Goal: Task Accomplishment & Management: Use online tool/utility

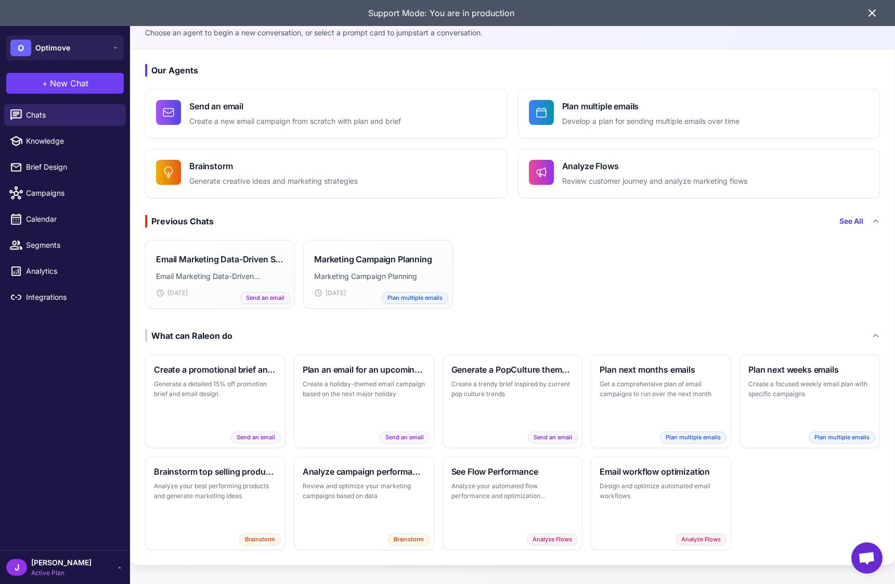
click at [871, 13] on icon at bounding box center [872, 13] width 12 height 12
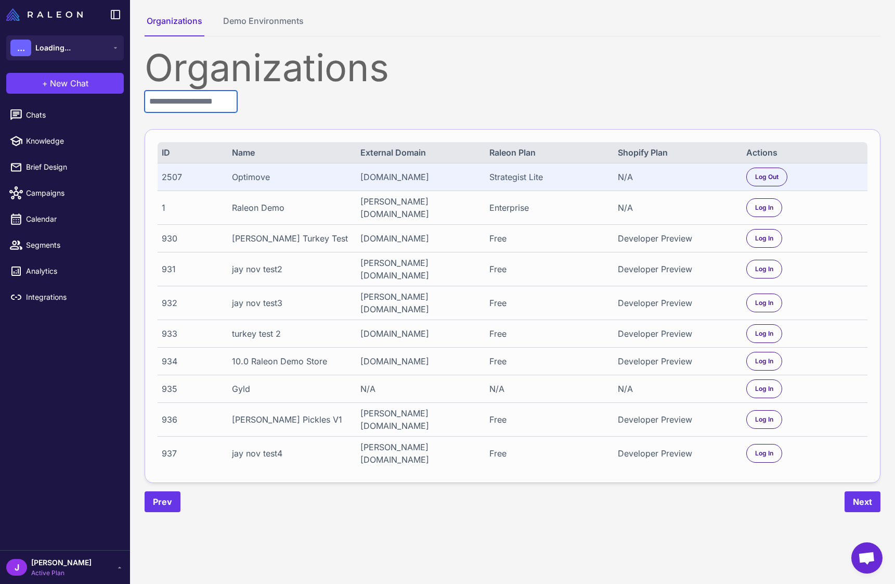
click at [193, 98] on input "text" at bounding box center [191, 102] width 93 height 22
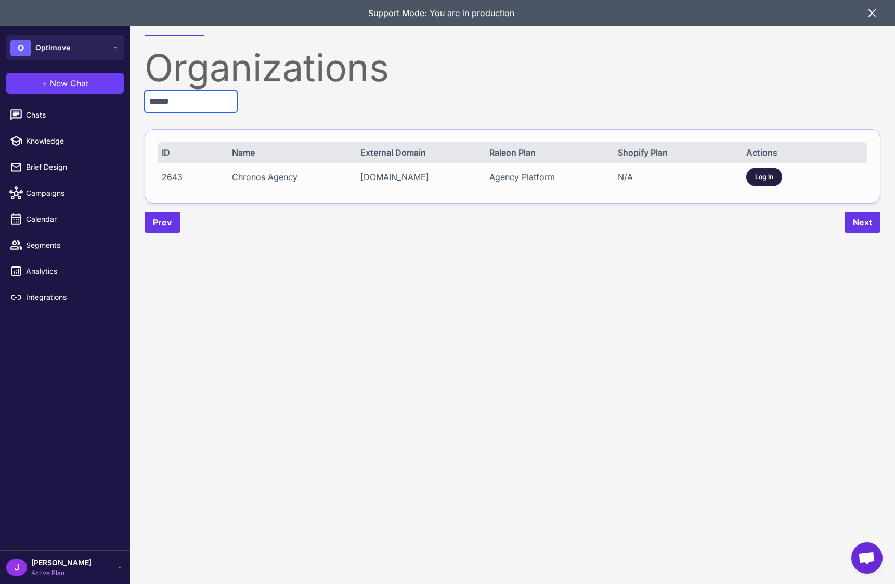
type input "******"
click at [768, 175] on span "Log In" at bounding box center [764, 176] width 18 height 9
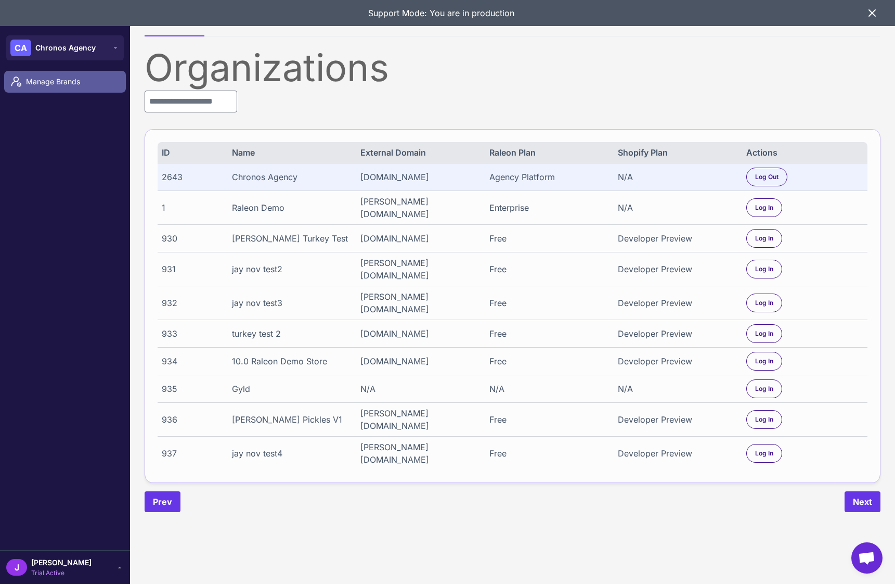
click at [52, 78] on span "Manage Brands" at bounding box center [72, 81] width 92 height 11
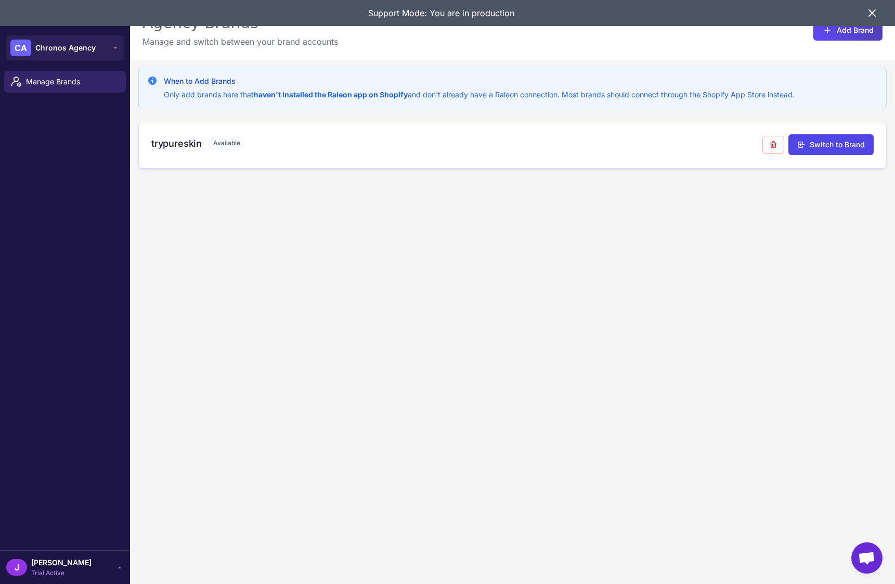
click at [184, 143] on h3 "trypureskin" at bounding box center [176, 143] width 50 height 14
drag, startPoint x: 881, startPoint y: 11, endPoint x: 871, endPoint y: 14, distance: 10.6
click at [877, 13] on div "Support Mode: You are in production" at bounding box center [447, 13] width 895 height 26
click at [871, 9] on icon at bounding box center [872, 13] width 12 height 12
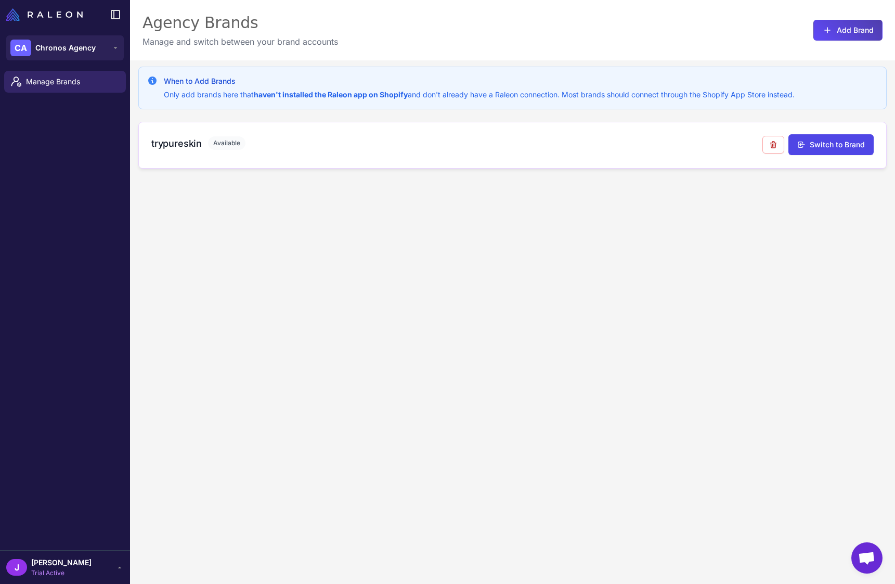
drag, startPoint x: 189, startPoint y: 130, endPoint x: 185, endPoint y: 142, distance: 12.5
click at [188, 130] on div "trypureskin Available Switch to Brand" at bounding box center [512, 145] width 749 height 47
click at [186, 143] on h3 "trypureskin" at bounding box center [176, 143] width 50 height 14
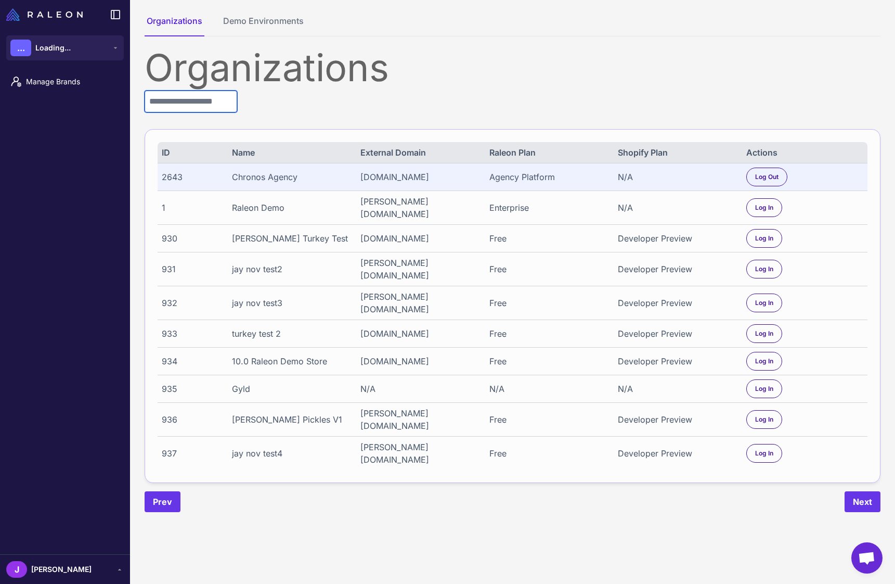
click at [172, 99] on input "text" at bounding box center [191, 102] width 93 height 22
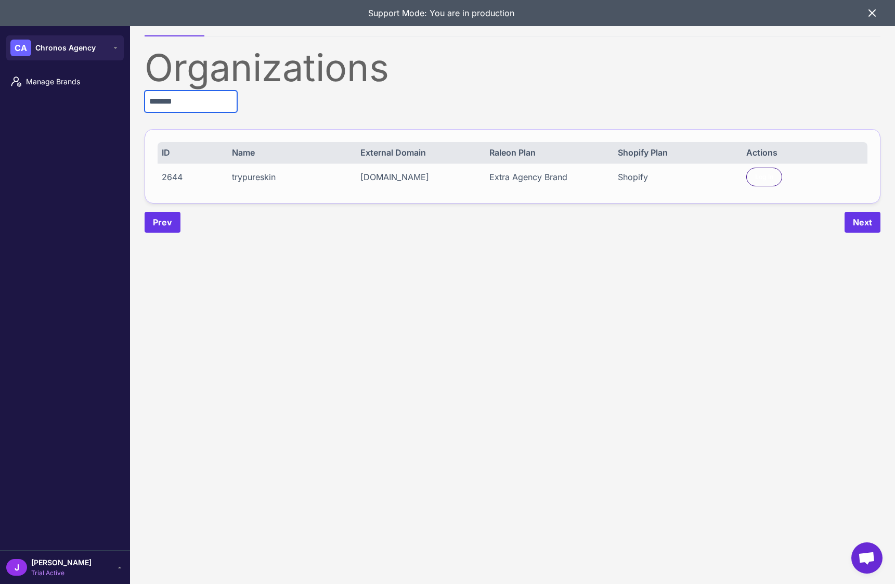
type input "*******"
click at [747, 168] on div "Log In" at bounding box center [805, 177] width 117 height 19
click at [755, 176] on div "Log In" at bounding box center [765, 177] width 36 height 19
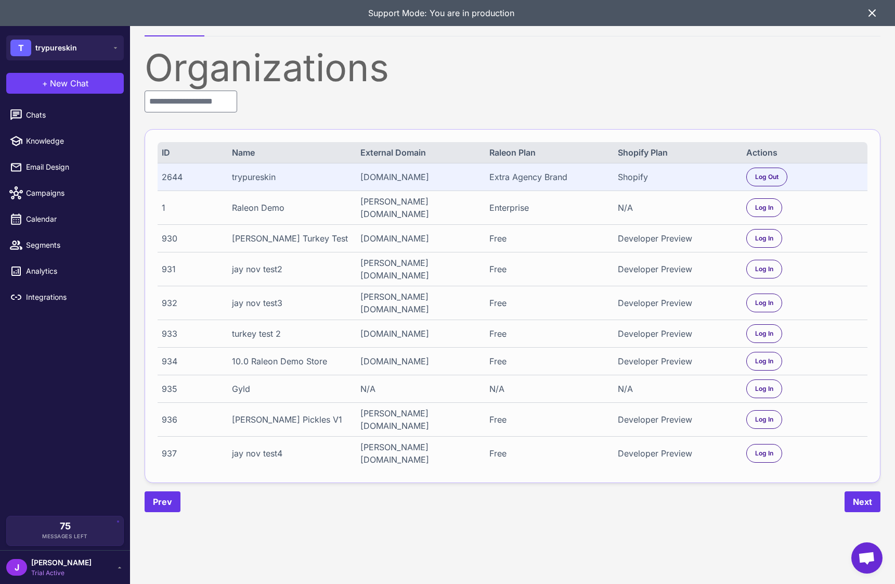
click at [874, 13] on icon at bounding box center [872, 13] width 12 height 12
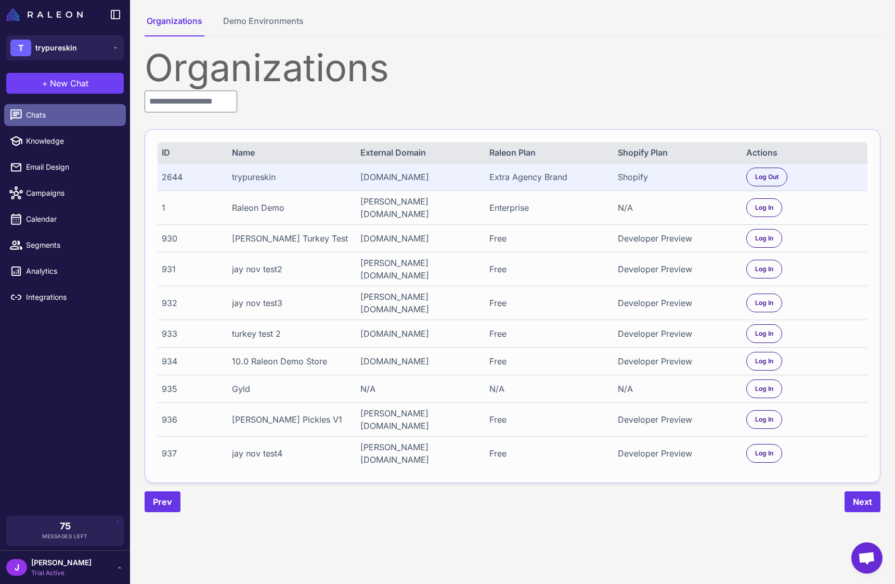
click at [30, 112] on span "Chats" at bounding box center [72, 114] width 92 height 11
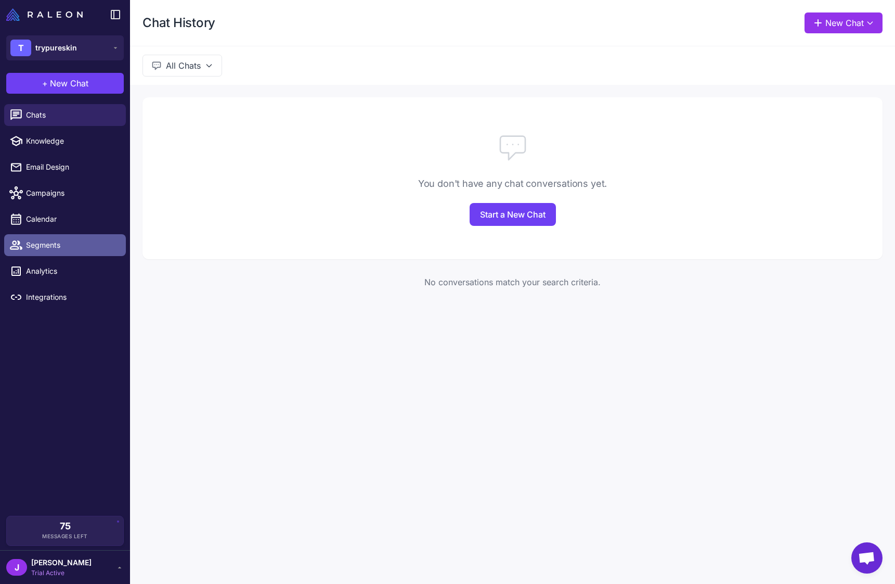
click at [40, 244] on span "Segments" at bounding box center [72, 244] width 92 height 11
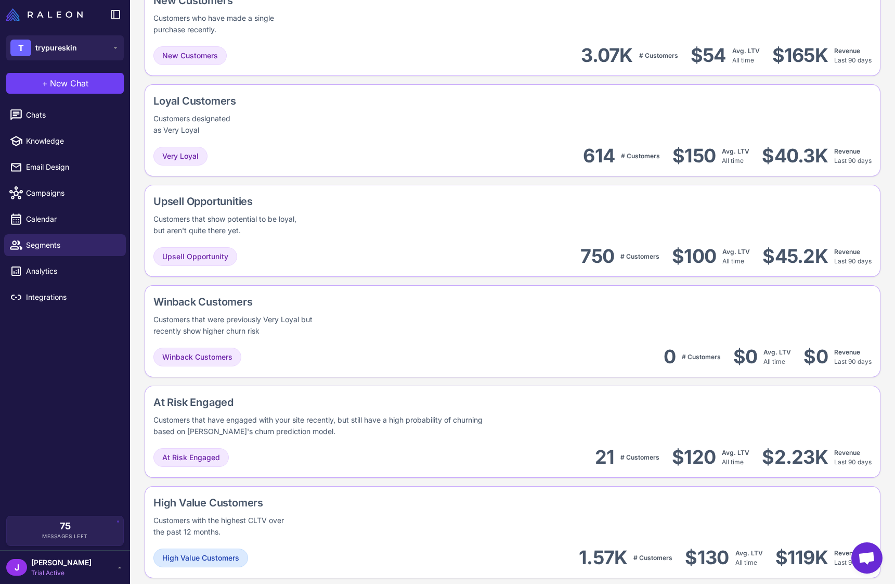
scroll to position [731, 0]
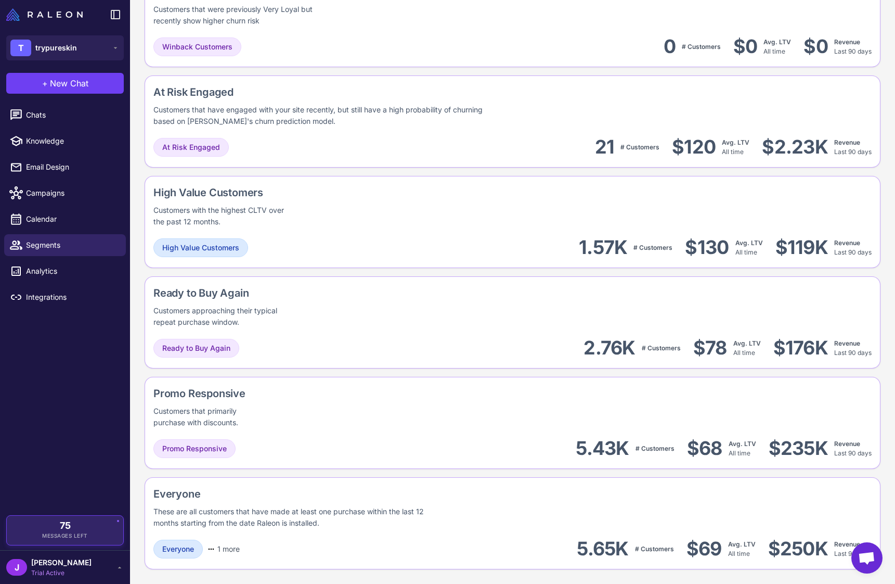
click at [79, 530] on div "75 Messages Left" at bounding box center [65, 530] width 102 height 19
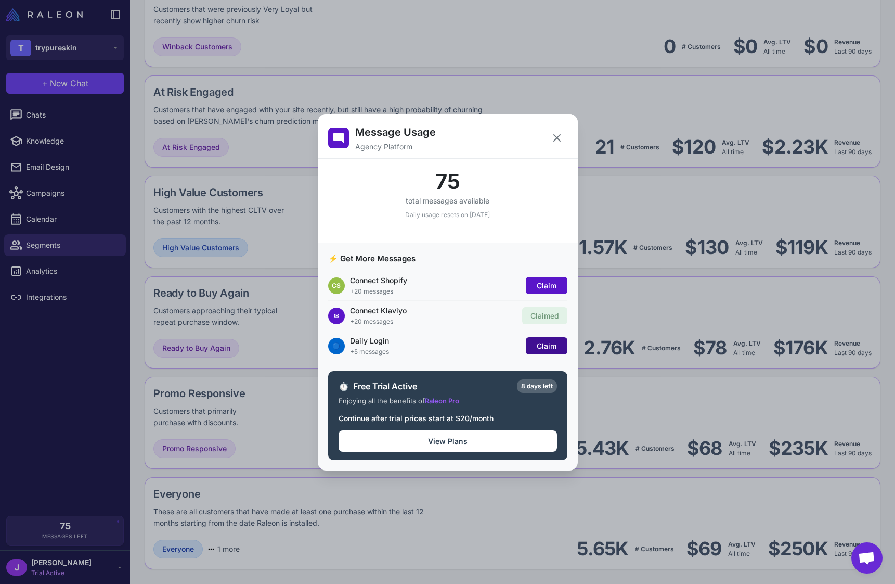
click at [547, 350] on span "Claim" at bounding box center [547, 345] width 20 height 9
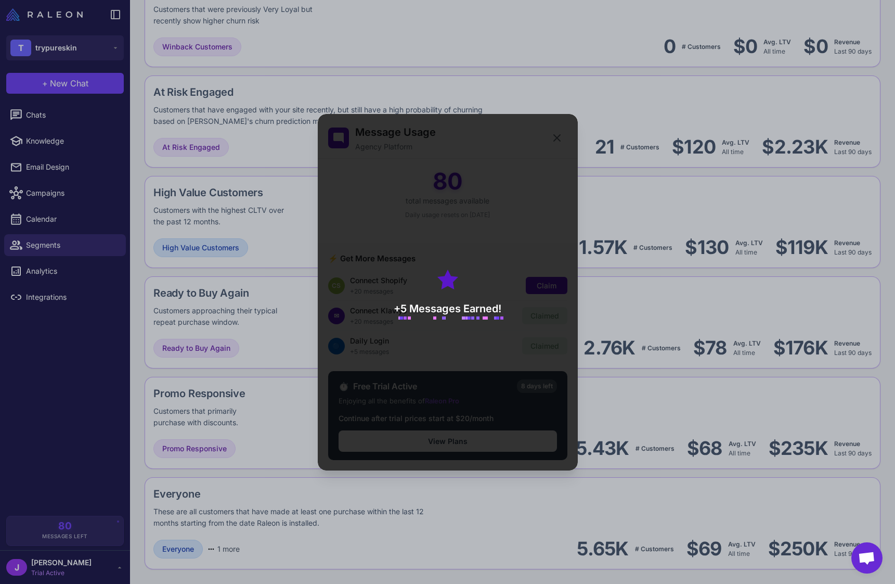
click at [545, 287] on div "+5 Messages Earned!" at bounding box center [448, 292] width 260 height 356
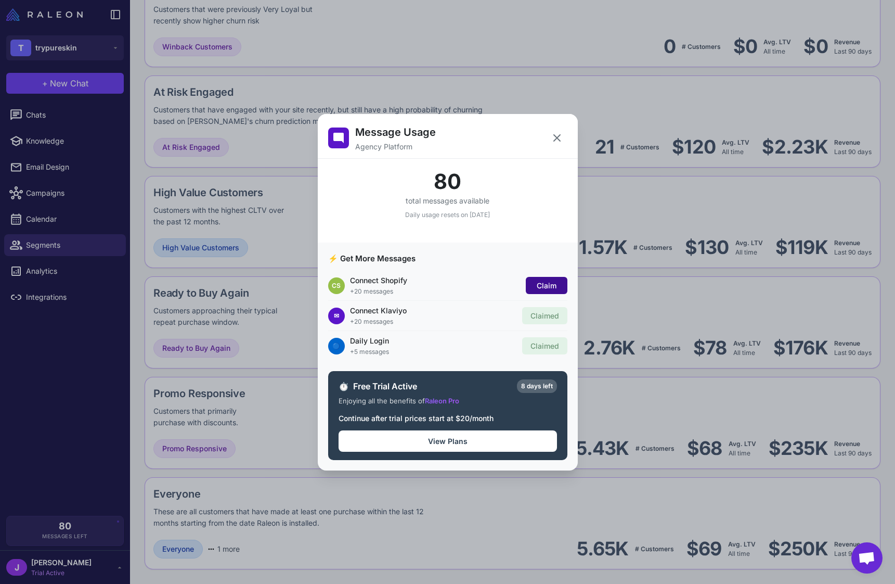
click at [533, 283] on button "Claim" at bounding box center [547, 285] width 42 height 17
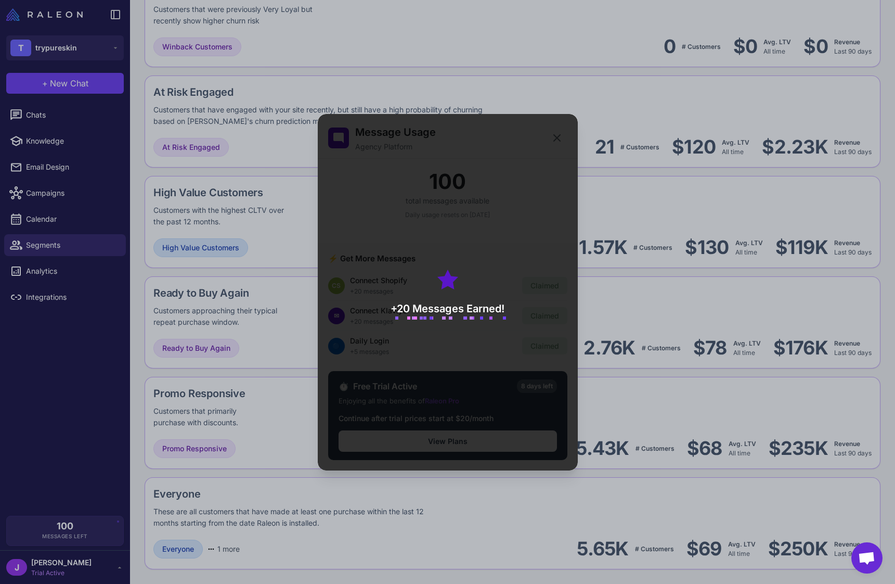
click at [557, 139] on div "+20 Messages Earned!" at bounding box center [448, 292] width 260 height 356
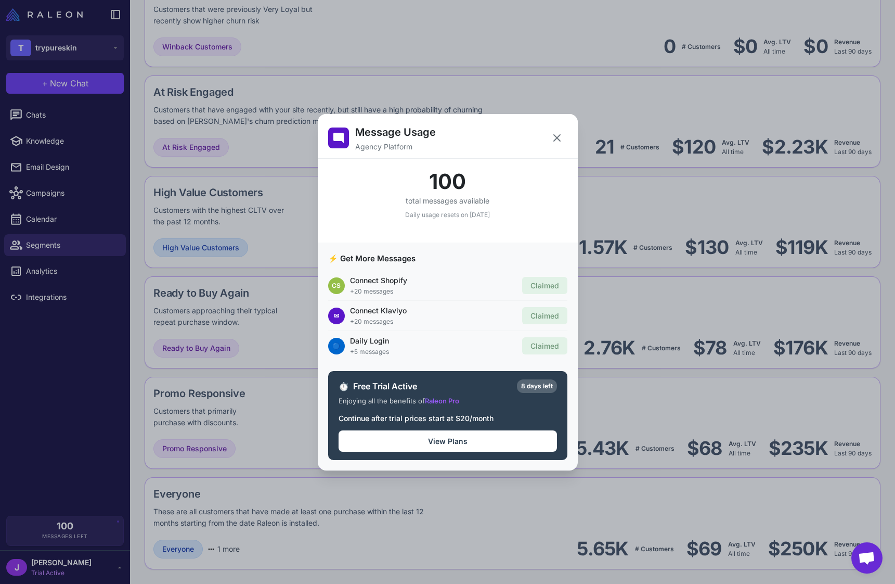
click at [557, 139] on icon at bounding box center [557, 138] width 12 height 12
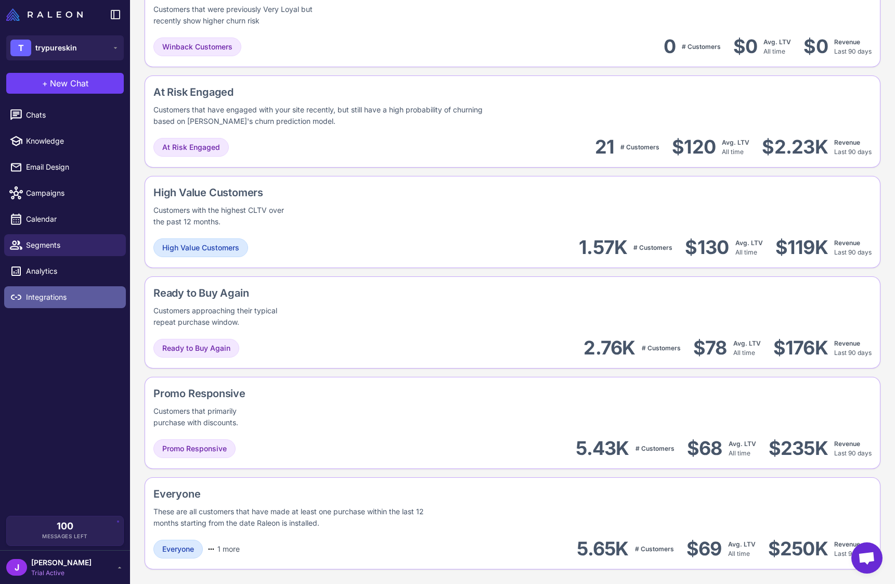
click at [56, 296] on span "Integrations" at bounding box center [72, 296] width 92 height 11
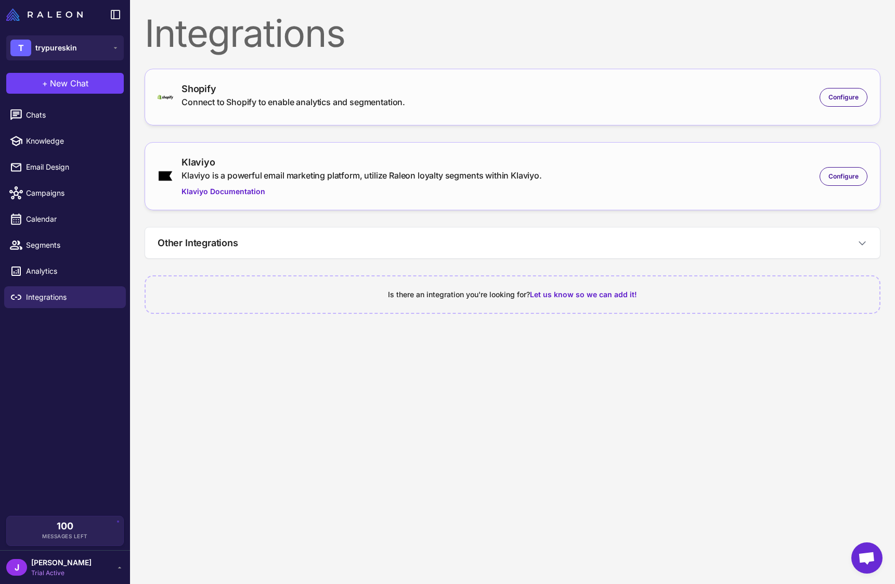
click at [856, 186] on div "Klaviyo Klaviyo is a powerful email marketing platform, utilize Raleon loyalty …" at bounding box center [513, 176] width 710 height 42
click at [855, 182] on div "Configure" at bounding box center [844, 176] width 48 height 19
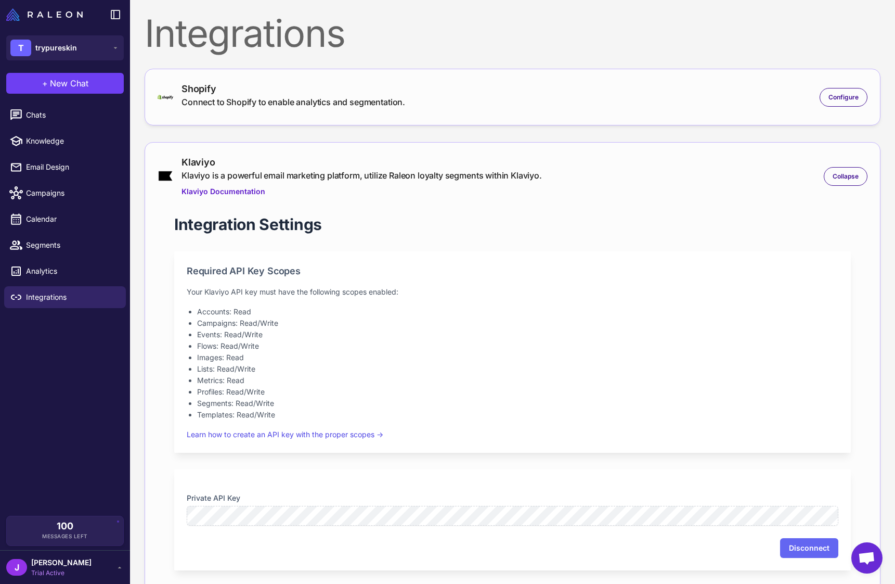
click at [50, 102] on li "Chats" at bounding box center [65, 115] width 130 height 26
click at [63, 93] on button "+ New Chat" at bounding box center [65, 83] width 118 height 21
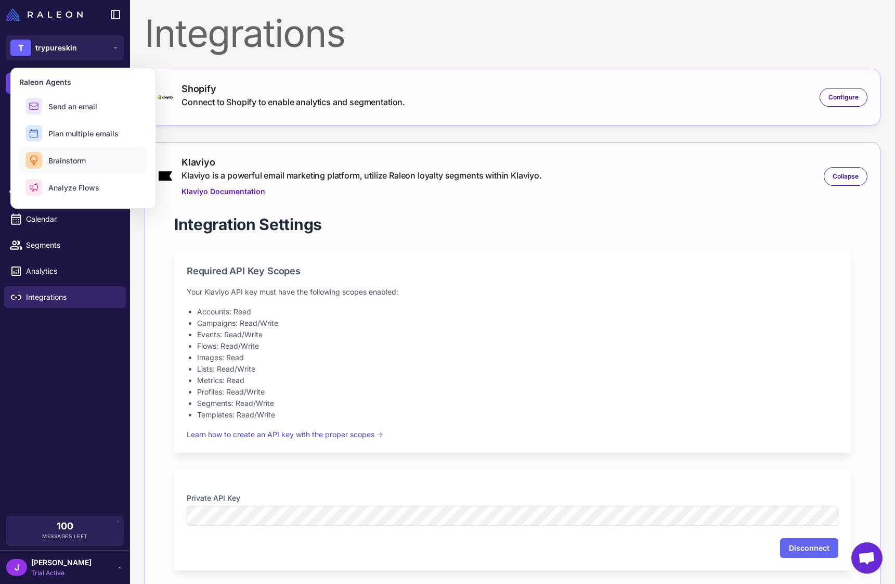
click at [75, 156] on span "Brainstorm" at bounding box center [66, 160] width 37 height 11
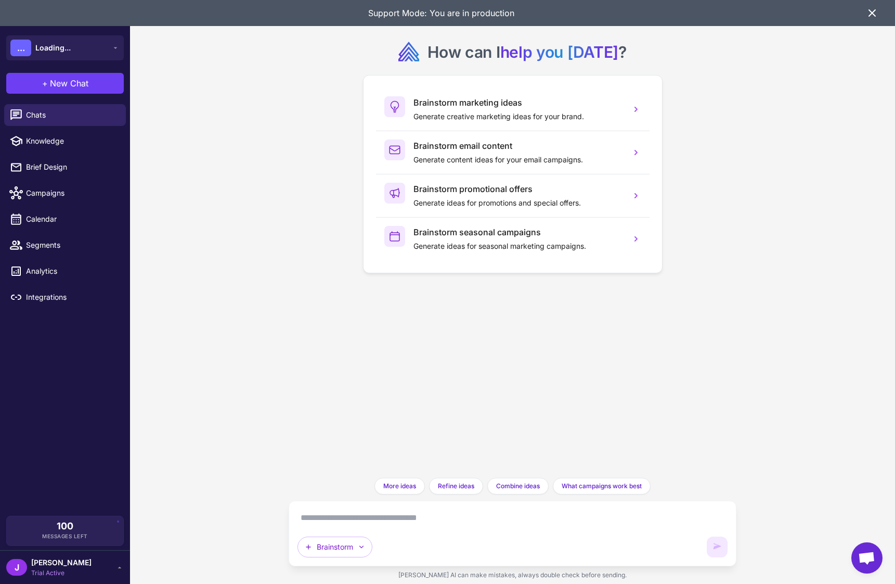
click at [372, 523] on textarea at bounding box center [513, 517] width 430 height 17
click at [879, 12] on div "Support Mode: You are in production" at bounding box center [447, 13] width 895 height 26
click at [865, 15] on div "Support Mode: You are in production" at bounding box center [442, 13] width 850 height 26
click at [871, 13] on icon at bounding box center [872, 13] width 12 height 12
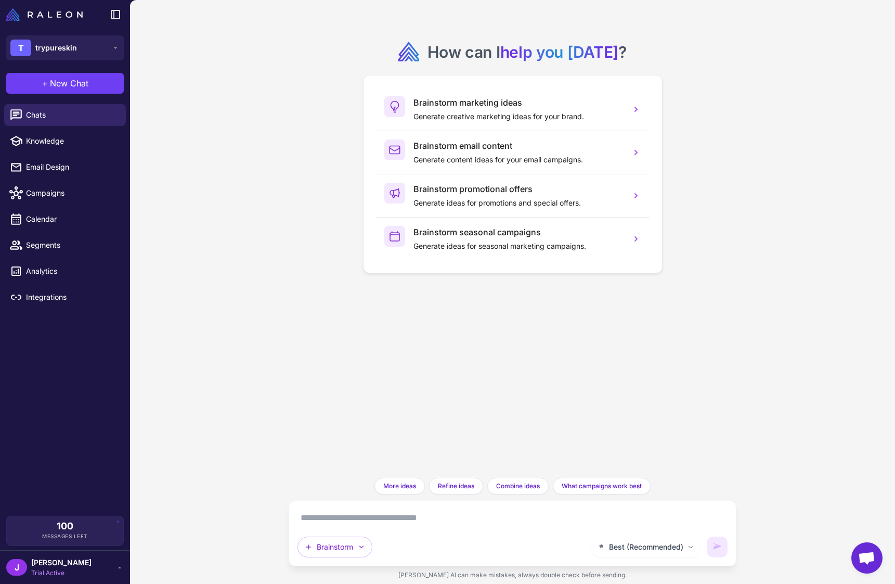
click at [385, 509] on textarea at bounding box center [513, 517] width 430 height 17
type textarea "**********"
drag, startPoint x: 249, startPoint y: 143, endPoint x: 249, endPoint y: 58, distance: 84.8
click at [251, 140] on div "How can I help you today ? Brainstorm marketing ideas Generate creative marketi…" at bounding box center [512, 292] width 765 height 584
click at [233, 204] on div "How can I help you today ? Brainstorm marketing ideas Generate creative marketi…" at bounding box center [512, 292] width 765 height 584
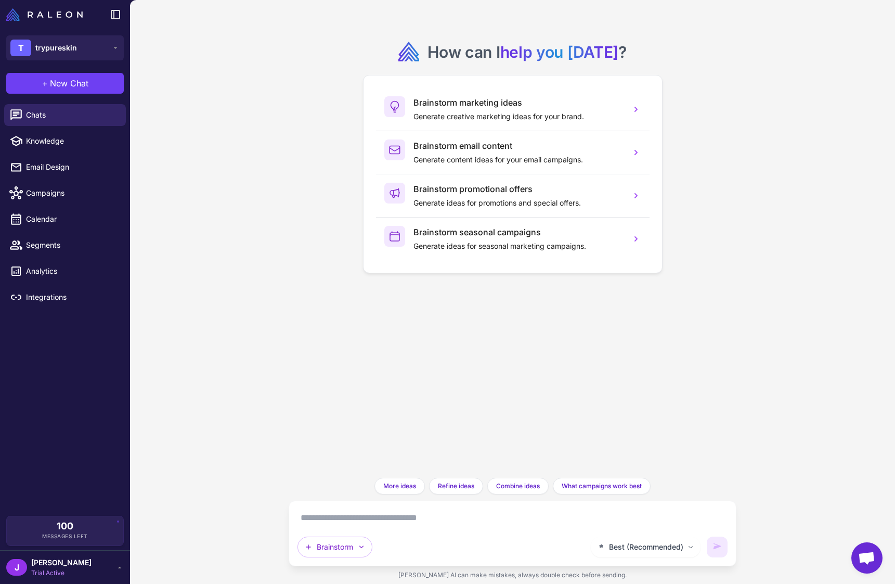
click at [231, 207] on div "How can I help you today ? Brainstorm marketing ideas Generate creative marketi…" at bounding box center [512, 292] width 765 height 584
click at [73, 47] on span "trypureskin" at bounding box center [56, 47] width 42 height 11
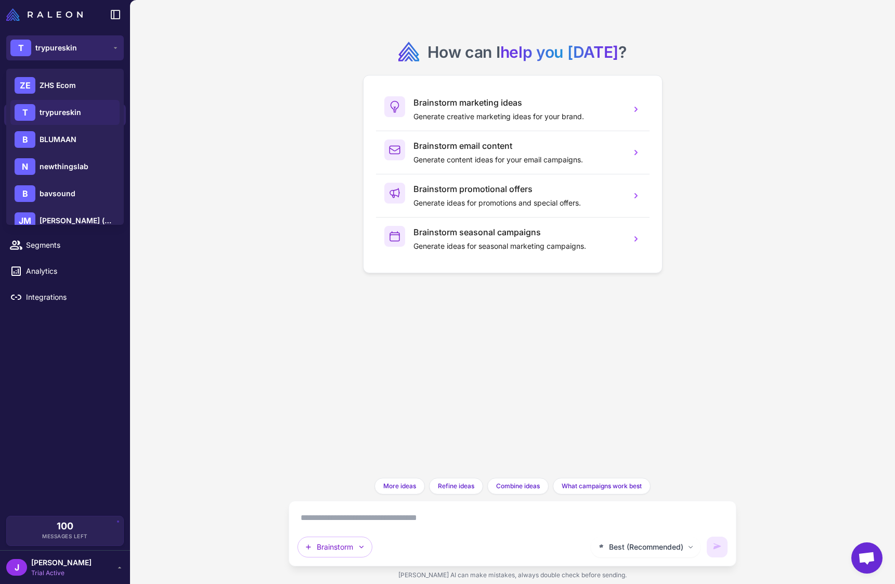
click at [69, 50] on span "trypureskin" at bounding box center [56, 47] width 42 height 11
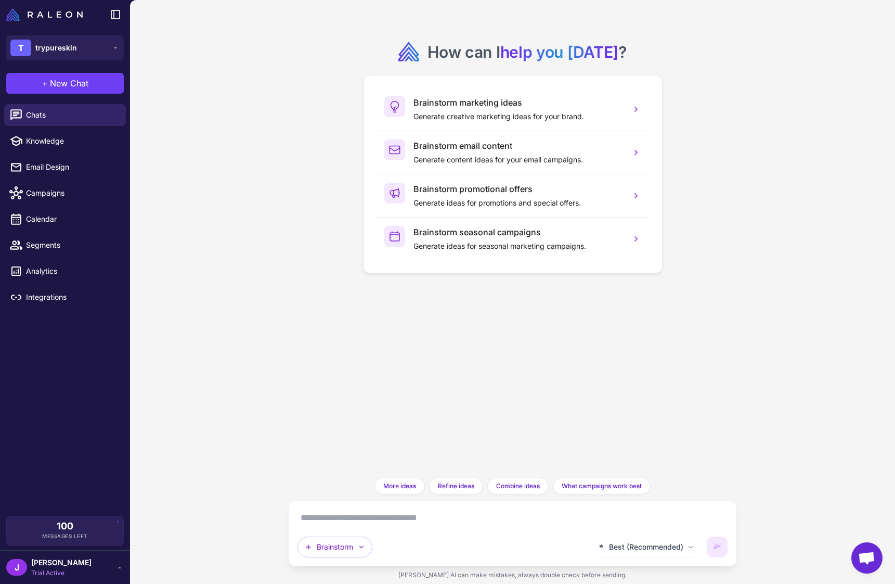
click at [238, 236] on div "How can I help you today ? Brainstorm marketing ideas Generate creative marketi…" at bounding box center [512, 292] width 765 height 584
click at [107, 569] on div "J Jay Trial Active" at bounding box center [65, 567] width 118 height 21
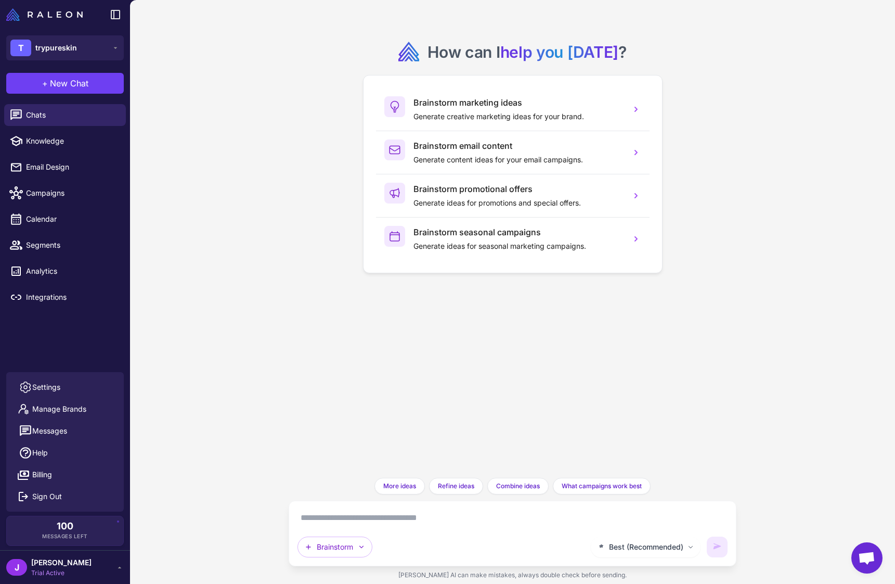
click at [866, 557] on span "Open chat" at bounding box center [866, 558] width 17 height 15
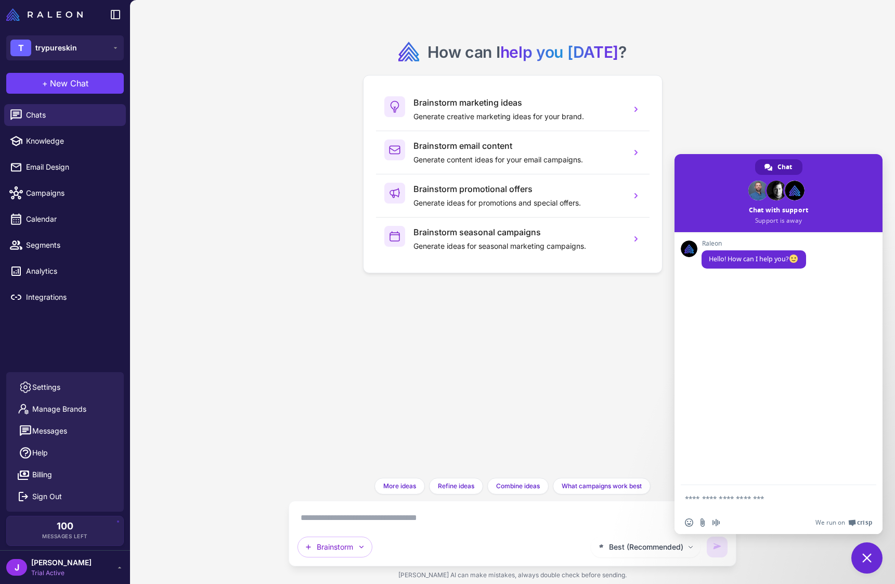
click at [869, 557] on span "Close chat" at bounding box center [867, 557] width 9 height 9
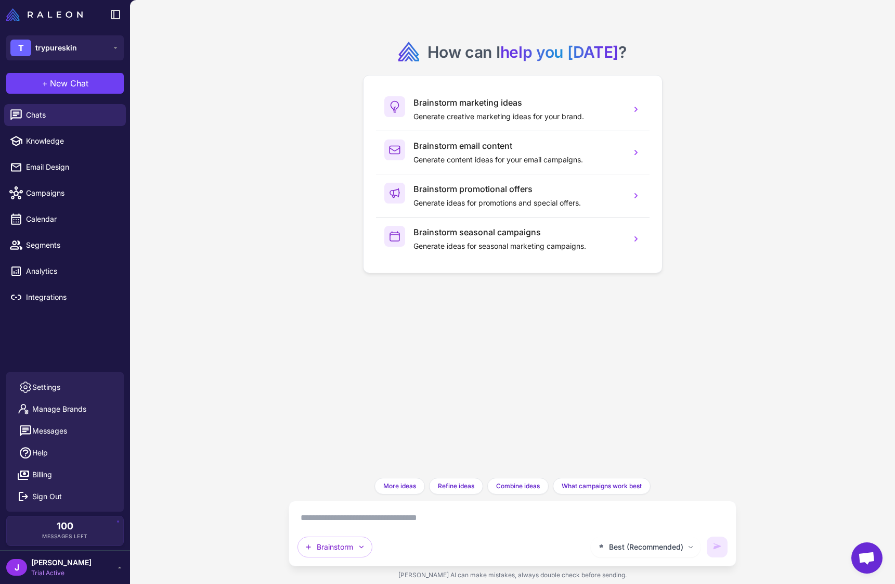
click at [121, 568] on icon at bounding box center [119, 567] width 8 height 8
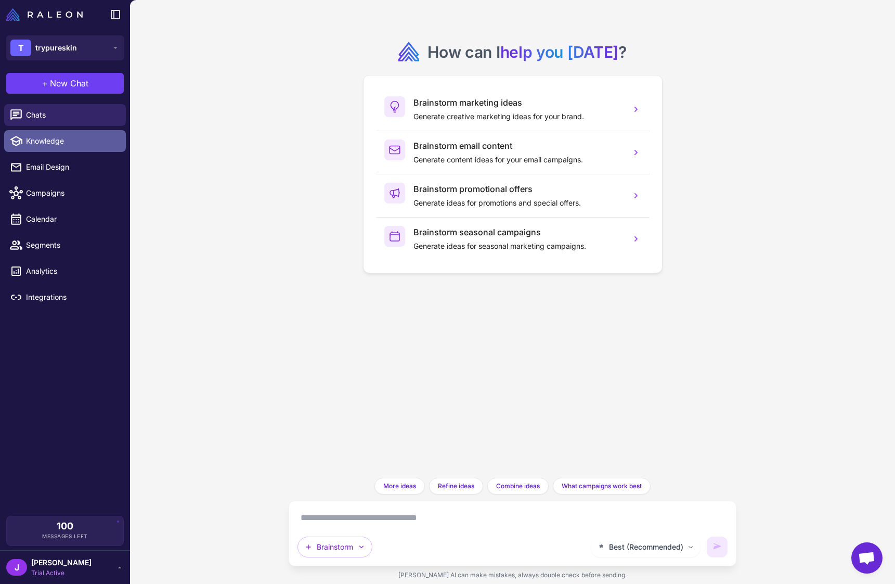
click at [73, 147] on link "Knowledge" at bounding box center [65, 141] width 122 height 22
select select
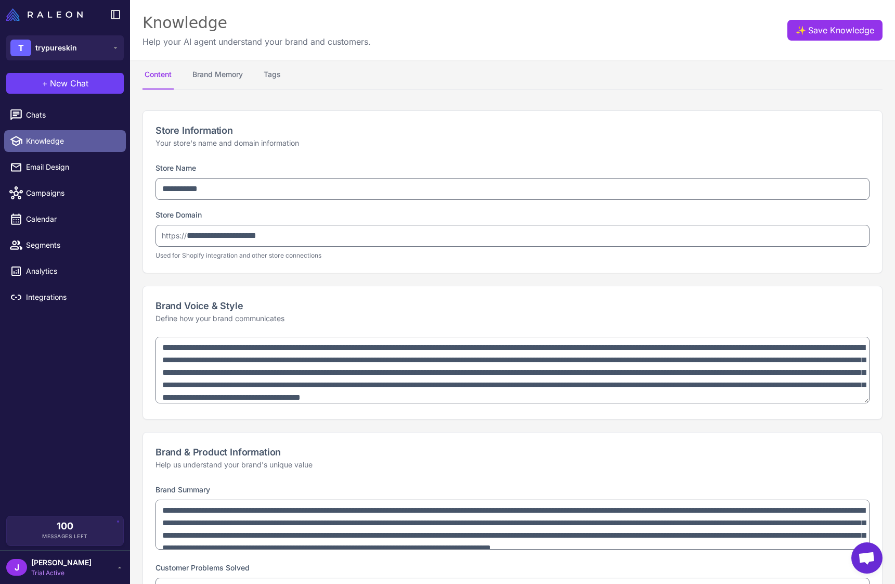
type textarea "**********"
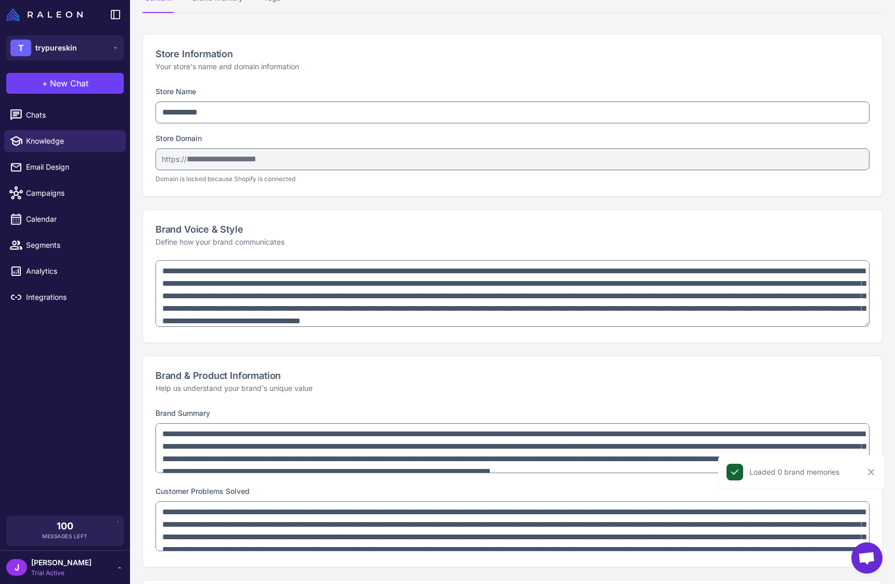
scroll to position [138, 0]
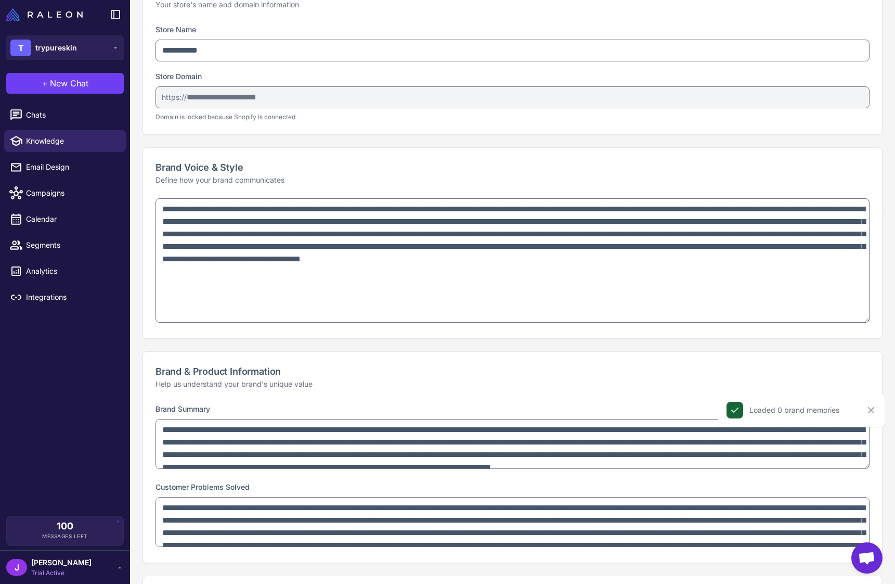
drag, startPoint x: 867, startPoint y: 262, endPoint x: 855, endPoint y: 320, distance: 58.9
click at [855, 320] on textarea "**********" at bounding box center [513, 260] width 714 height 124
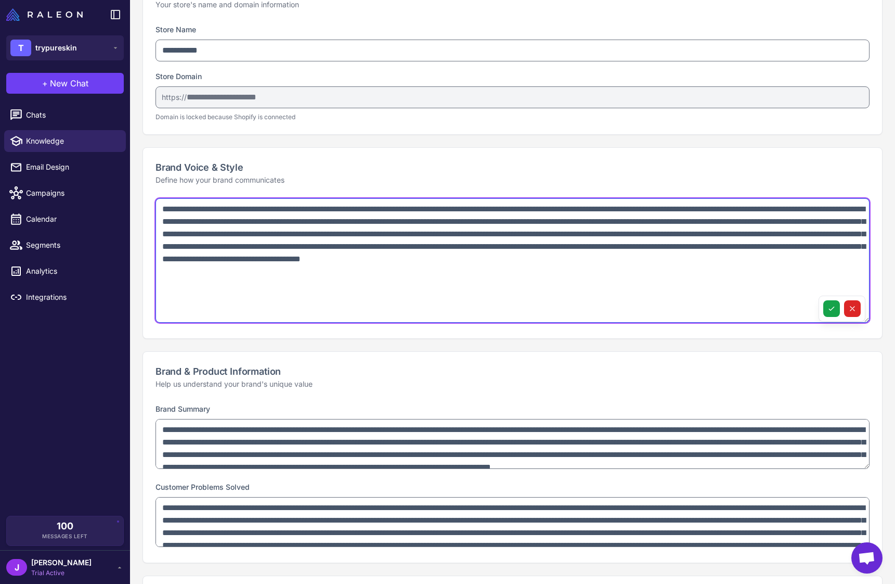
click at [420, 285] on textarea "**********" at bounding box center [513, 260] width 714 height 124
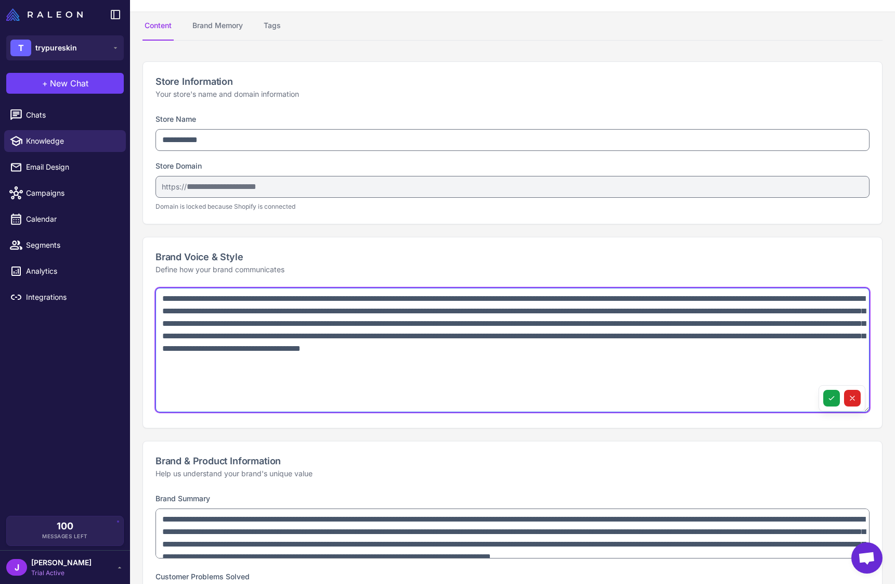
scroll to position [0, 0]
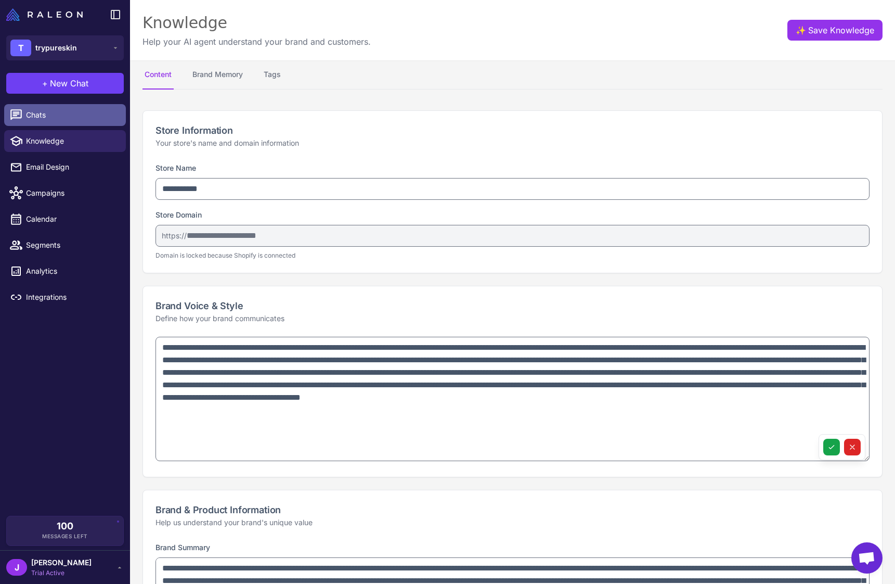
click at [38, 116] on span "Chats" at bounding box center [72, 114] width 92 height 11
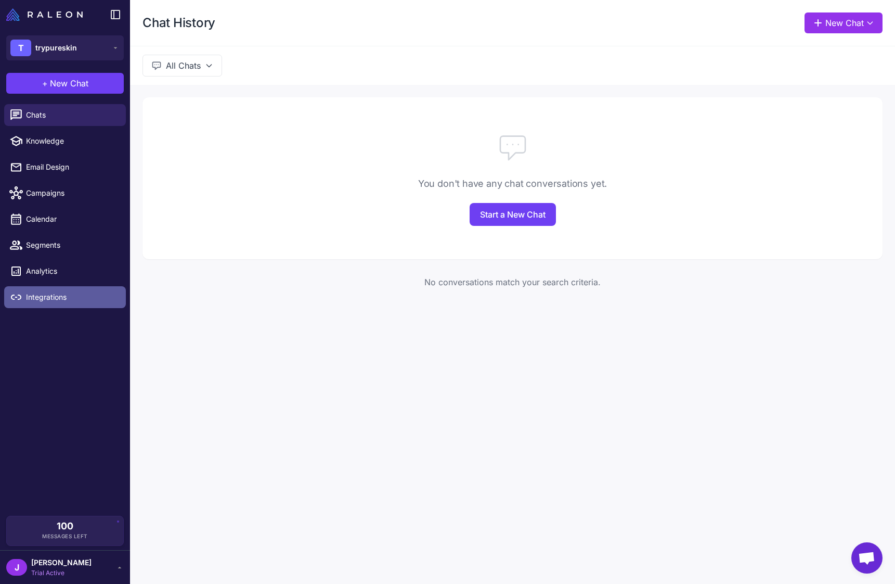
click at [42, 298] on span "Integrations" at bounding box center [72, 296] width 92 height 11
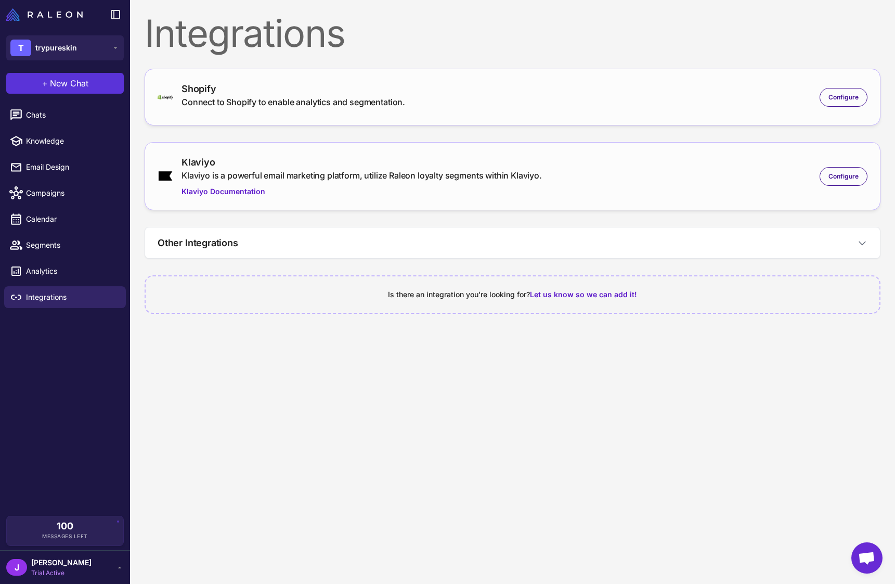
click at [83, 86] on span "New Chat" at bounding box center [69, 83] width 38 height 12
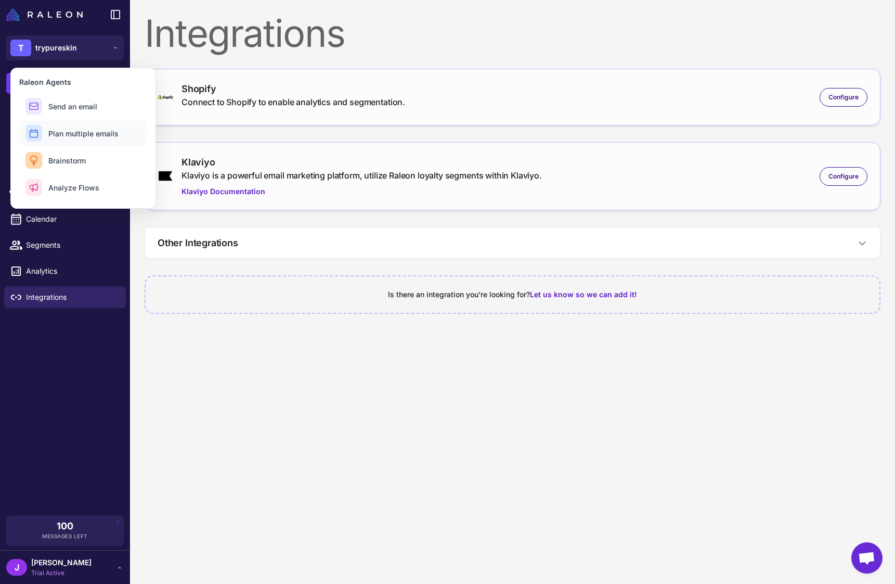
click at [79, 133] on span "Plan multiple emails" at bounding box center [83, 133] width 70 height 11
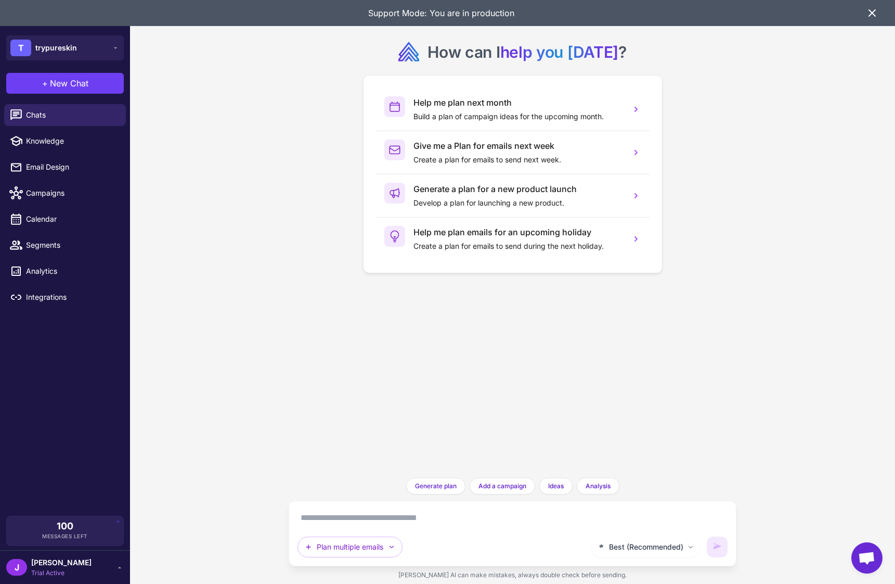
click at [868, 11] on icon at bounding box center [872, 13] width 12 height 12
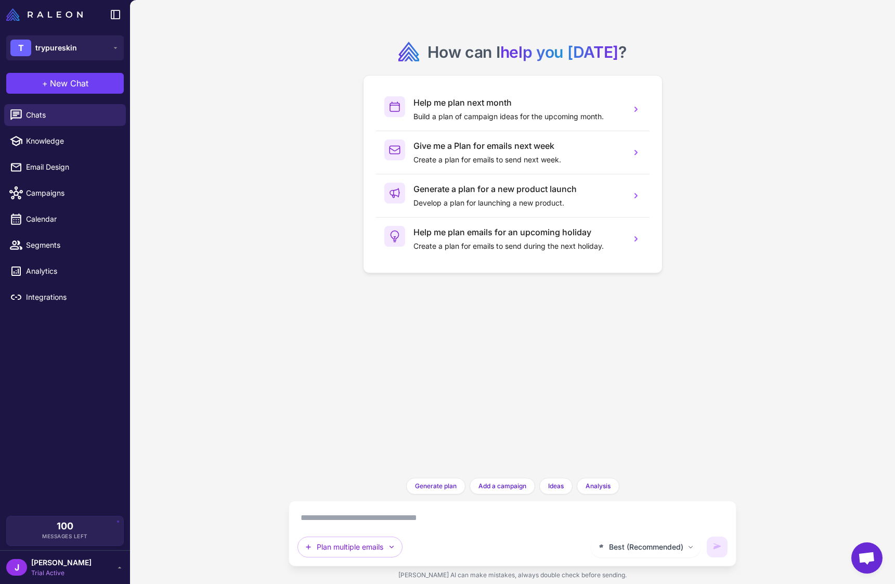
click at [344, 518] on textarea at bounding box center [513, 517] width 430 height 17
type textarea "**********"
click at [723, 544] on button at bounding box center [717, 546] width 21 height 21
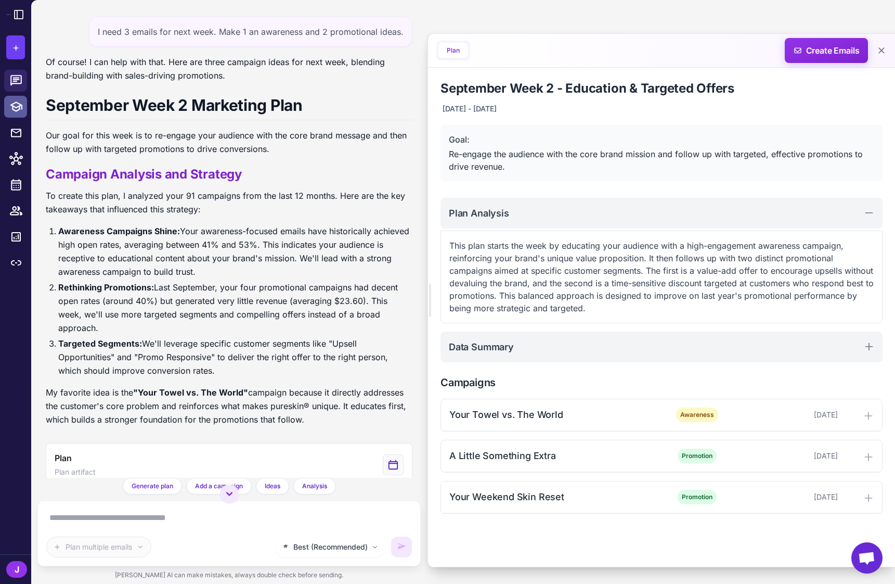
click at [20, 107] on icon at bounding box center [16, 107] width 14 height 14
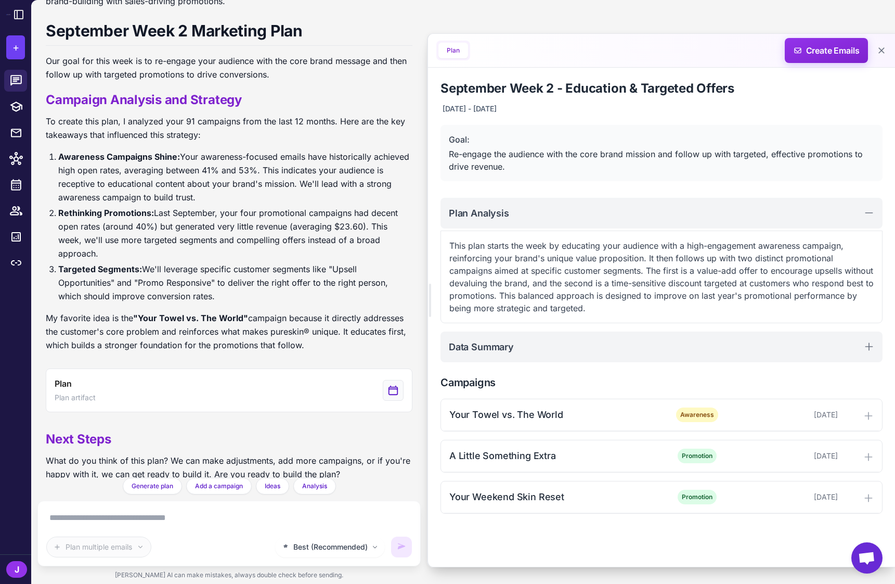
scroll to position [73, 0]
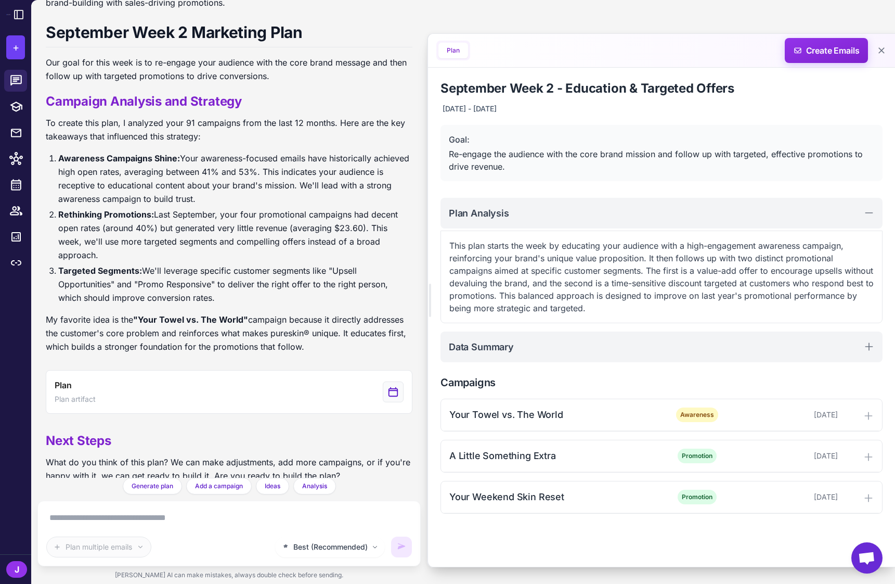
click at [92, 514] on textarea at bounding box center [229, 517] width 366 height 17
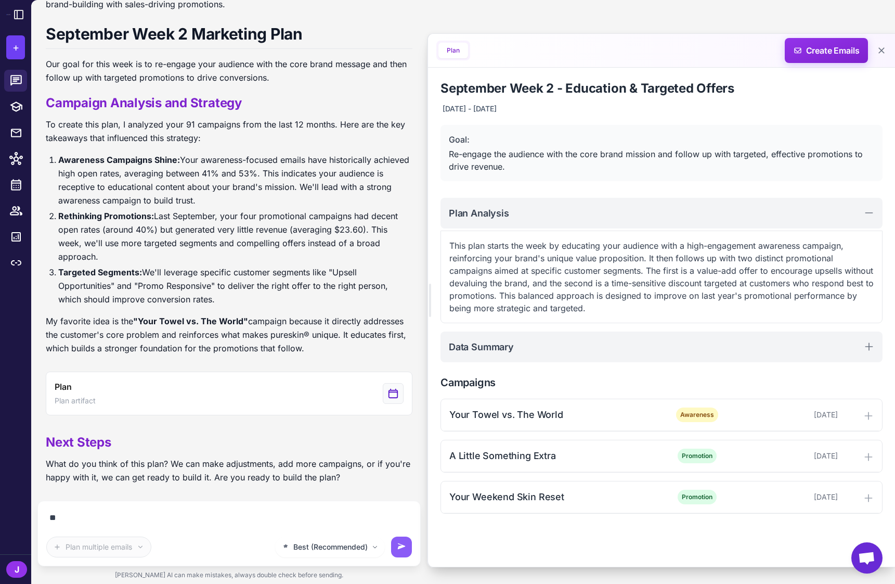
scroll to position [58, 0]
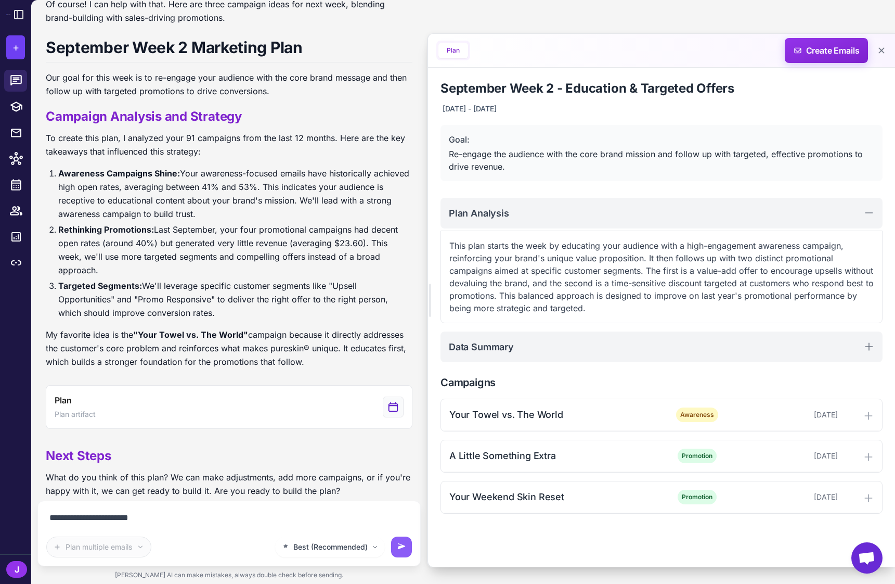
type textarea "**********"
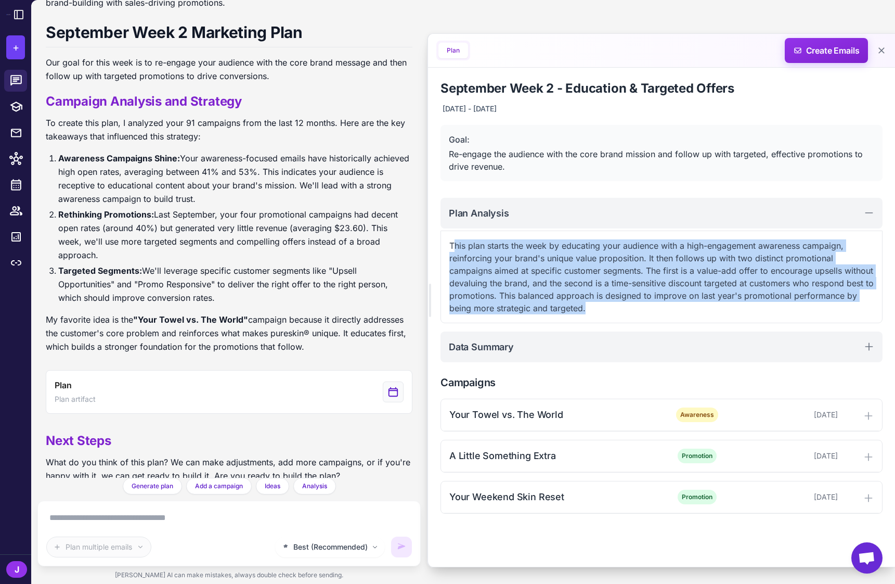
drag, startPoint x: 649, startPoint y: 308, endPoint x: 458, endPoint y: 245, distance: 201.2
click at [458, 245] on p "This plan starts the week by educating your audience with a high-engagement awa…" at bounding box center [661, 276] width 425 height 75
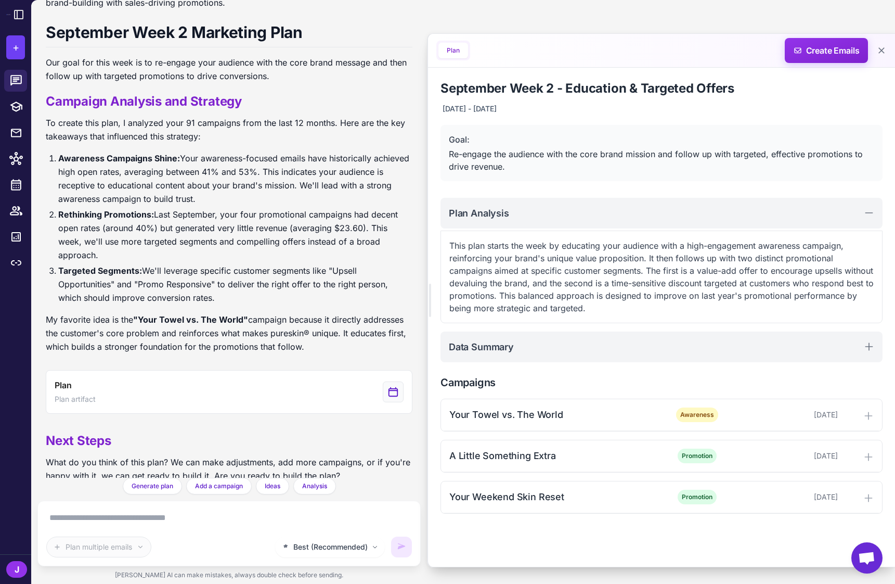
click at [508, 257] on p "This plan starts the week by educating your audience with a high-engagement awa…" at bounding box center [661, 276] width 425 height 75
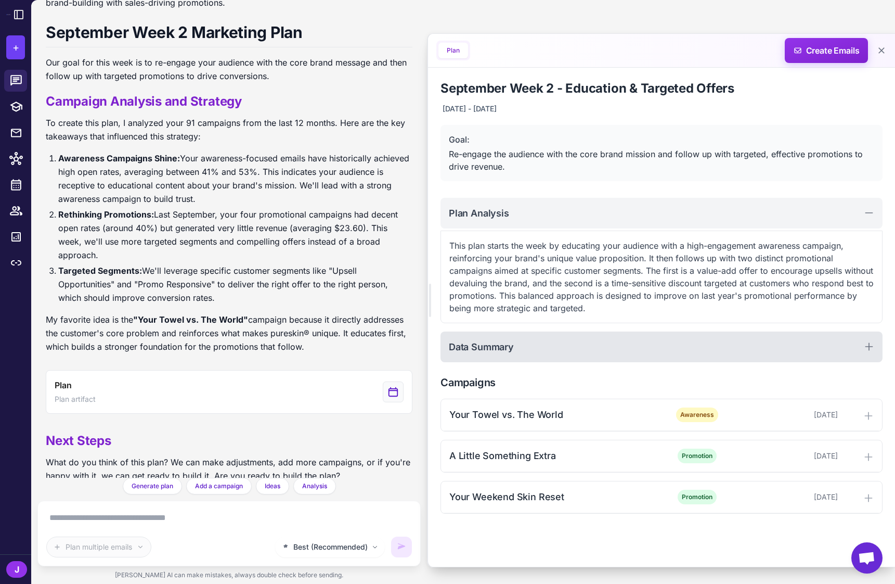
click at [513, 346] on h2 "Data Summary" at bounding box center [481, 347] width 65 height 14
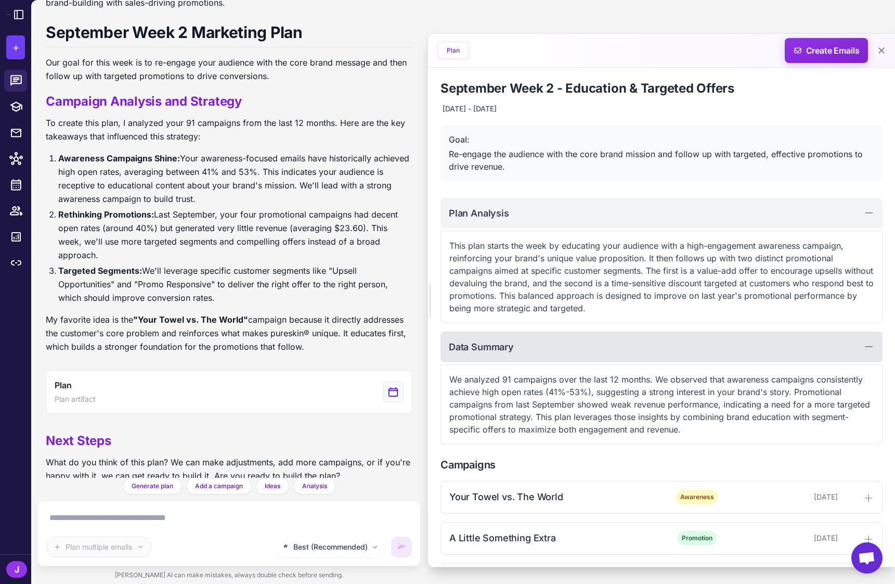
scroll to position [42, 0]
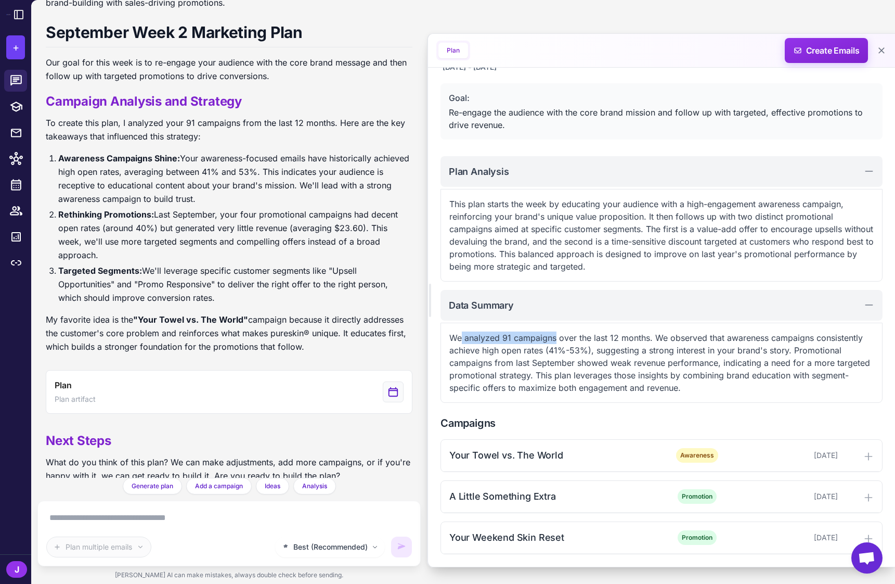
drag, startPoint x: 460, startPoint y: 337, endPoint x: 555, endPoint y: 342, distance: 94.8
click at [555, 342] on p "We analyzed 91 campaigns over the last 12 months. We observed that awareness ca…" at bounding box center [661, 362] width 425 height 62
click at [572, 362] on p "We analyzed 91 campaigns over the last 12 months. We observed that awareness ca…" at bounding box center [661, 362] width 425 height 62
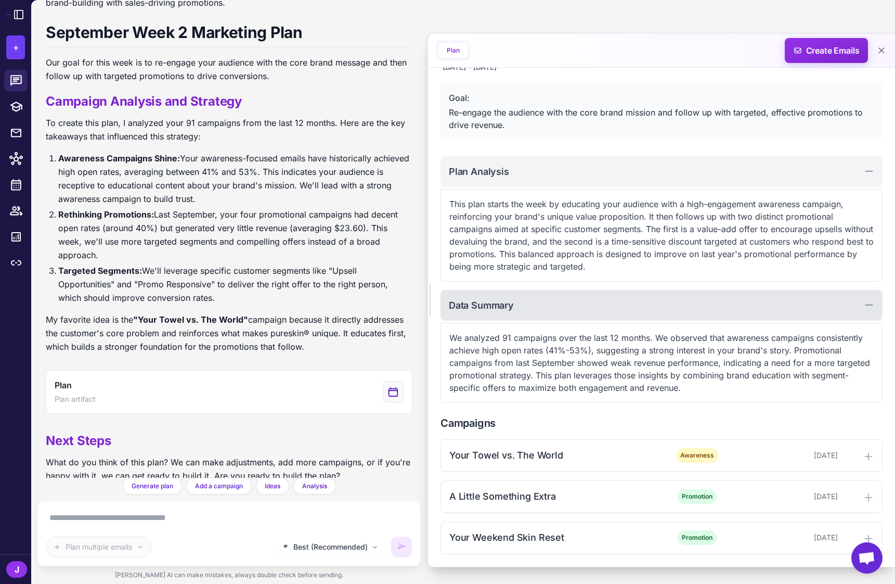
click at [504, 306] on h2 "Data Summary" at bounding box center [481, 305] width 65 height 14
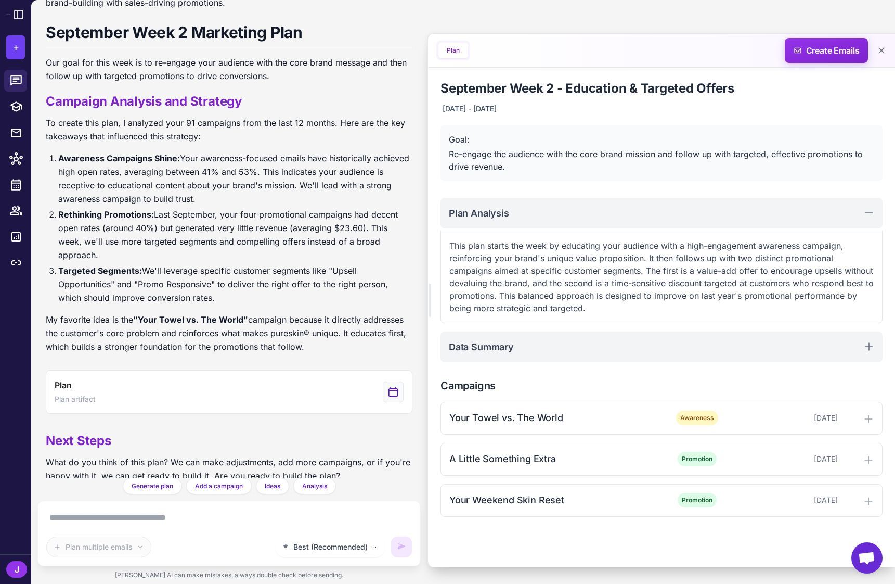
scroll to position [0, 0]
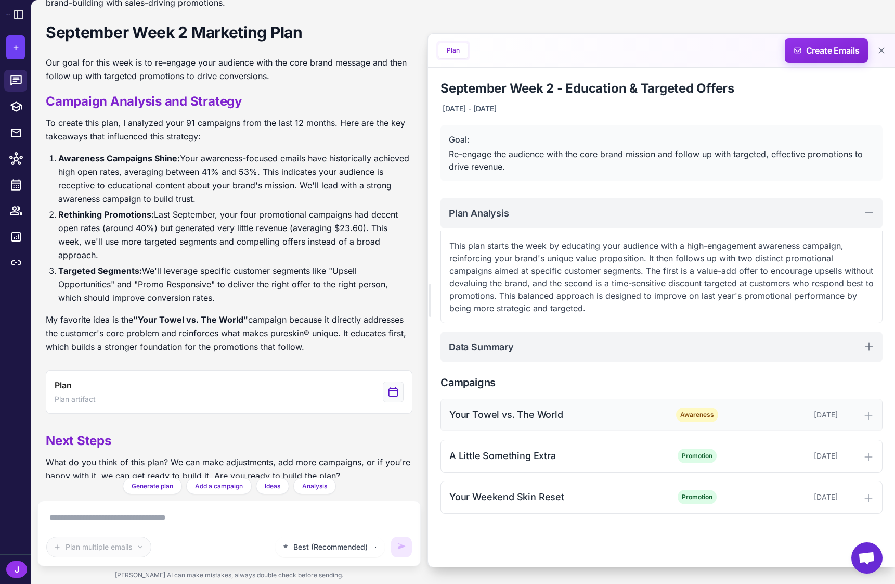
click at [522, 409] on div "Your Towel vs. The World" at bounding box center [554, 414] width 210 height 14
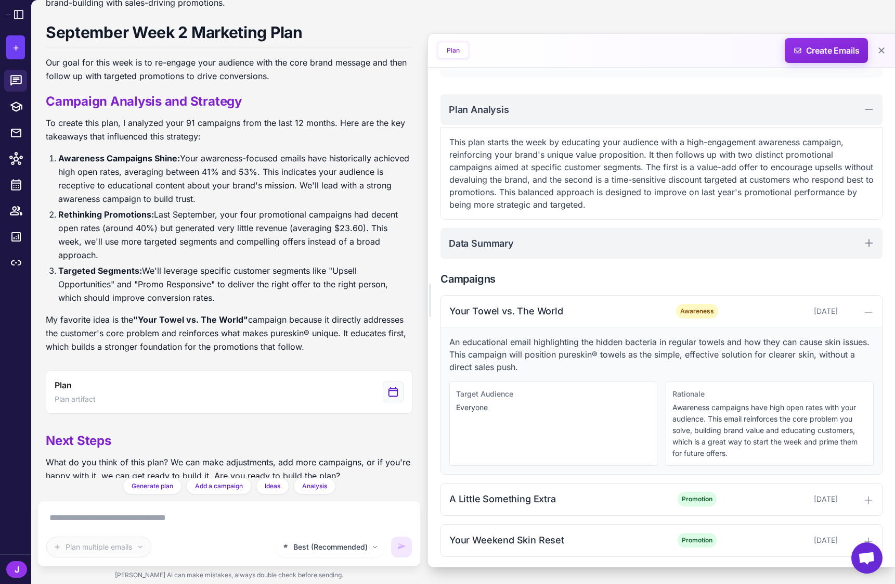
scroll to position [106, 0]
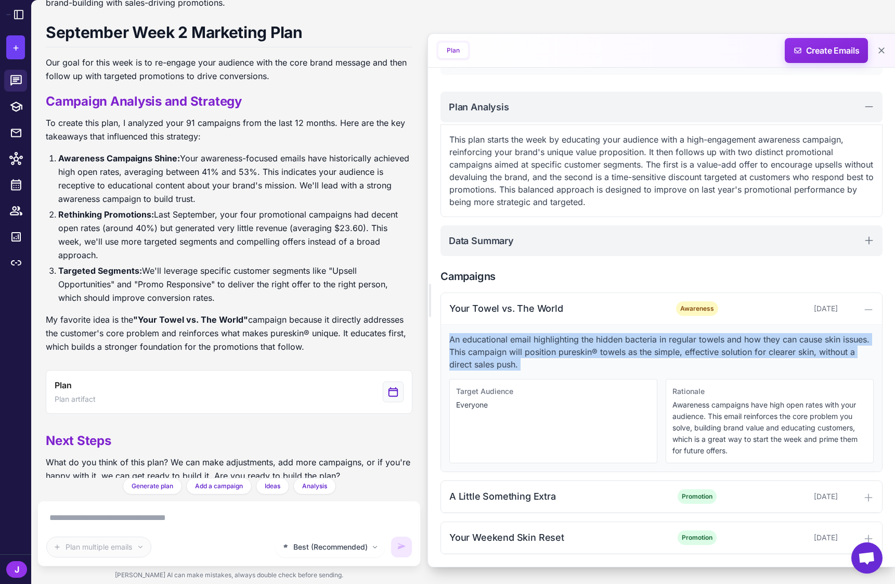
drag, startPoint x: 450, startPoint y: 340, endPoint x: 524, endPoint y: 371, distance: 80.7
click at [524, 371] on div "An educational email highlighting the hidden bacteria in regular towels and how…" at bounding box center [661, 398] width 441 height 147
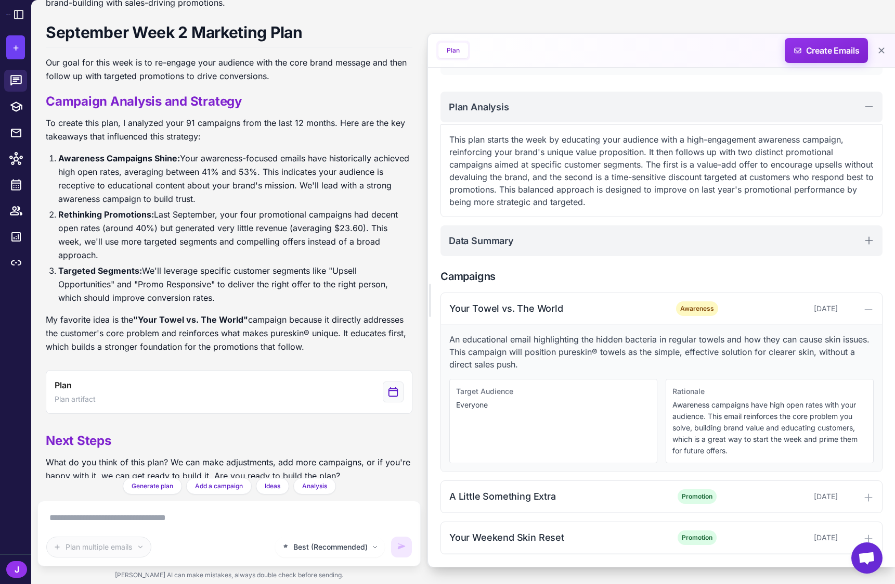
drag, startPoint x: 458, startPoint y: 390, endPoint x: 495, endPoint y: 414, distance: 44.3
click at [495, 414] on div "Target Audience Everyone" at bounding box center [553, 421] width 208 height 84
drag, startPoint x: 493, startPoint y: 407, endPoint x: 454, endPoint y: 400, distance: 39.6
click at [454, 400] on div "Target Audience Everyone" at bounding box center [553, 421] width 208 height 84
click at [470, 404] on p "Everyone" at bounding box center [553, 404] width 195 height 11
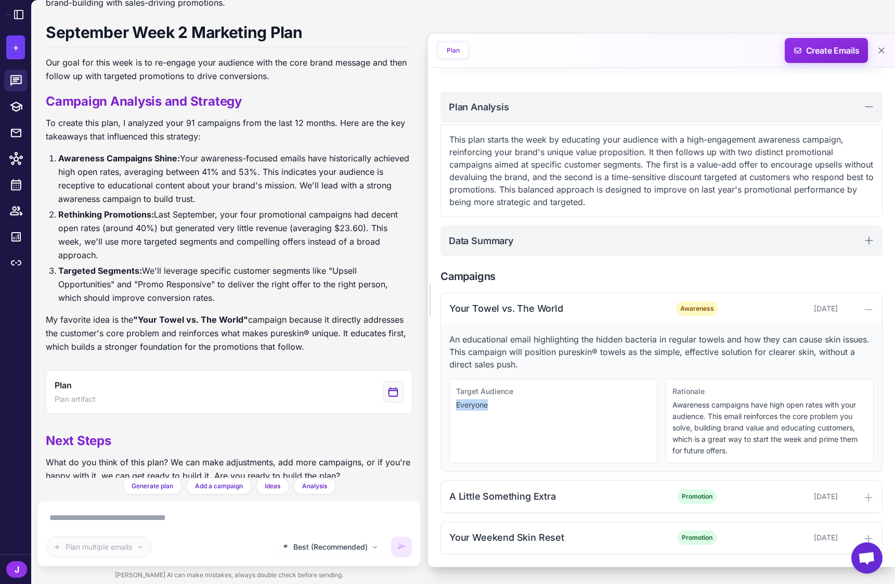
click at [470, 404] on p "Everyone" at bounding box center [553, 404] width 195 height 11
click at [494, 403] on p "Everyone" at bounding box center [553, 404] width 195 height 11
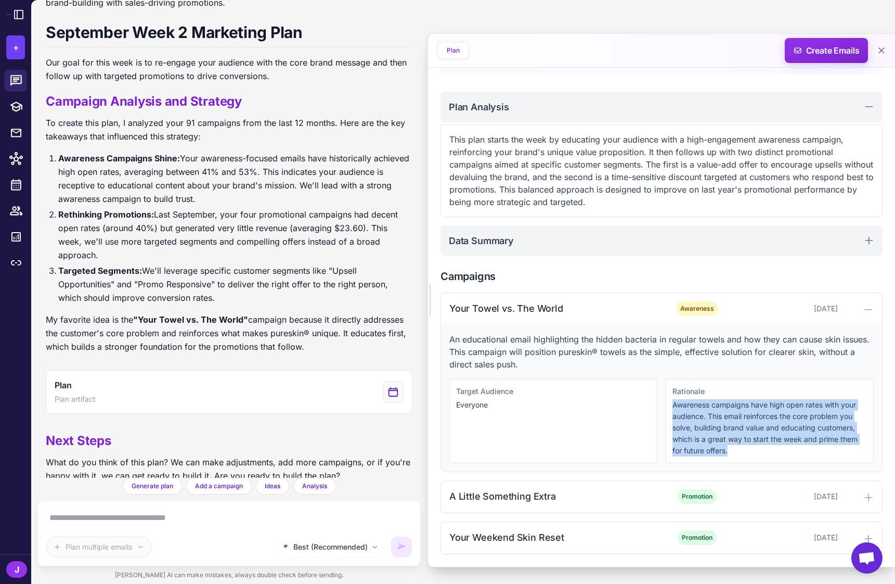
drag, startPoint x: 730, startPoint y: 452, endPoint x: 671, endPoint y: 404, distance: 76.2
click at [671, 404] on div "Rationale Awareness campaigns have high open rates with your audience. This ema…" at bounding box center [770, 421] width 208 height 84
click at [705, 428] on p "Awareness campaigns have high open rates with your audience. This email reinfor…" at bounding box center [770, 427] width 195 height 57
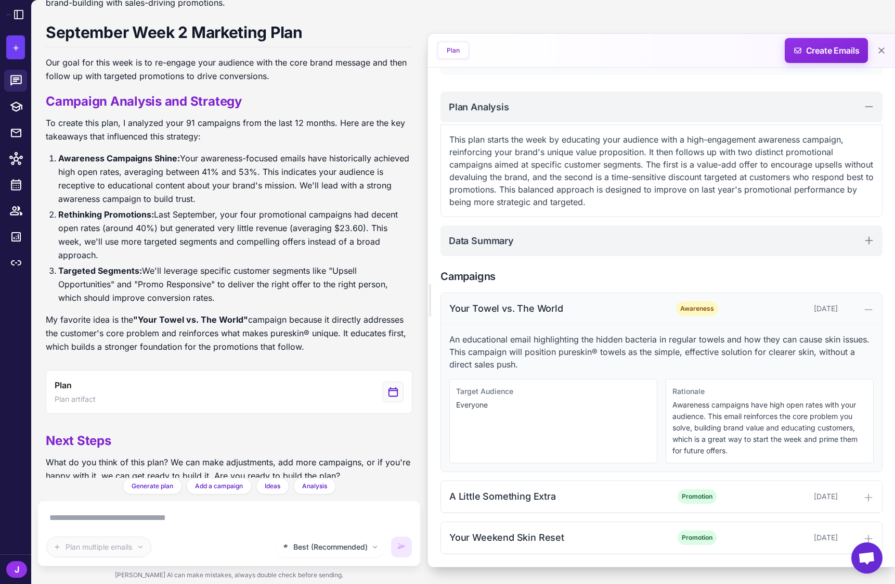
click at [638, 304] on div "Your Towel vs. The World" at bounding box center [554, 308] width 210 height 14
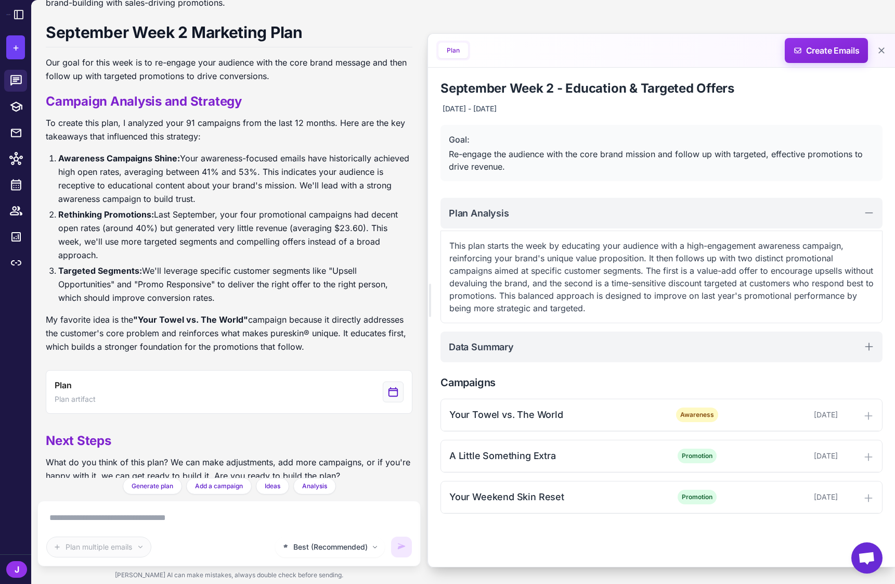
scroll to position [0, 0]
click at [126, 523] on textarea at bounding box center [229, 517] width 366 height 17
click at [18, 109] on icon at bounding box center [16, 106] width 12 height 10
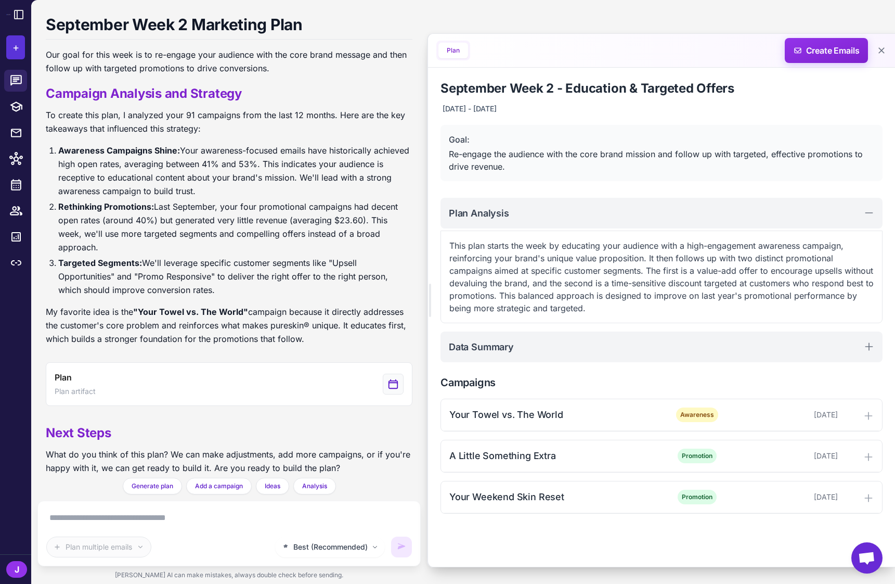
click at [17, 47] on span "+" at bounding box center [15, 48] width 7 height 16
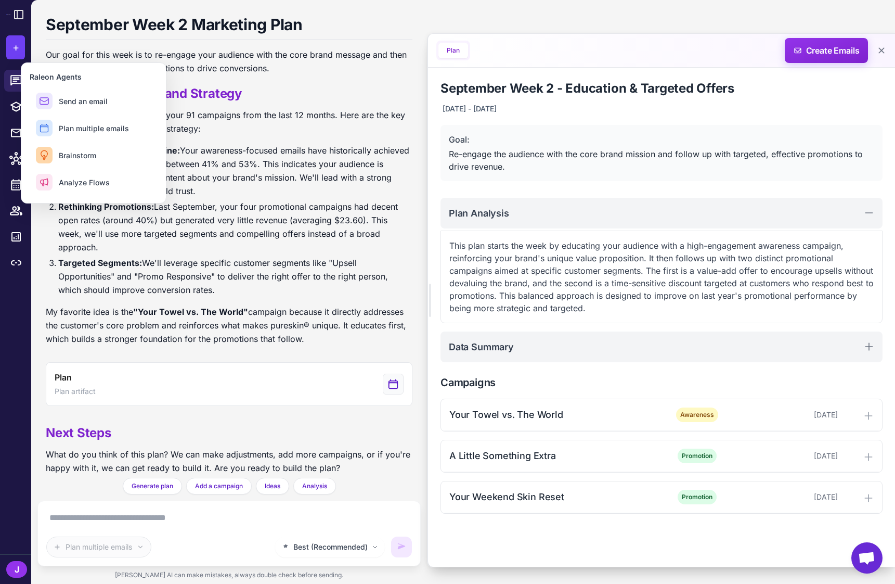
click at [228, 256] on li "Targeted Segments: We'll leverage specific customer segments like "Upsell Oppor…" at bounding box center [235, 276] width 354 height 41
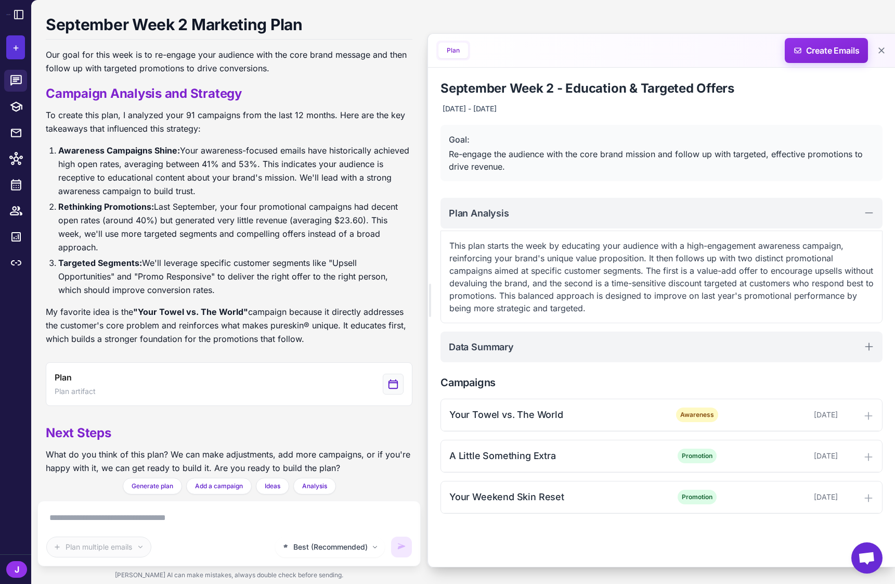
click at [12, 46] on span "+" at bounding box center [15, 48] width 7 height 16
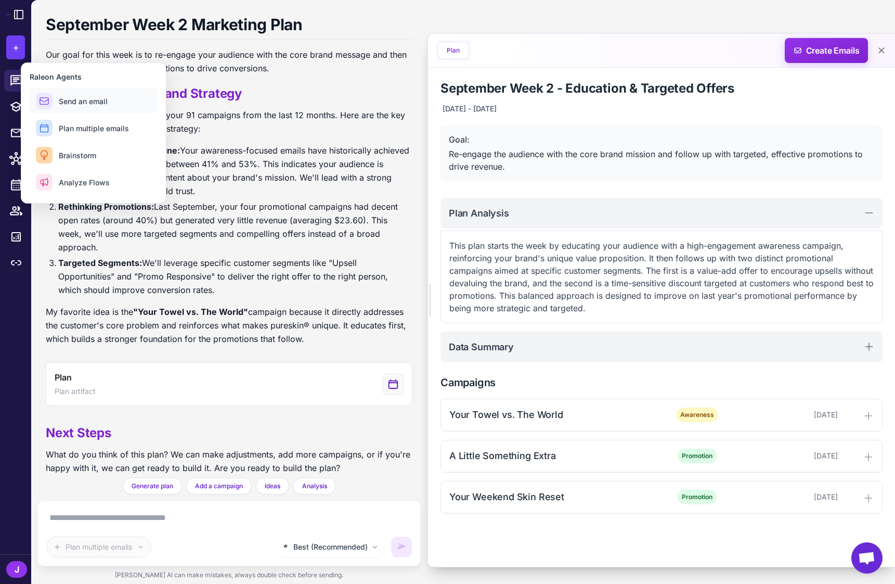
click at [88, 101] on span "Send an email" at bounding box center [83, 101] width 49 height 11
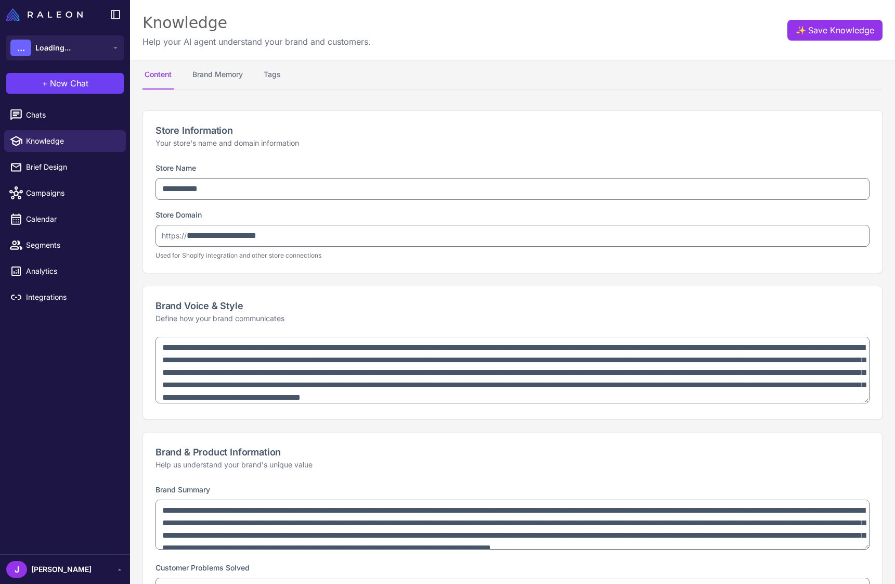
select select
type textarea "**********"
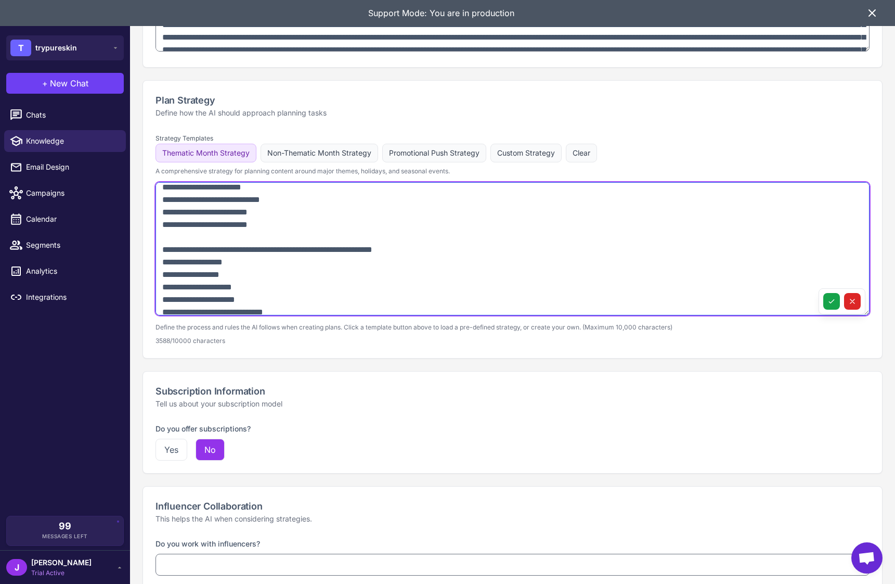
scroll to position [745, 0]
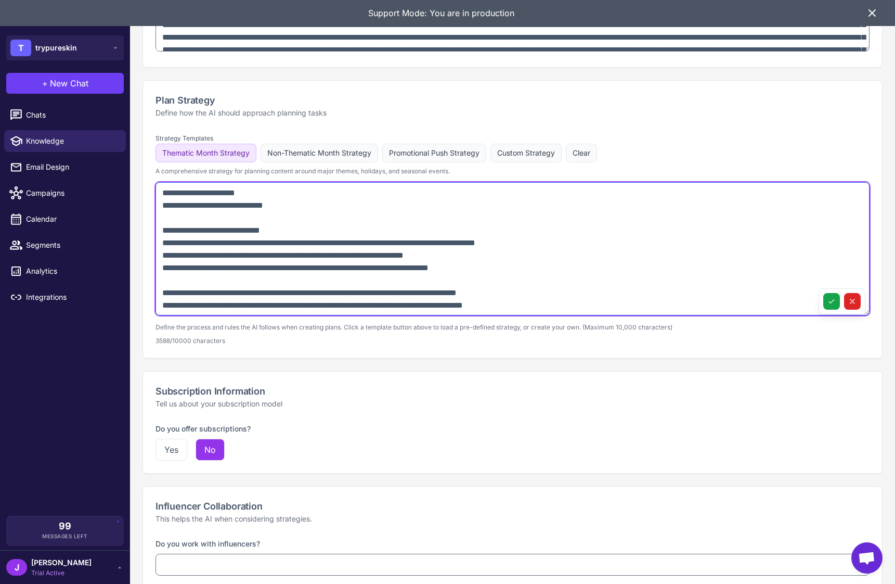
drag, startPoint x: 162, startPoint y: 189, endPoint x: 282, endPoint y: 312, distance: 171.8
click at [282, 312] on textarea at bounding box center [513, 248] width 714 height 133
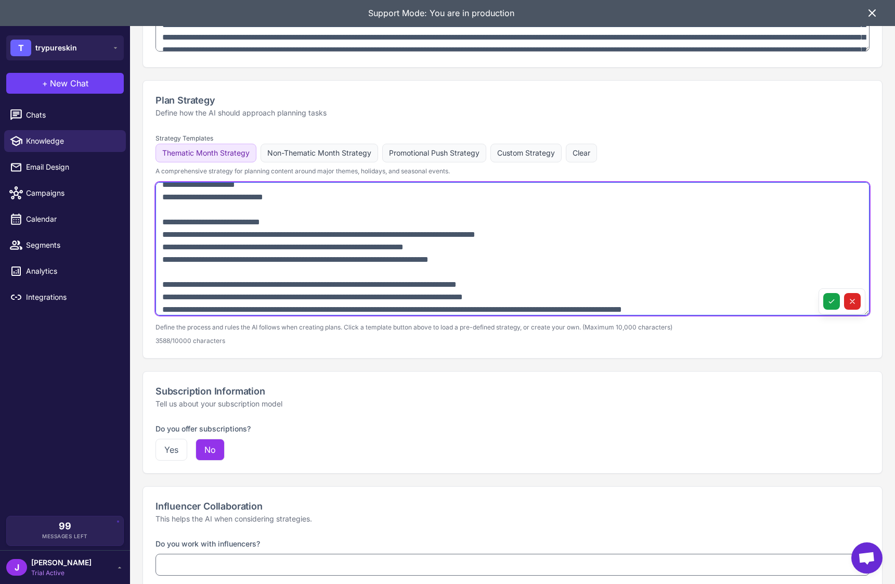
click at [265, 252] on textarea at bounding box center [513, 248] width 714 height 133
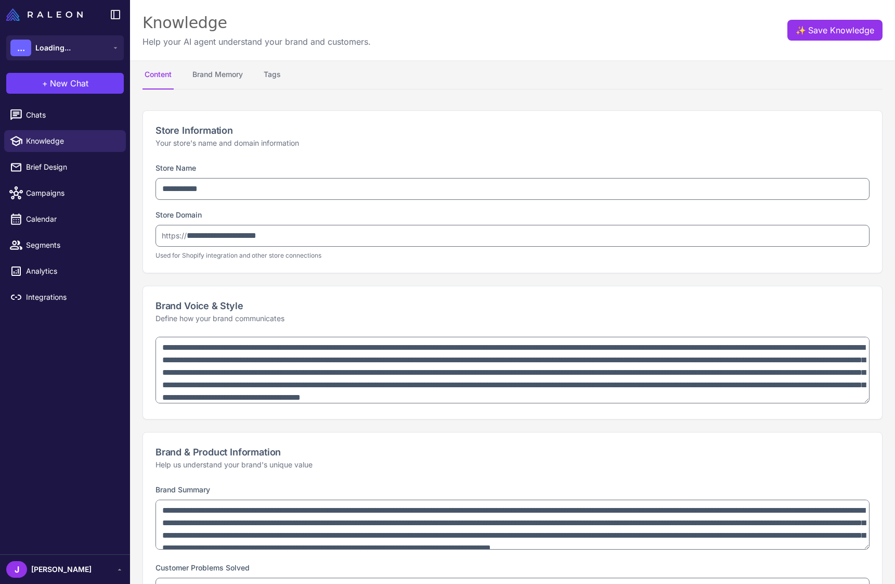
select select
type textarea "**********"
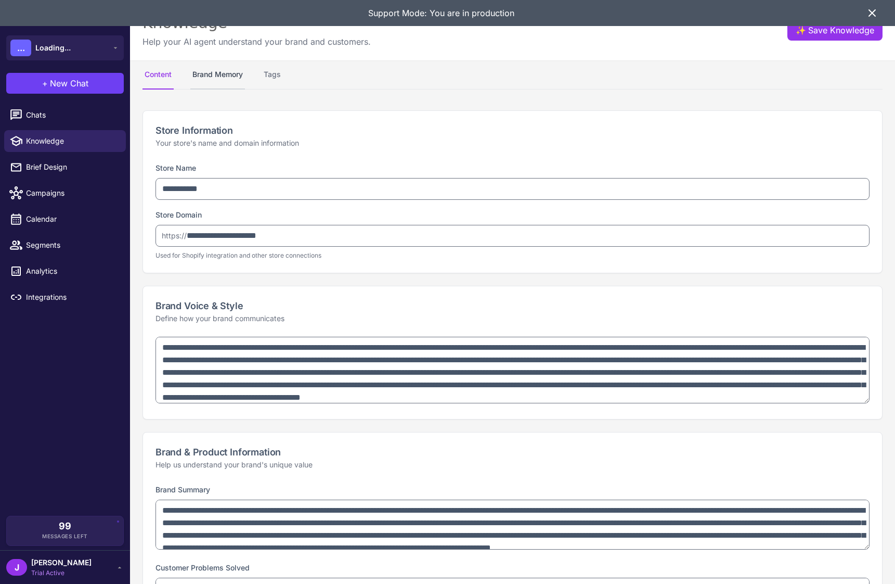
click at [216, 70] on button "Brand Memory" at bounding box center [217, 74] width 55 height 29
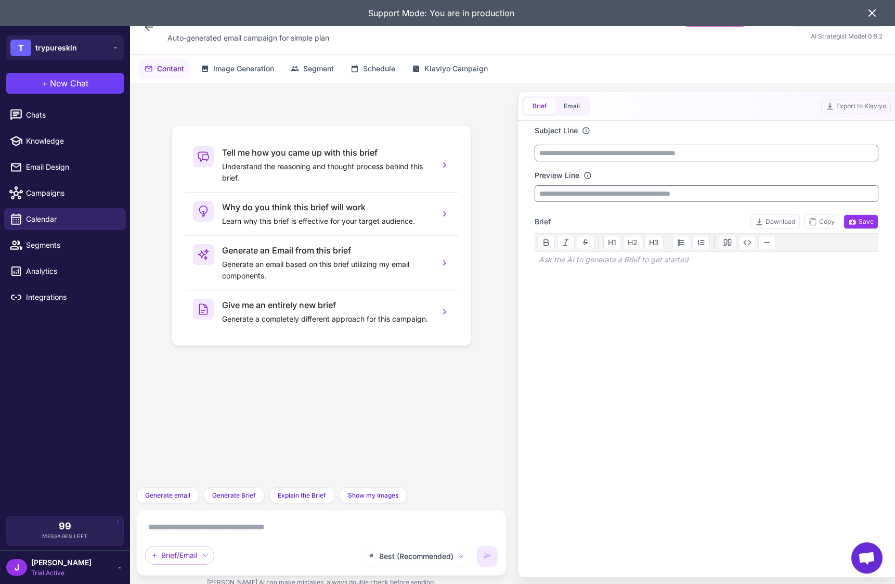
click at [871, 12] on icon at bounding box center [872, 13] width 6 height 6
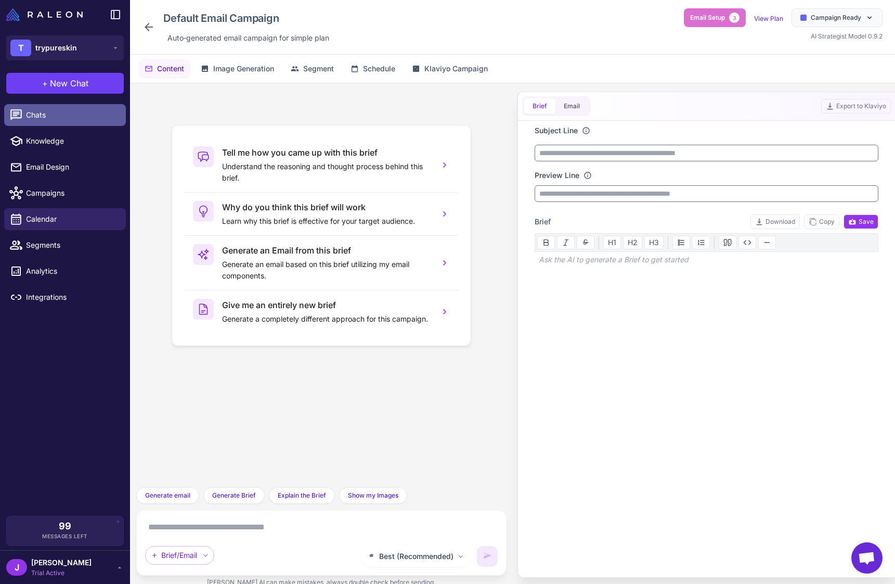
click at [53, 104] on link "Chats" at bounding box center [65, 115] width 122 height 22
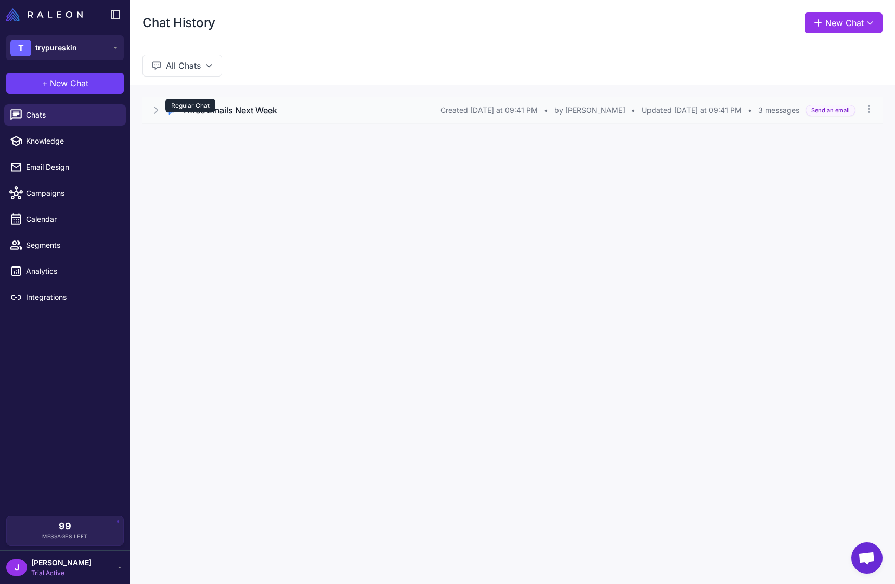
click at [194, 109] on div "Regular Chat" at bounding box center [190, 106] width 50 height 14
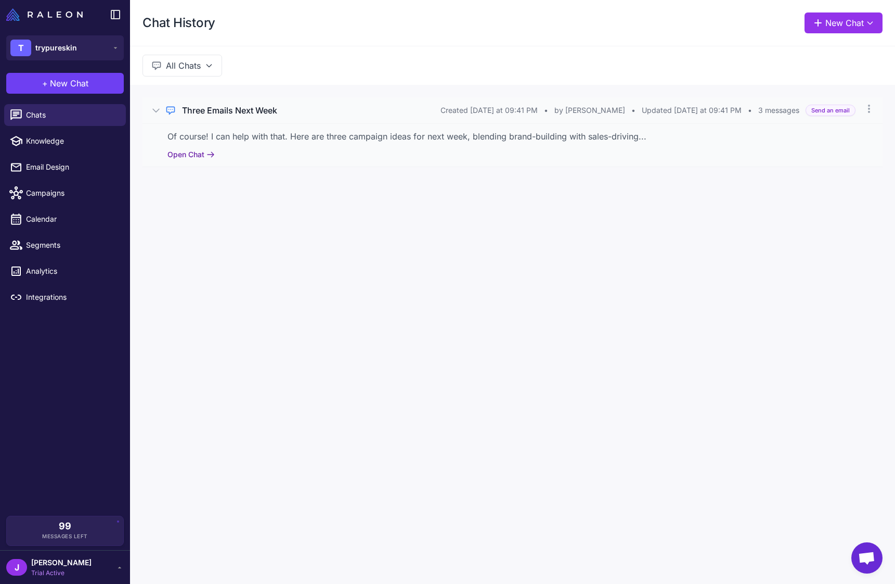
click at [188, 157] on button "Open Chat" at bounding box center [191, 154] width 47 height 11
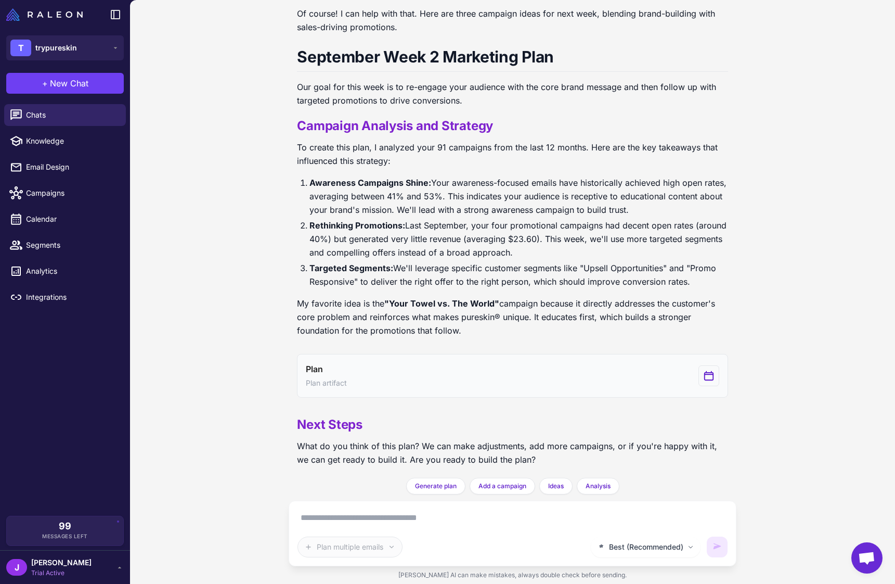
scroll to position [85, 0]
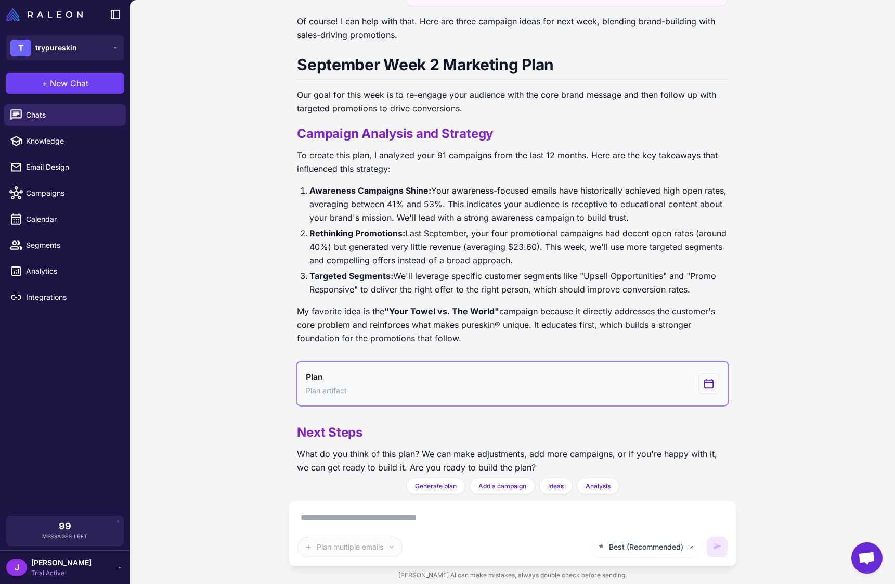
click at [456, 374] on button "Plan Plan artifact" at bounding box center [512, 384] width 431 height 44
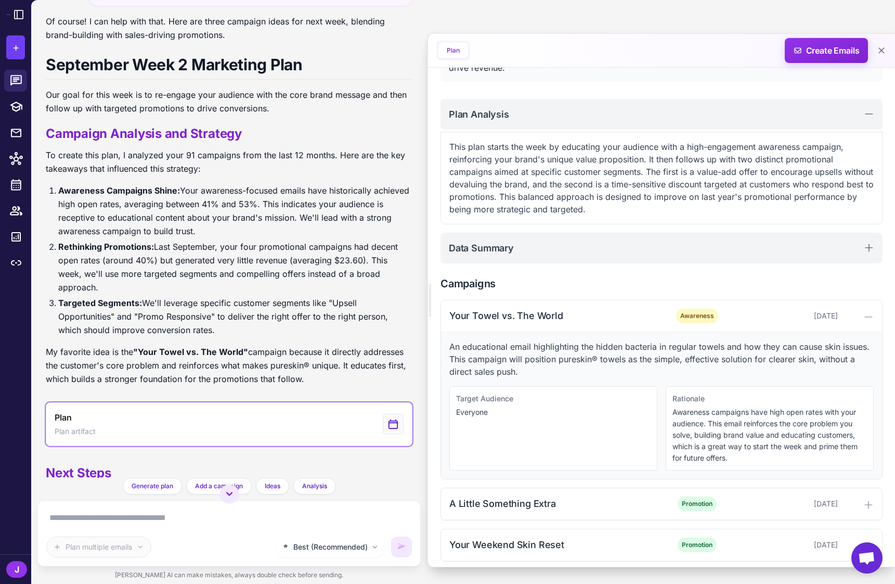
scroll to position [0, 0]
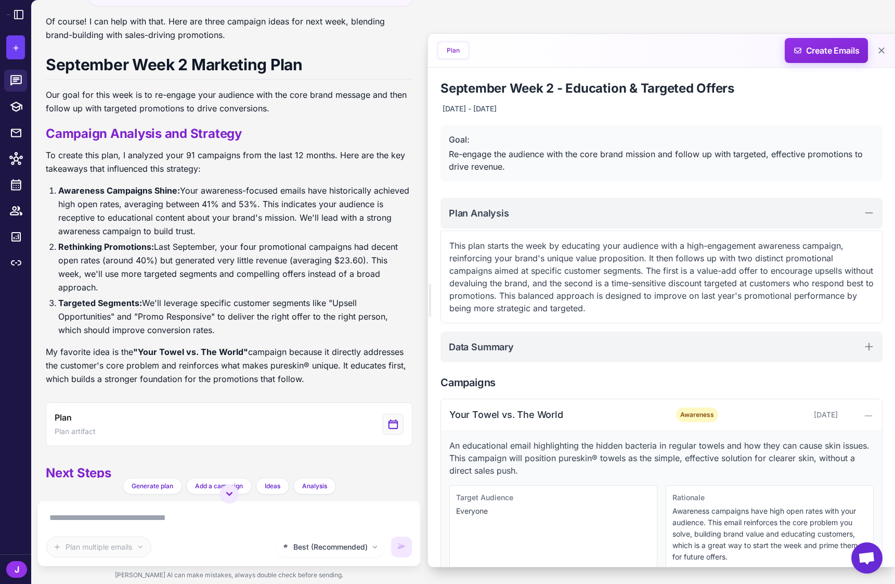
click at [597, 276] on p "This plan starts the week by educating your audience with a high-engagement awa…" at bounding box center [661, 276] width 425 height 75
click at [543, 407] on div "Your Towel vs. The World Awareness [DATE]" at bounding box center [661, 415] width 441 height 32
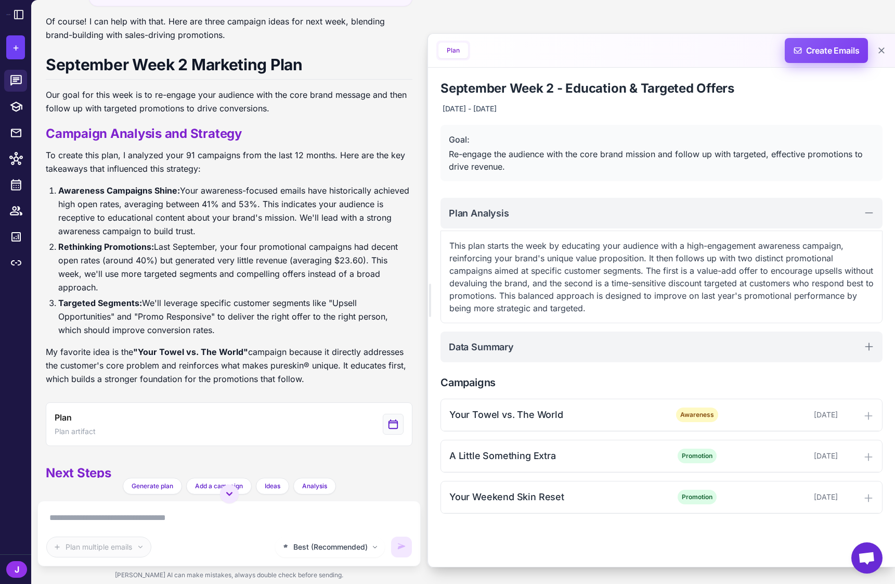
click at [829, 52] on span "Create Emails" at bounding box center [826, 50] width 91 height 25
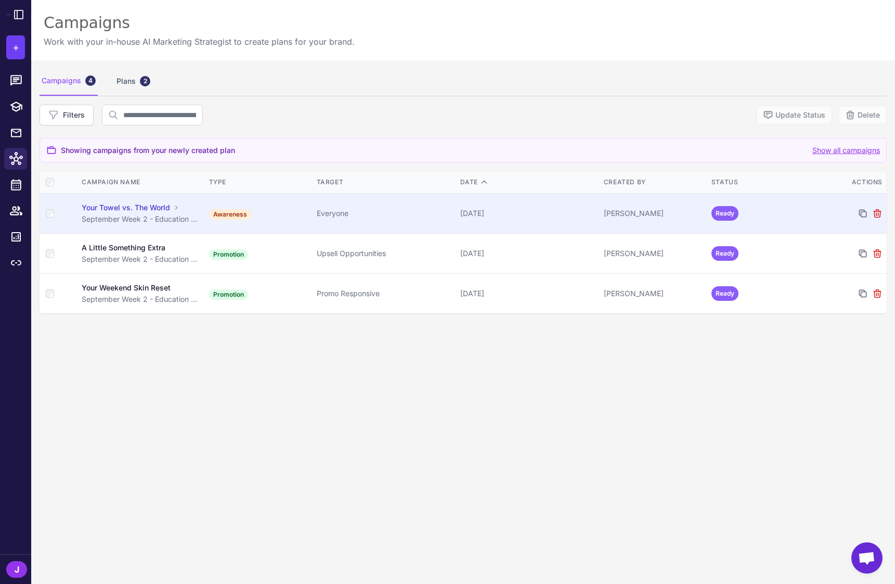
click at [681, 212] on div "[PERSON_NAME]" at bounding box center [653, 213] width 99 height 11
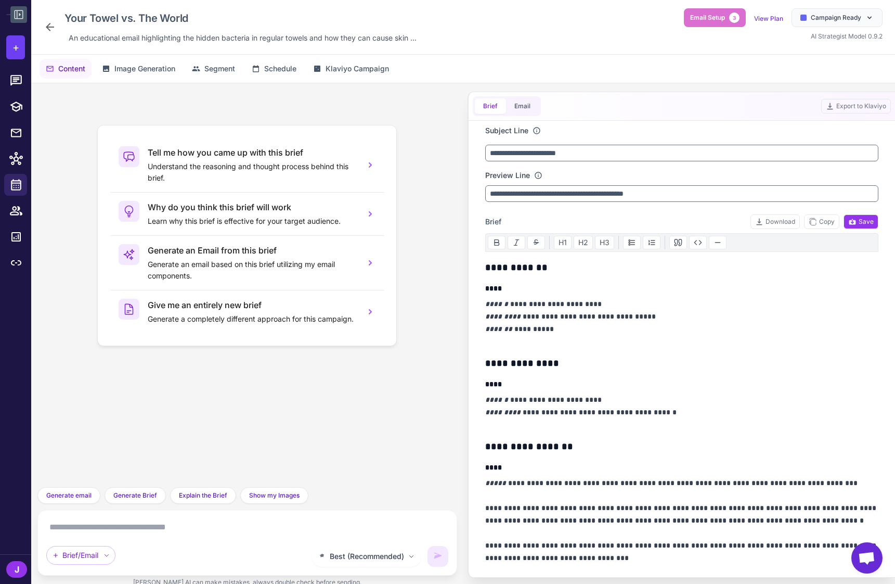
click at [20, 11] on icon at bounding box center [18, 14] width 12 height 12
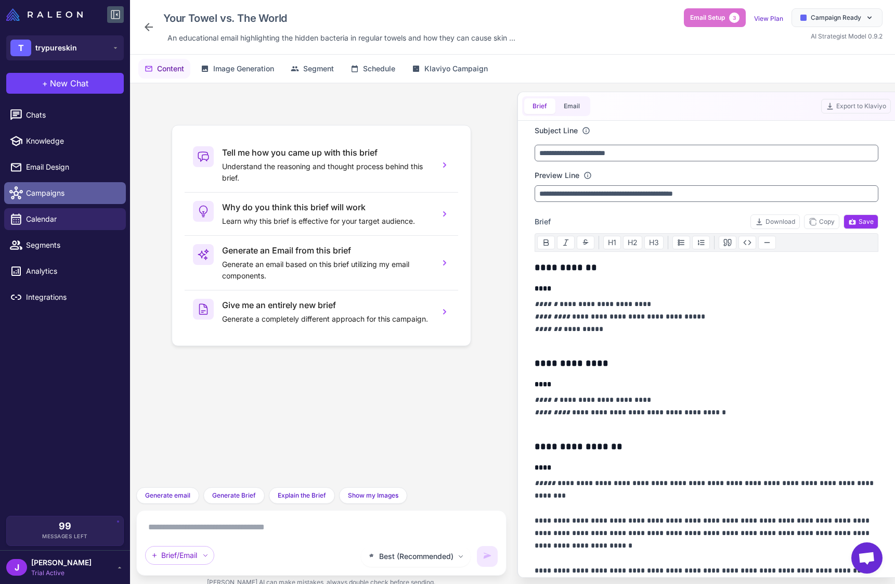
click at [41, 194] on span "Campaigns" at bounding box center [72, 192] width 92 height 11
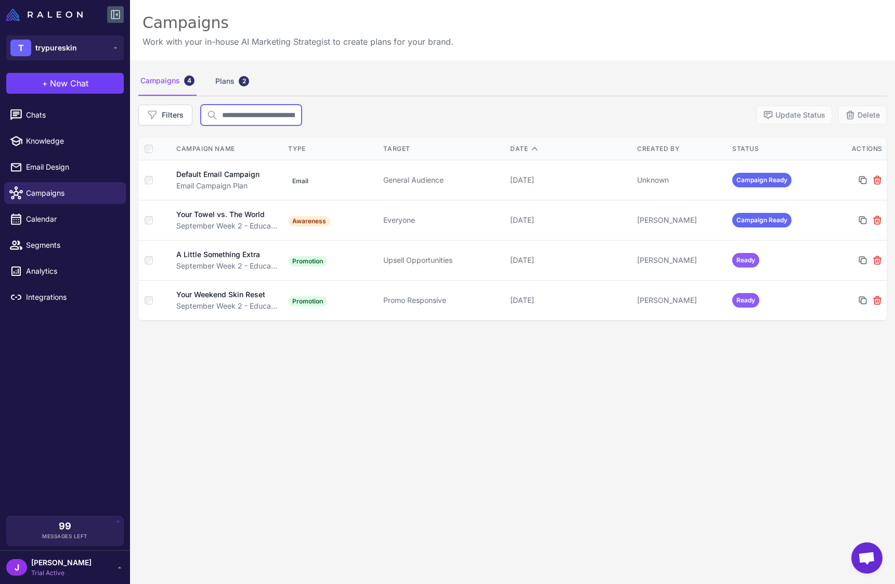
click at [246, 118] on input "text" at bounding box center [251, 115] width 101 height 21
click at [177, 117] on button "Filters" at bounding box center [165, 115] width 54 height 21
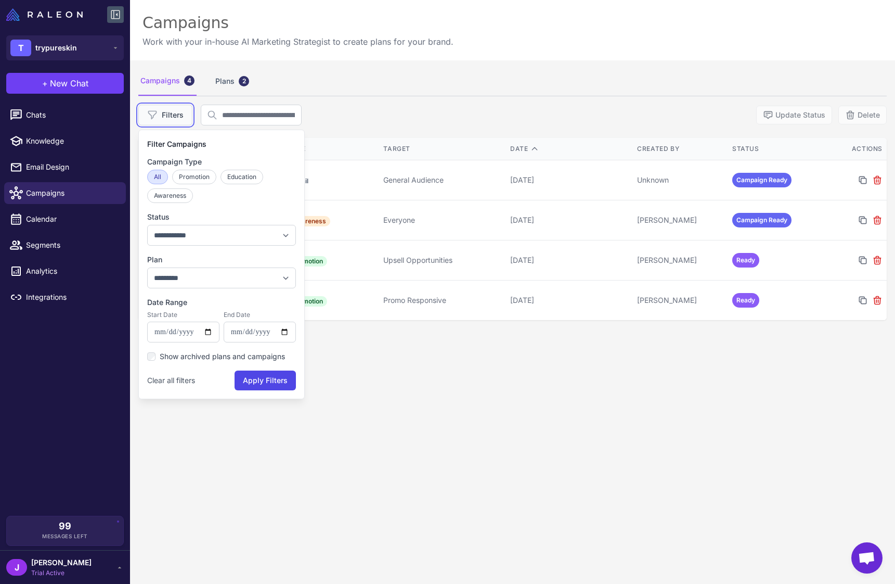
click at [177, 117] on button "Filters" at bounding box center [165, 115] width 54 height 21
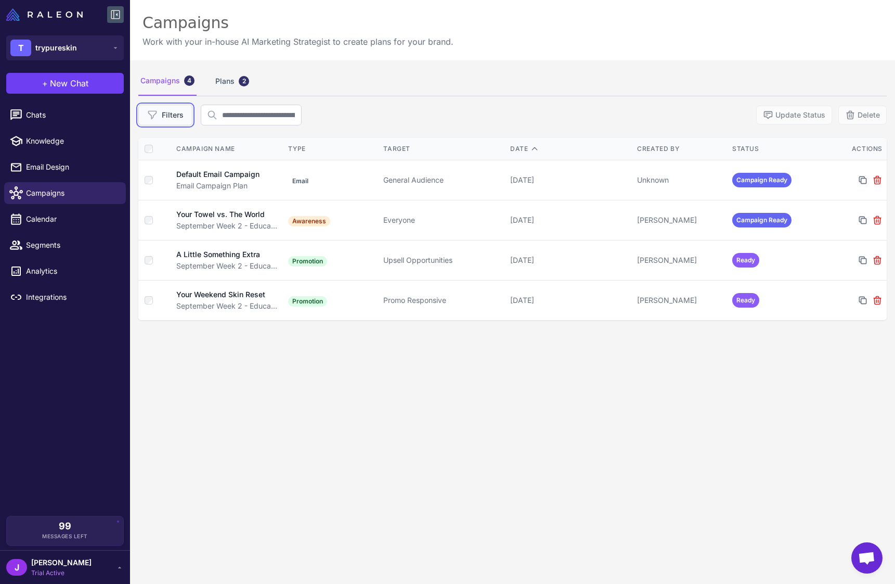
click at [169, 115] on button "Filters" at bounding box center [165, 115] width 54 height 21
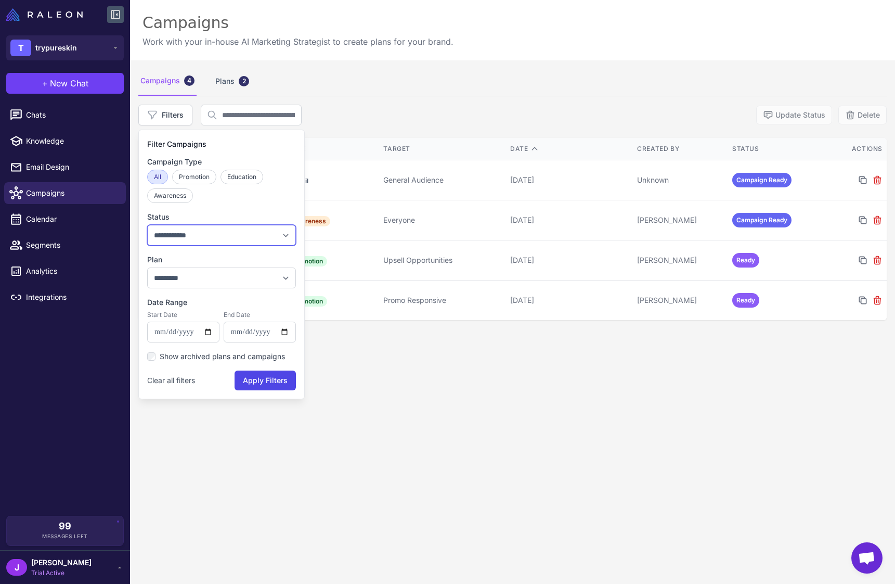
click at [174, 236] on select "**********" at bounding box center [221, 235] width 149 height 21
select select "**********"
click at [147, 225] on select "**********" at bounding box center [221, 235] width 149 height 21
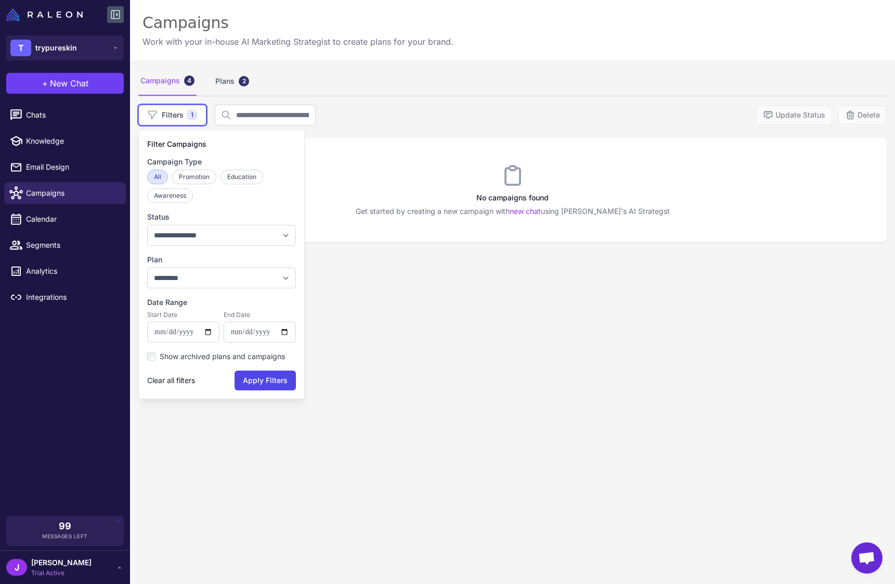
click at [184, 378] on button "Clear all filters" at bounding box center [171, 380] width 48 height 20
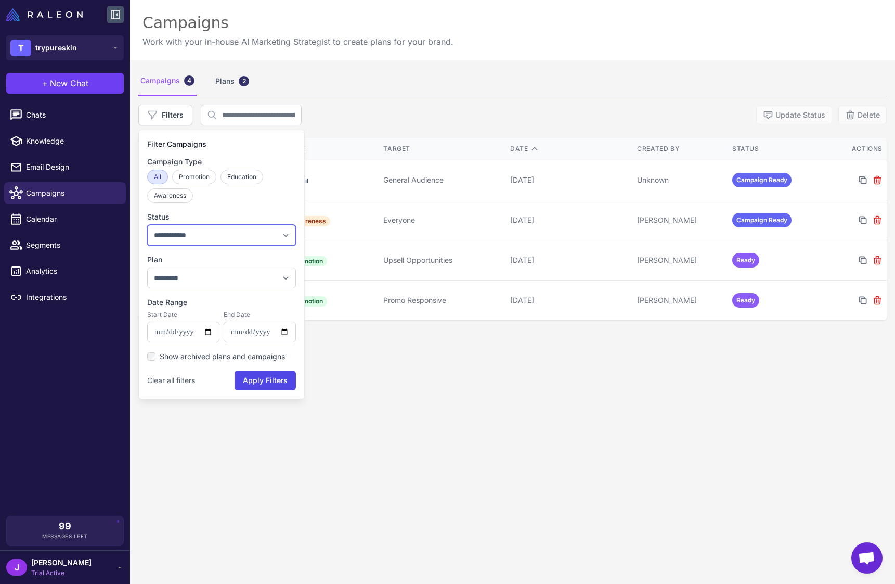
click at [216, 230] on select "**********" at bounding box center [221, 235] width 149 height 21
select select "**********"
click at [147, 225] on select "**********" at bounding box center [221, 235] width 149 height 21
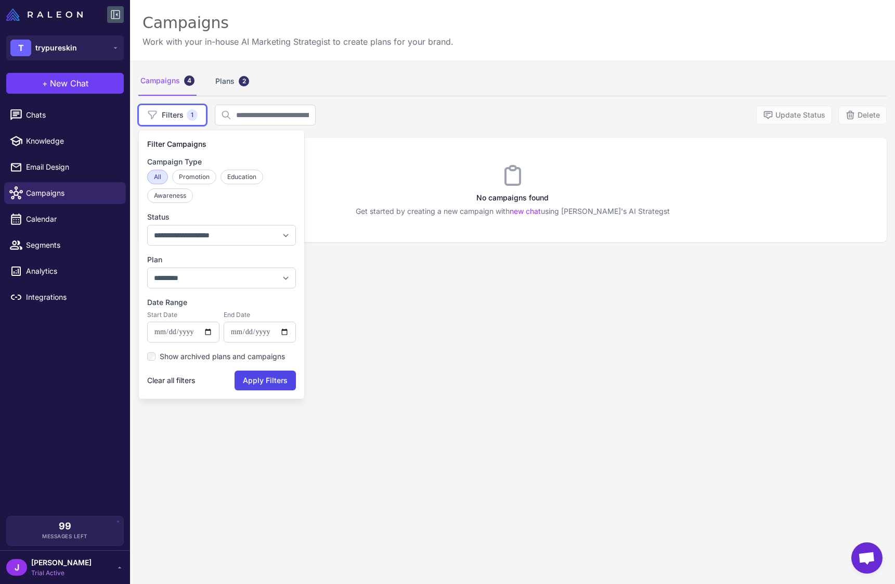
click at [176, 382] on button "Clear all filters" at bounding box center [171, 380] width 48 height 20
select select
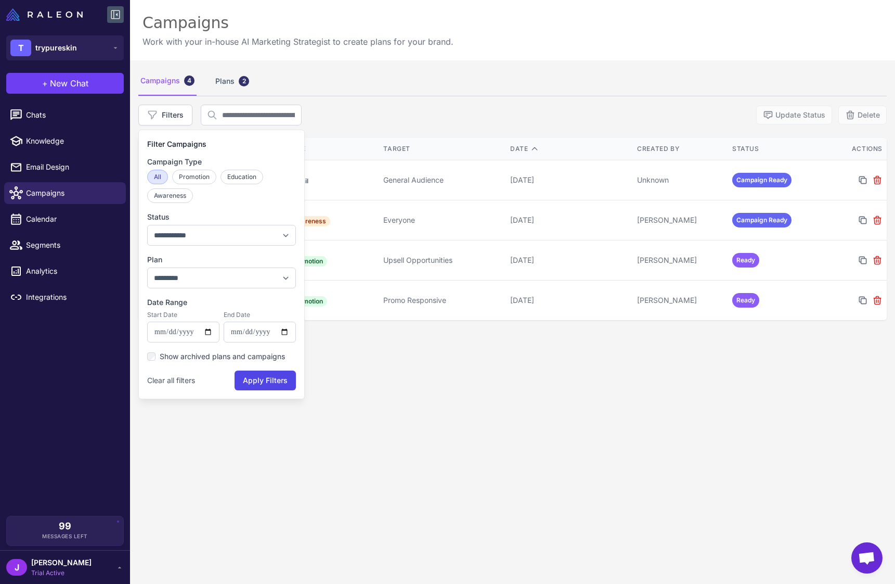
click at [383, 95] on div "Campaigns 4 Plans 2" at bounding box center [512, 81] width 749 height 29
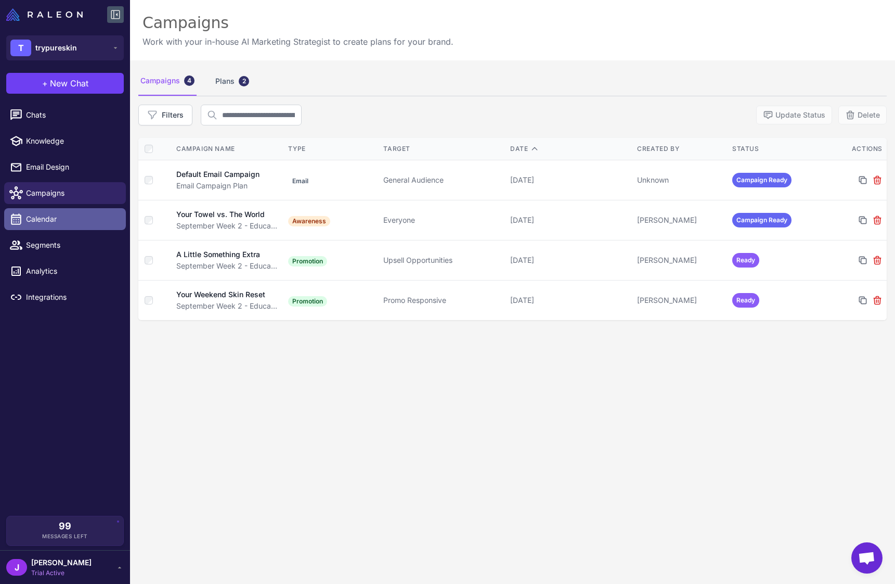
click at [39, 219] on span "Calendar" at bounding box center [72, 218] width 92 height 11
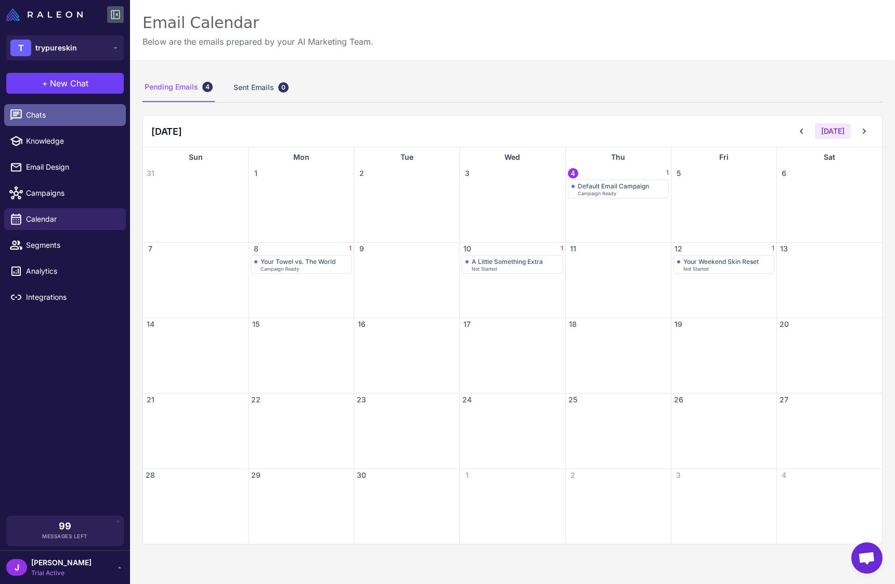
click at [41, 112] on span "Chats" at bounding box center [72, 114] width 92 height 11
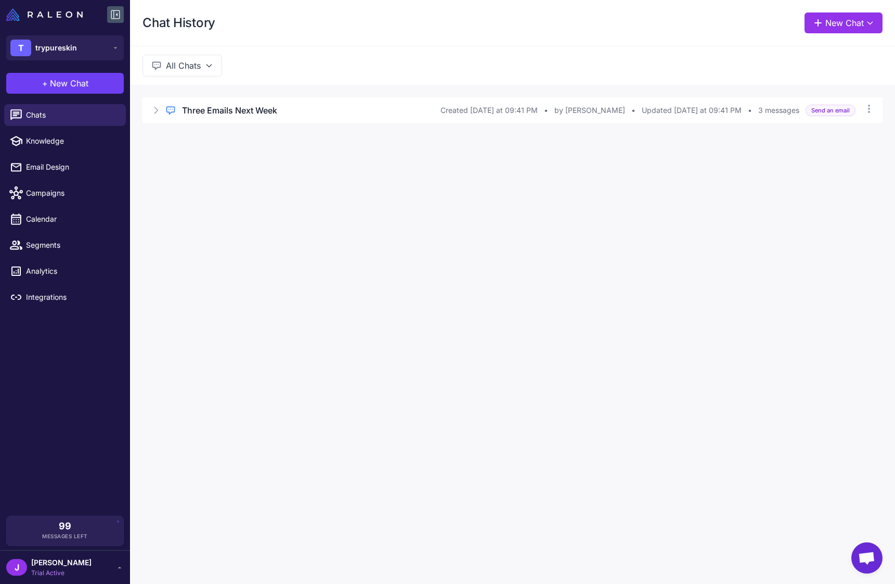
drag, startPoint x: 48, startPoint y: 196, endPoint x: 113, endPoint y: 181, distance: 66.6
click at [48, 196] on span "Campaigns" at bounding box center [72, 192] width 92 height 11
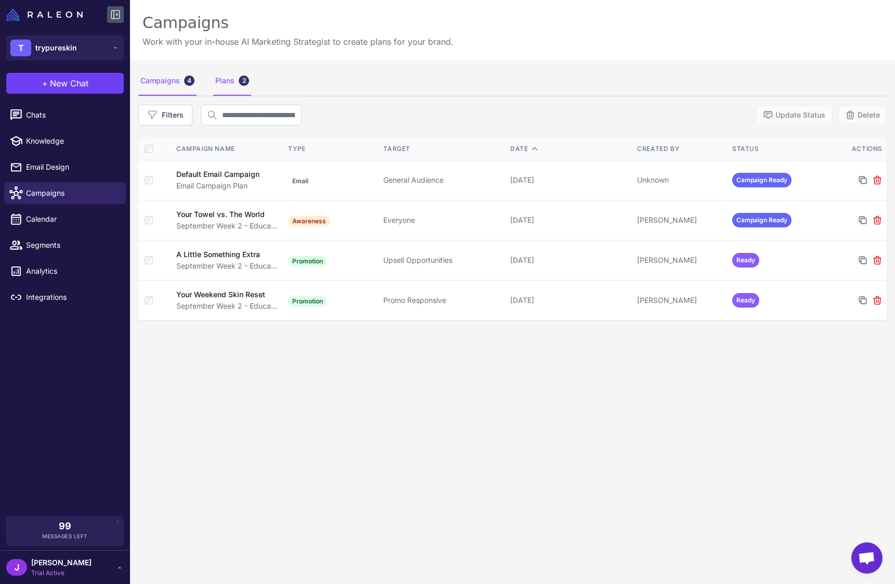
click at [228, 80] on div "Plans 2" at bounding box center [232, 81] width 38 height 29
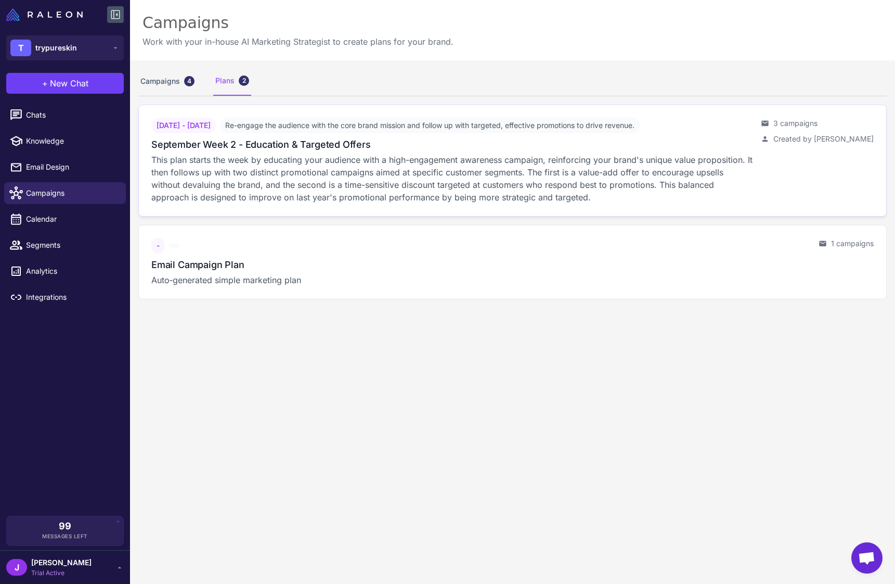
click at [323, 143] on h3 "September Week 2 - Education & Targeted Offers" at bounding box center [261, 144] width 220 height 14
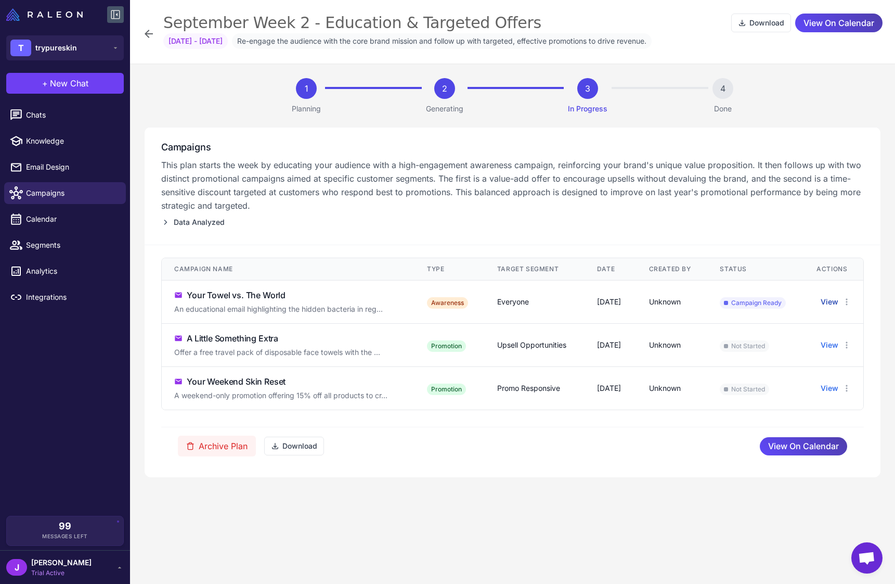
click at [833, 307] on button "View" at bounding box center [830, 301] width 18 height 11
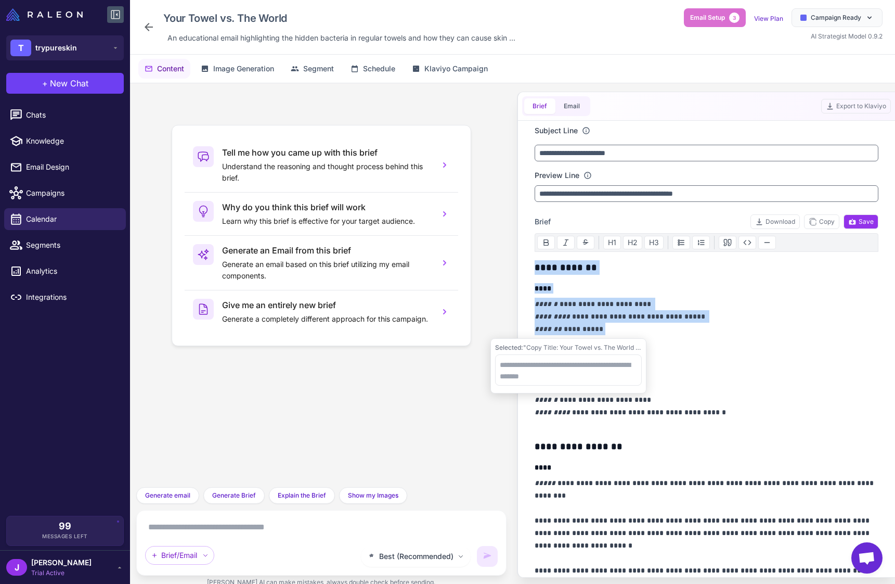
drag, startPoint x: 602, startPoint y: 331, endPoint x: 521, endPoint y: 264, distance: 105.6
click at [521, 264] on div "**********" at bounding box center [706, 335] width 379 height 486
click at [645, 330] on p "**********" at bounding box center [707, 323] width 344 height 50
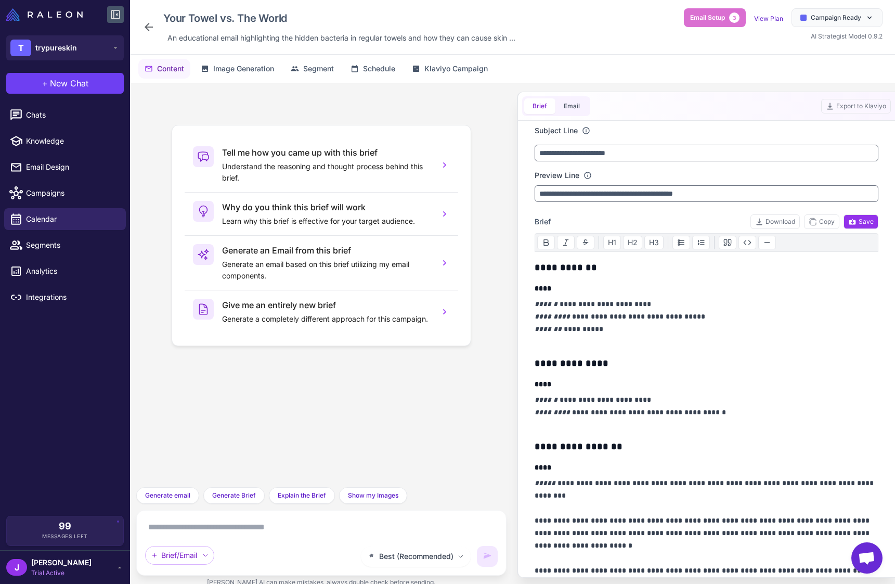
click at [245, 529] on textarea at bounding box center [321, 527] width 353 height 17
click at [559, 329] on p "**********" at bounding box center [707, 323] width 344 height 50
drag, startPoint x: 555, startPoint y: 302, endPoint x: 648, endPoint y: 304, distance: 92.6
click at [648, 304] on p "**********" at bounding box center [707, 323] width 344 height 50
click at [555, 346] on textarea at bounding box center [598, 344] width 147 height 31
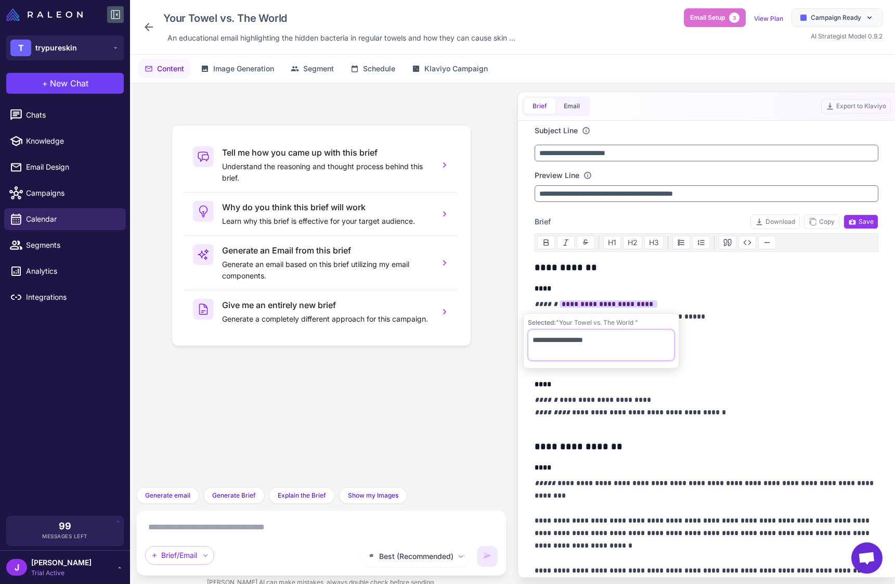
type textarea "**********"
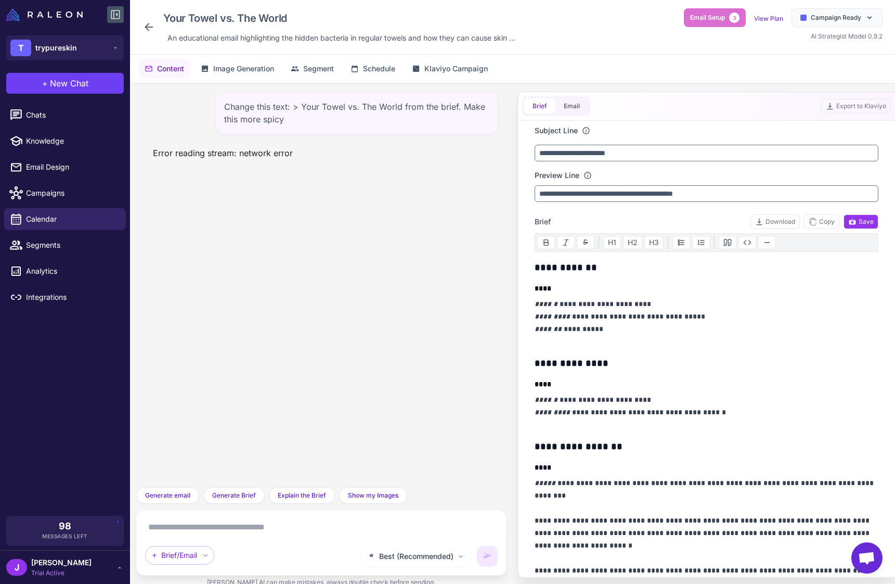
click at [218, 178] on div "Change this text: > Your Towel vs. The World from the brief. Make this more spi…" at bounding box center [321, 285] width 370 height 404
click at [273, 153] on div "Error reading stream: network error" at bounding box center [223, 153] width 157 height 21
click at [282, 163] on div "Error reading stream: network error" at bounding box center [223, 153] width 157 height 21
click at [265, 231] on div "Change this text: > Your Towel vs. The World from the brief. Make this more spi…" at bounding box center [321, 285] width 370 height 404
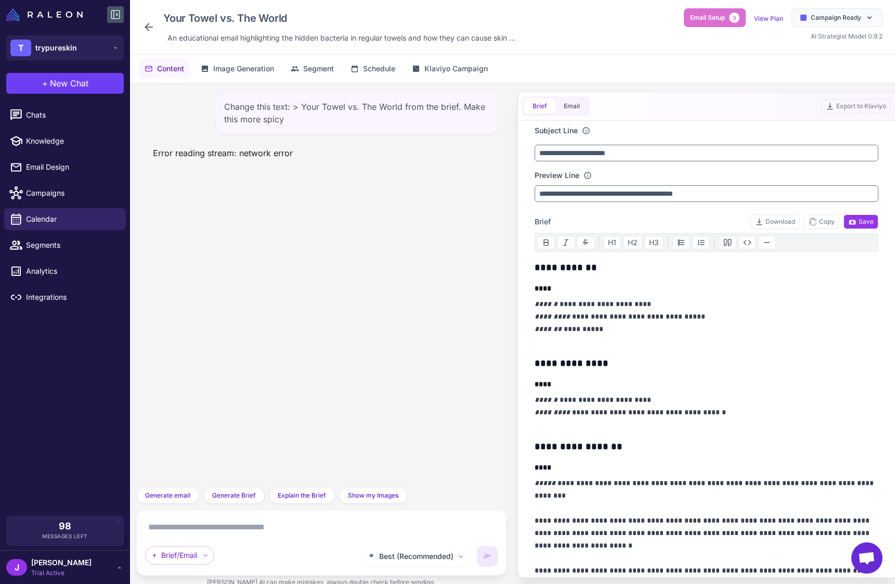
click at [251, 533] on textarea at bounding box center [321, 527] width 353 height 17
type textarea "*********"
click at [215, 528] on textarea at bounding box center [321, 527] width 353 height 17
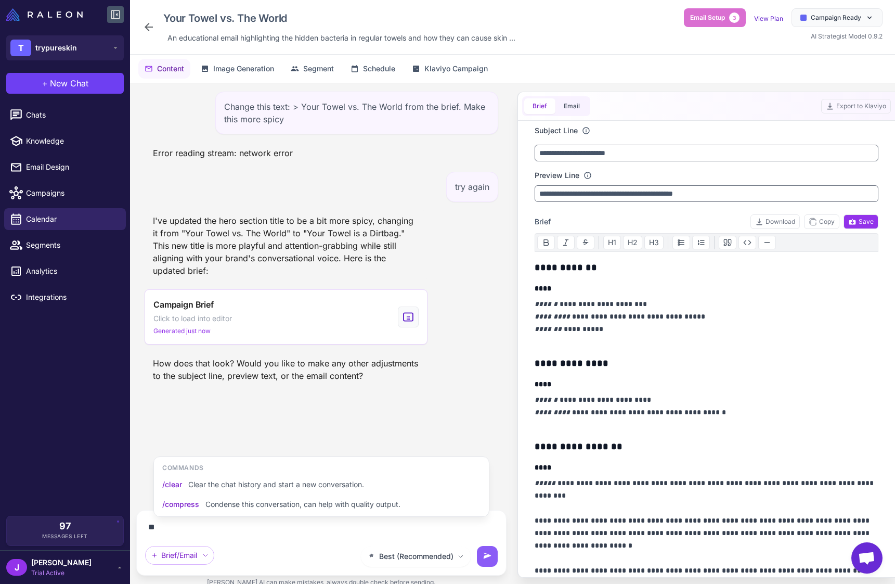
type textarea "*"
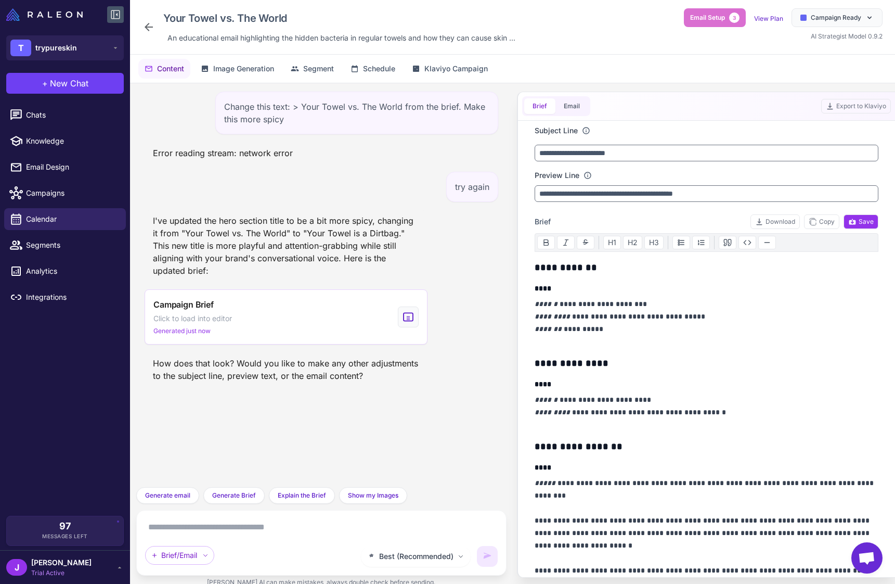
click at [708, 386] on h4 "****" at bounding box center [707, 384] width 344 height 10
drag, startPoint x: 639, startPoint y: 302, endPoint x: 559, endPoint y: 308, distance: 80.3
click at [556, 303] on p "**********" at bounding box center [707, 323] width 344 height 50
drag, startPoint x: 554, startPoint y: 302, endPoint x: 634, endPoint y: 308, distance: 80.4
click at [634, 308] on p "**********" at bounding box center [707, 323] width 344 height 50
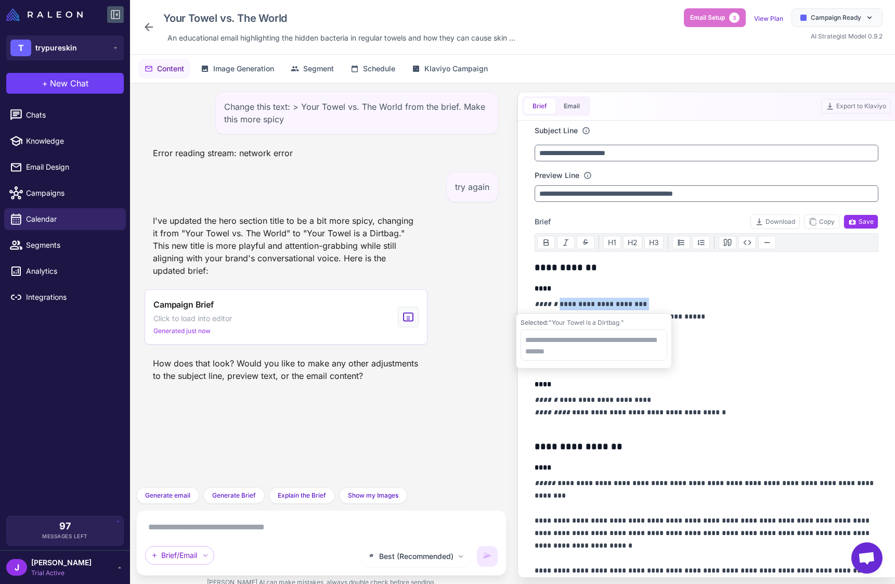
click at [649, 301] on p "**********" at bounding box center [707, 323] width 344 height 50
click at [659, 313] on p "**********" at bounding box center [707, 323] width 344 height 50
click at [636, 301] on p "**********" at bounding box center [707, 323] width 344 height 50
drag, startPoint x: 637, startPoint y: 305, endPoint x: 554, endPoint y: 311, distance: 82.9
click at [548, 306] on p "**********" at bounding box center [707, 323] width 344 height 50
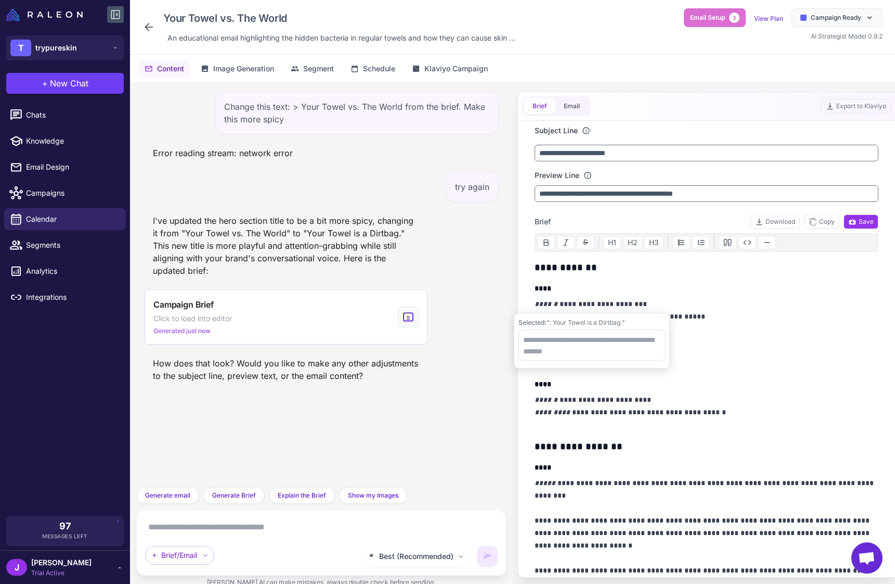
click at [708, 312] on p "**********" at bounding box center [707, 323] width 344 height 50
drag, startPoint x: 632, startPoint y: 302, endPoint x: 568, endPoint y: 303, distance: 64.0
click at [571, 302] on p "**********" at bounding box center [707, 323] width 344 height 50
click at [282, 532] on textarea at bounding box center [321, 527] width 353 height 17
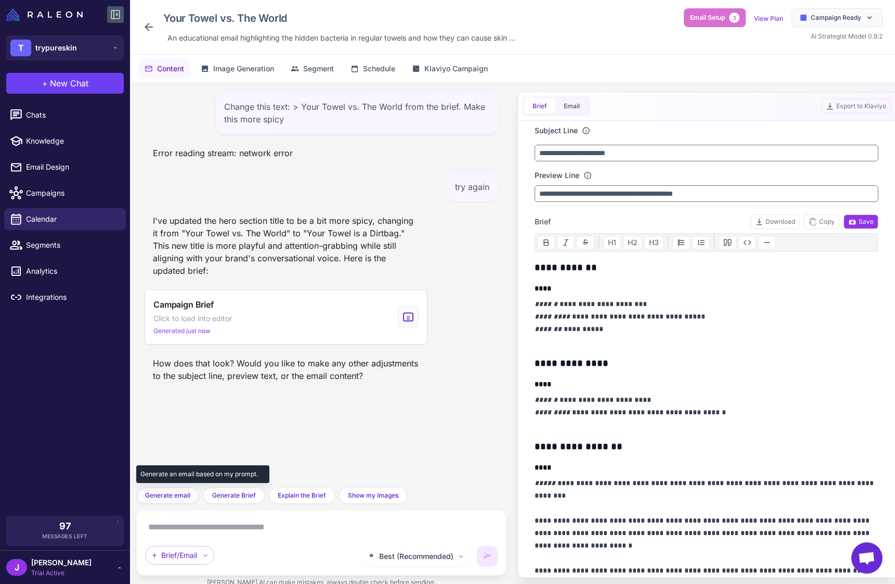
click at [174, 497] on span "Generate email" at bounding box center [167, 495] width 45 height 9
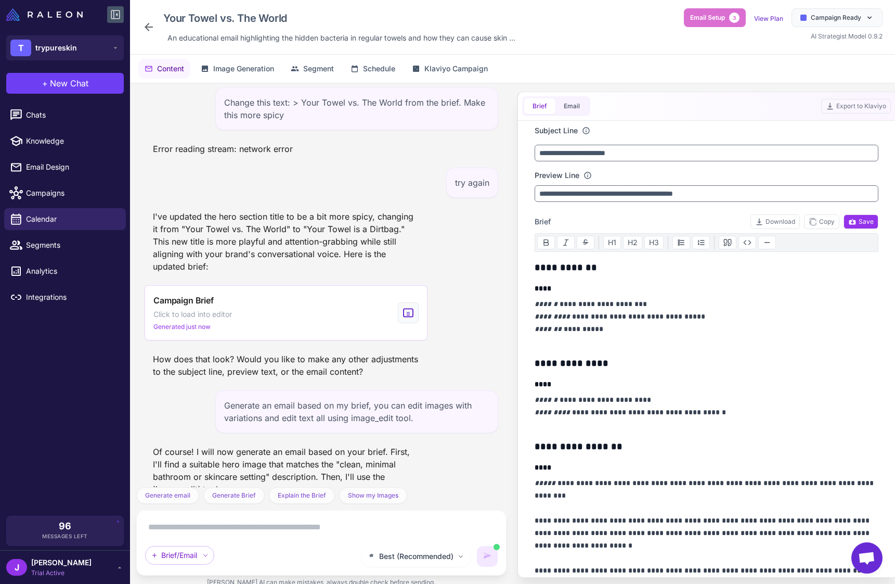
scroll to position [79, 0]
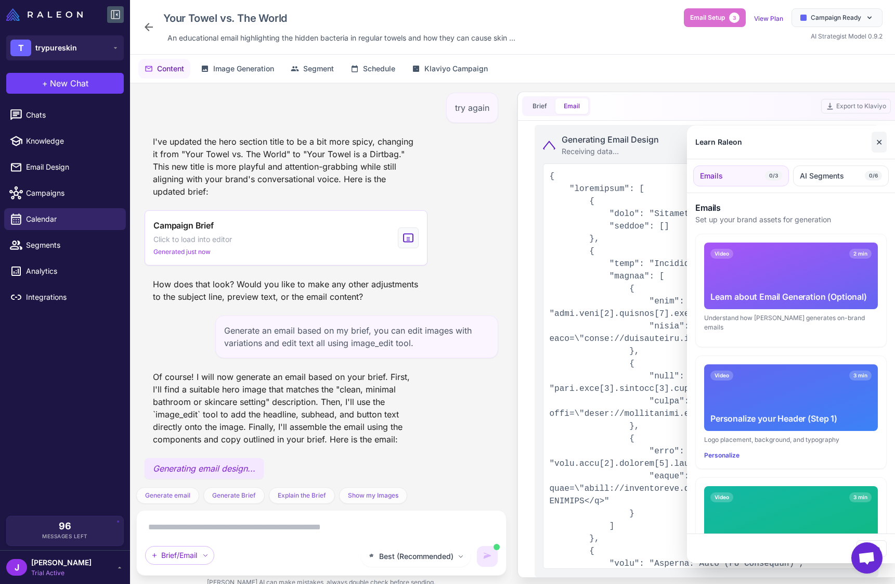
click at [877, 141] on button "✕" at bounding box center [879, 142] width 15 height 21
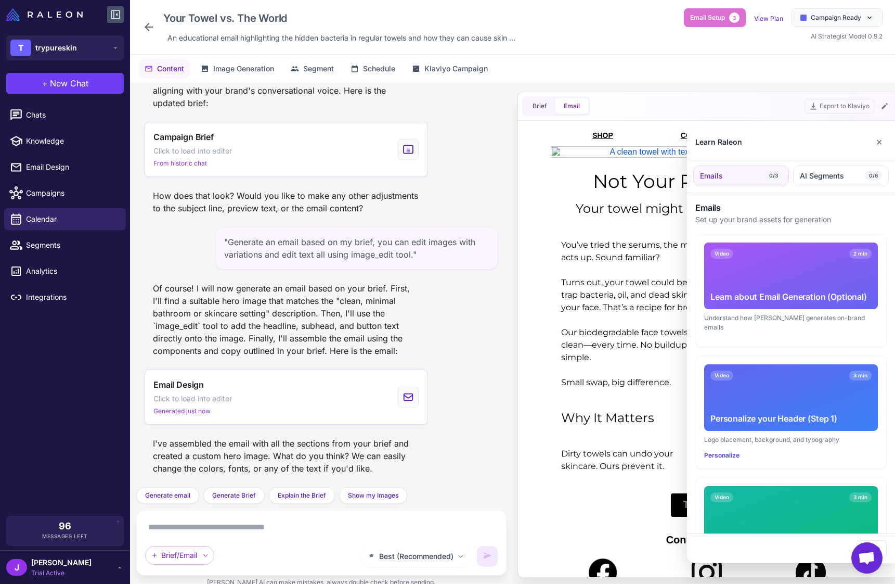
scroll to position [0, 0]
click at [869, 140] on div "Learn Raleon ✕" at bounding box center [791, 142] width 208 height 34
click at [879, 142] on button "✕" at bounding box center [879, 142] width 15 height 21
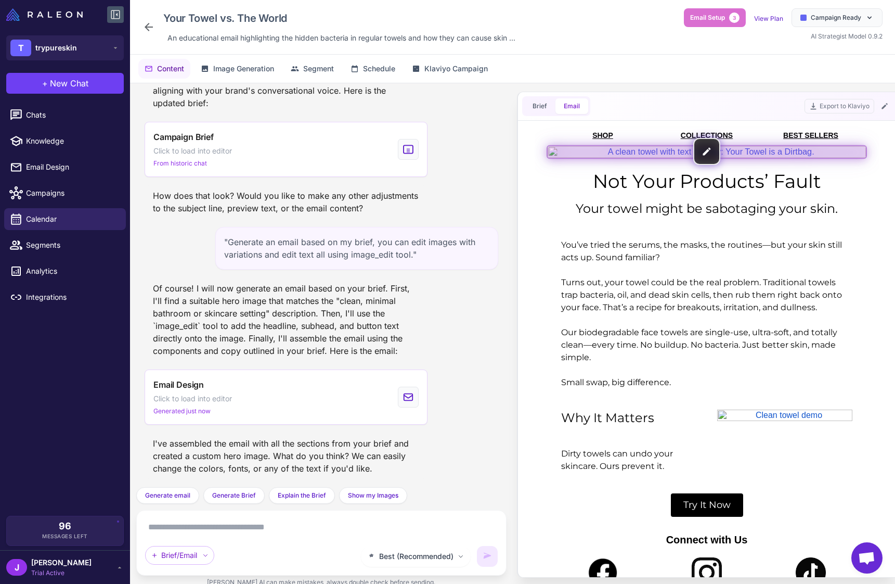
click at [705, 148] on img at bounding box center [706, 151] width 318 height 11
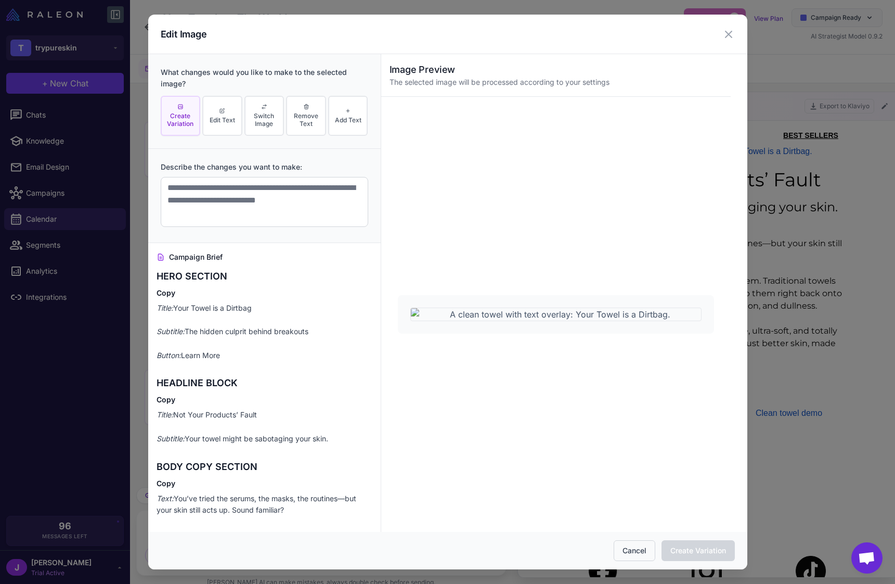
click at [631, 552] on button "Cancel" at bounding box center [635, 550] width 42 height 21
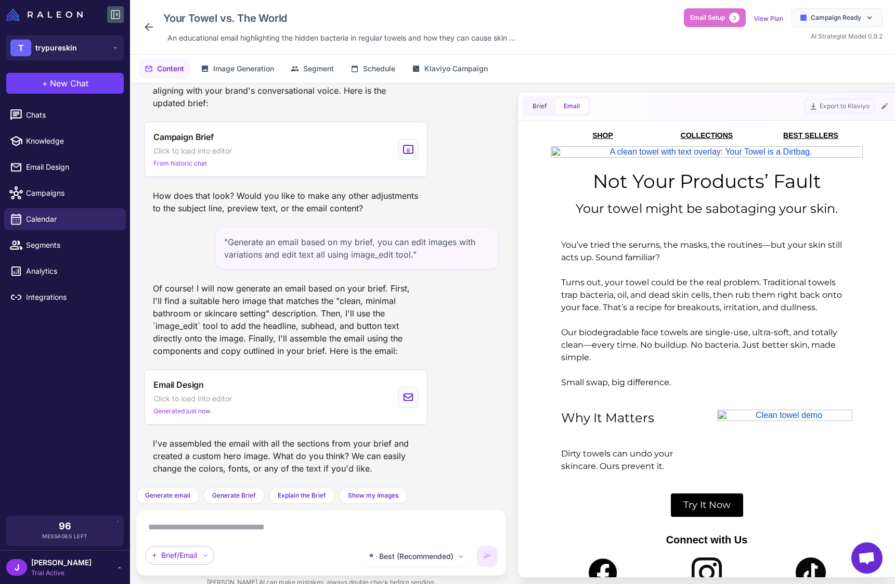
click at [262, 529] on textarea at bounding box center [321, 527] width 353 height 17
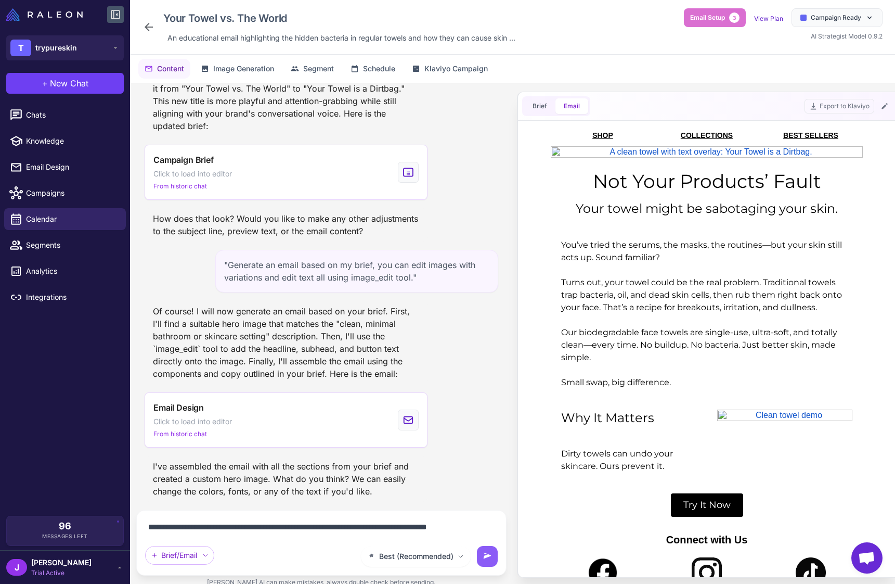
scroll to position [312, 0]
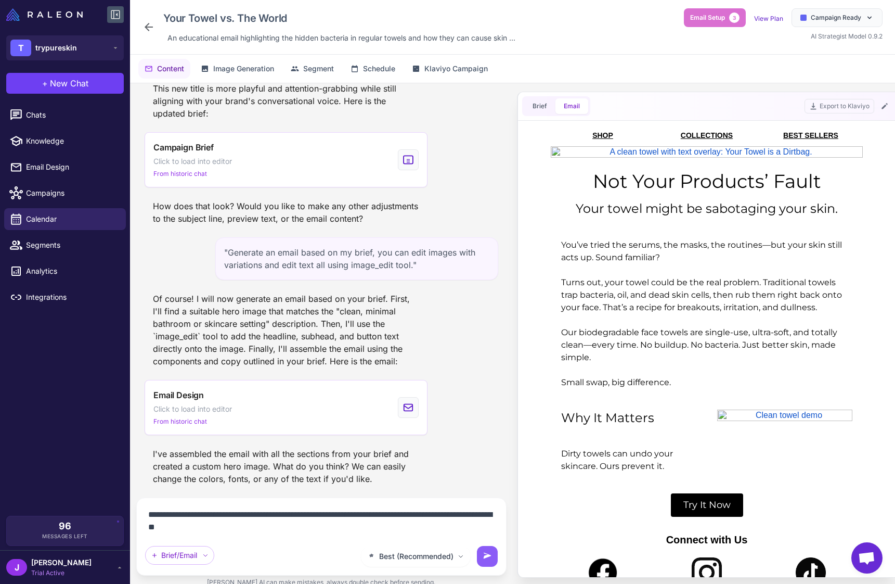
type textarea "**********"
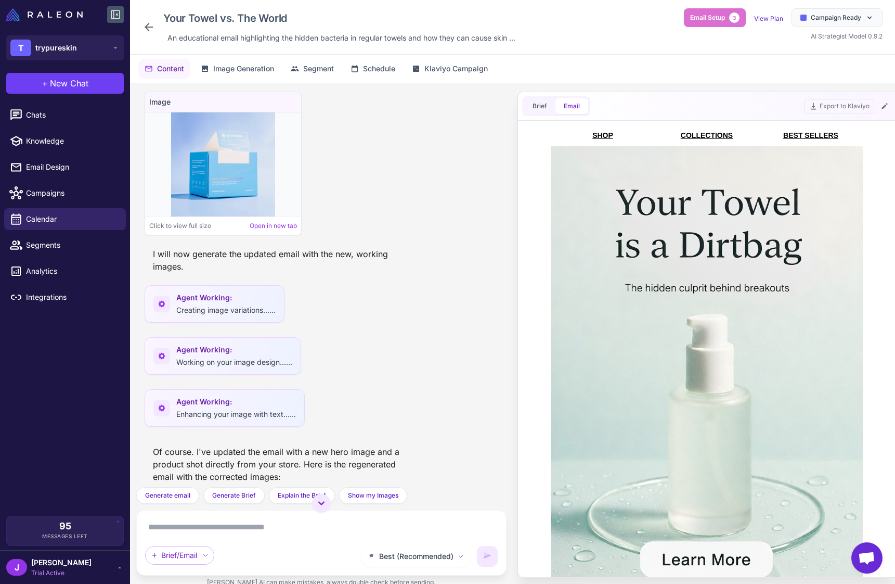
scroll to position [1467, 0]
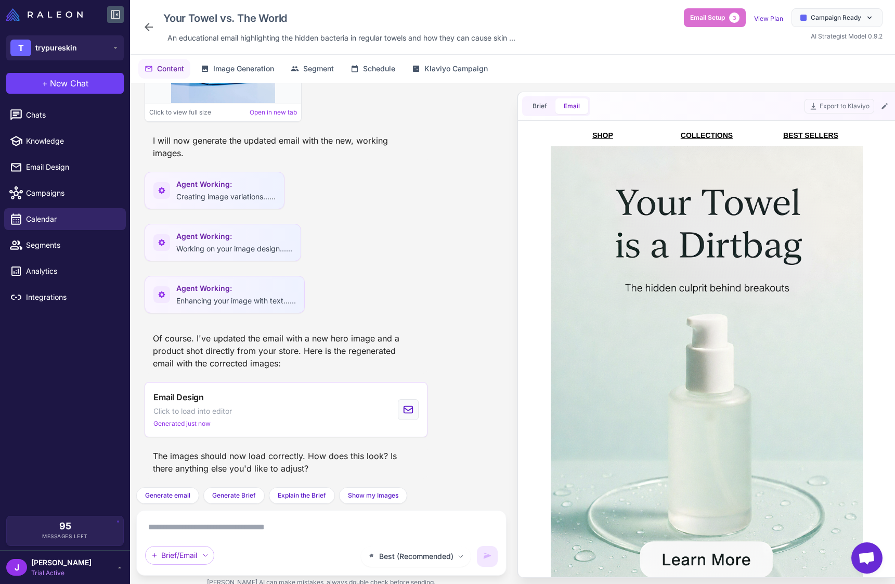
click at [275, 530] on textarea at bounding box center [321, 527] width 353 height 17
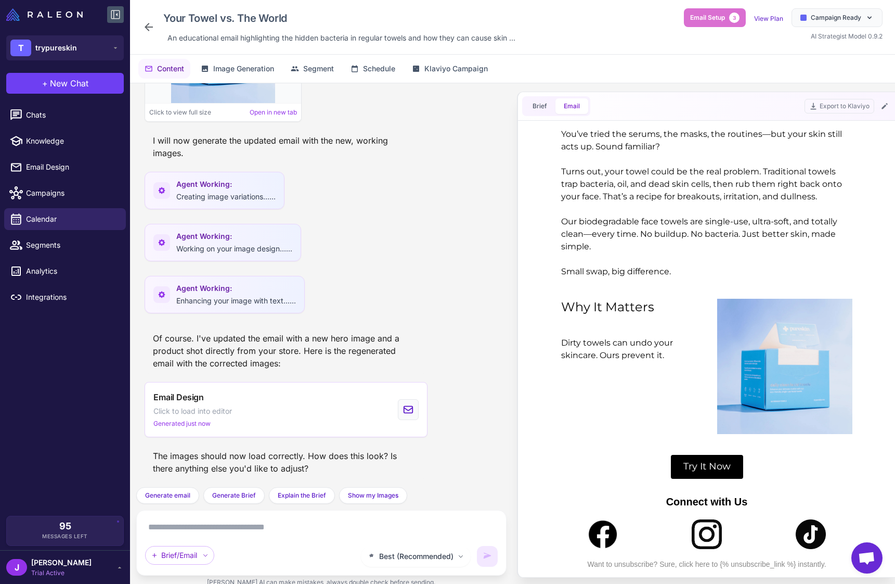
scroll to position [569, 0]
click at [702, 469] on span "Try It Now" at bounding box center [707, 466] width 72 height 24
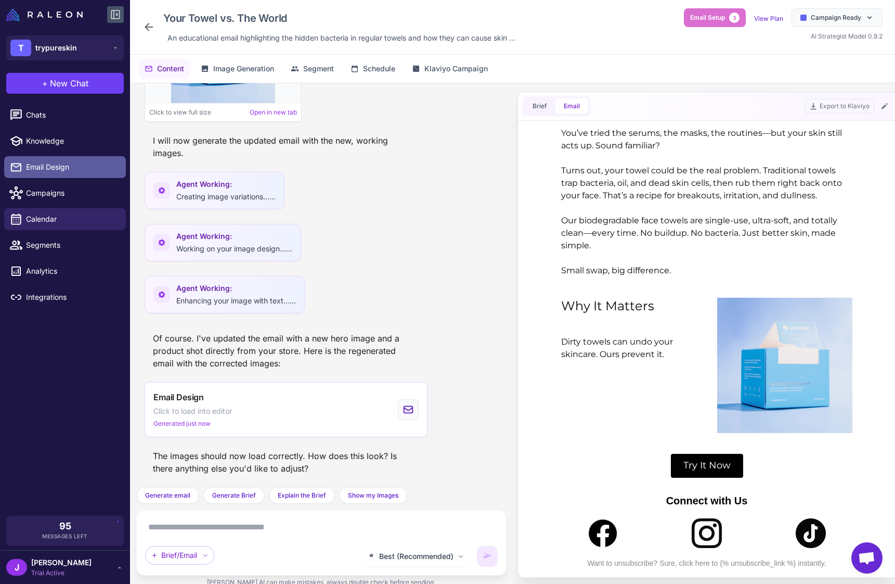
click at [36, 162] on span "Email Design" at bounding box center [72, 166] width 92 height 11
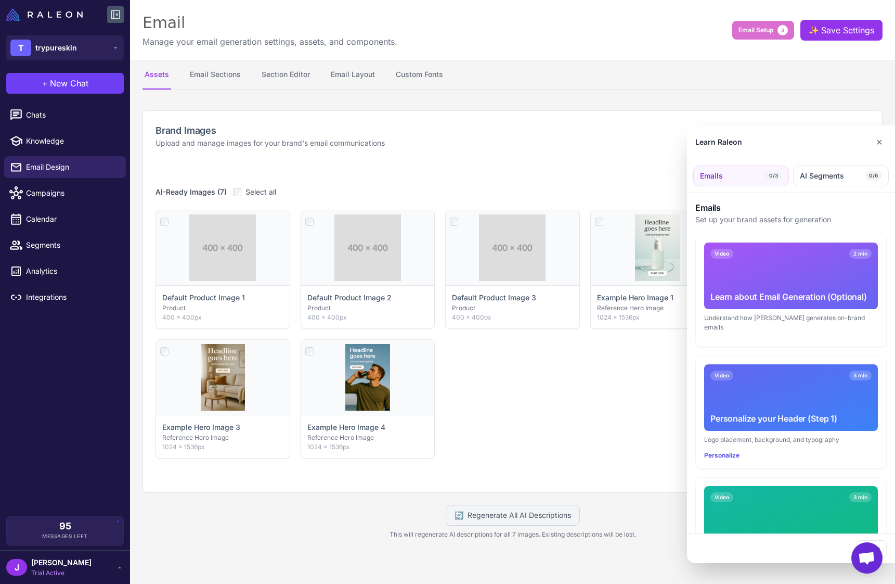
drag, startPoint x: 555, startPoint y: 381, endPoint x: 725, endPoint y: 268, distance: 204.2
click at [557, 380] on div at bounding box center [447, 292] width 895 height 584
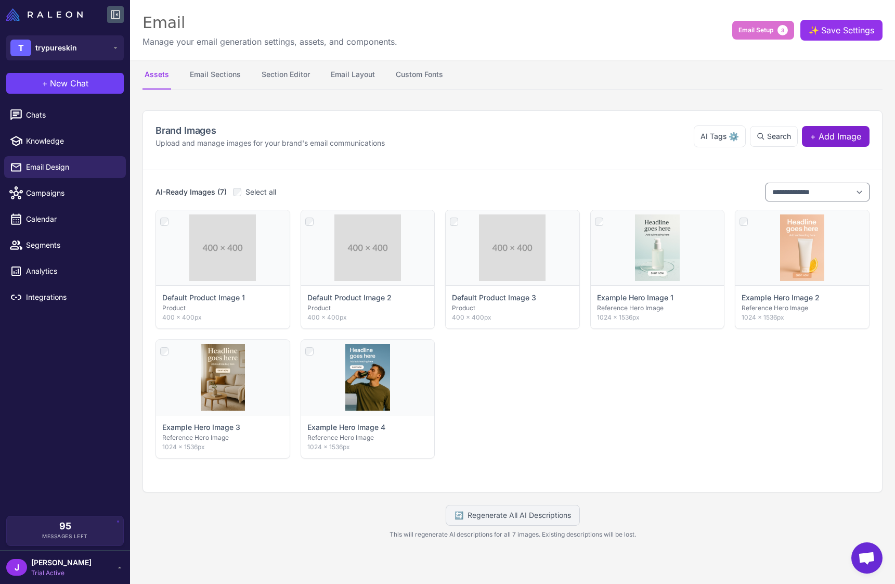
click at [825, 137] on span "+ Add Image" at bounding box center [836, 136] width 51 height 12
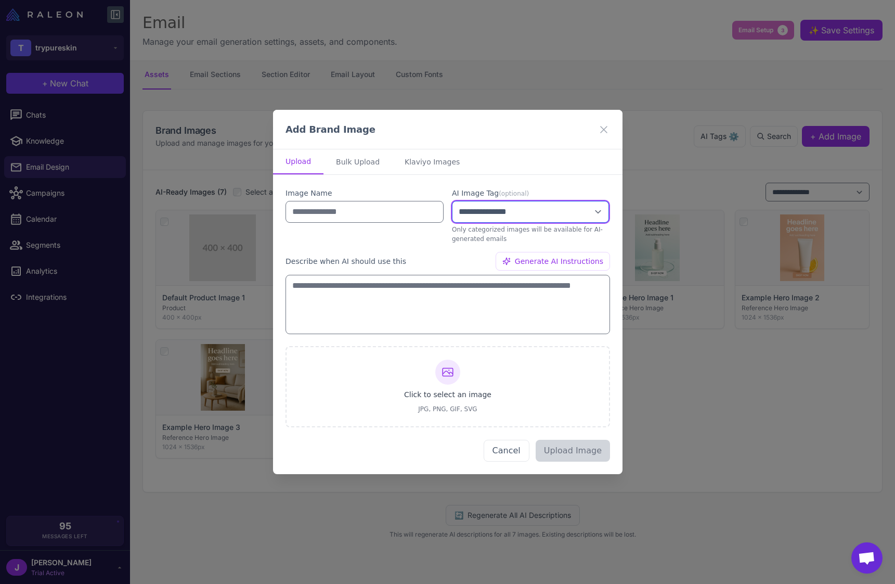
click at [504, 216] on select "**********" at bounding box center [530, 212] width 157 height 22
select select "**********"
click at [452, 201] on select "**********" at bounding box center [530, 212] width 157 height 22
click at [520, 452] on button "Cancel" at bounding box center [506, 451] width 46 height 22
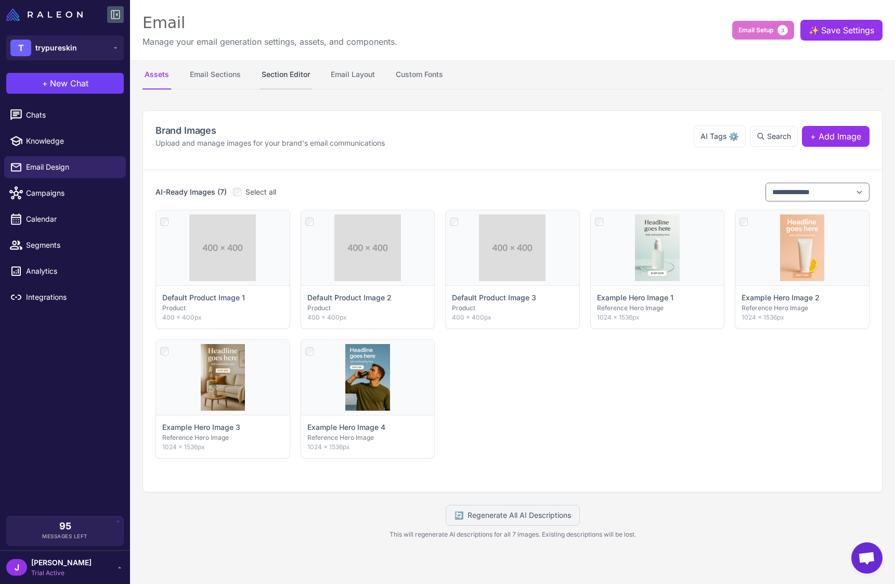
click at [279, 69] on button "Section Editor" at bounding box center [286, 74] width 53 height 29
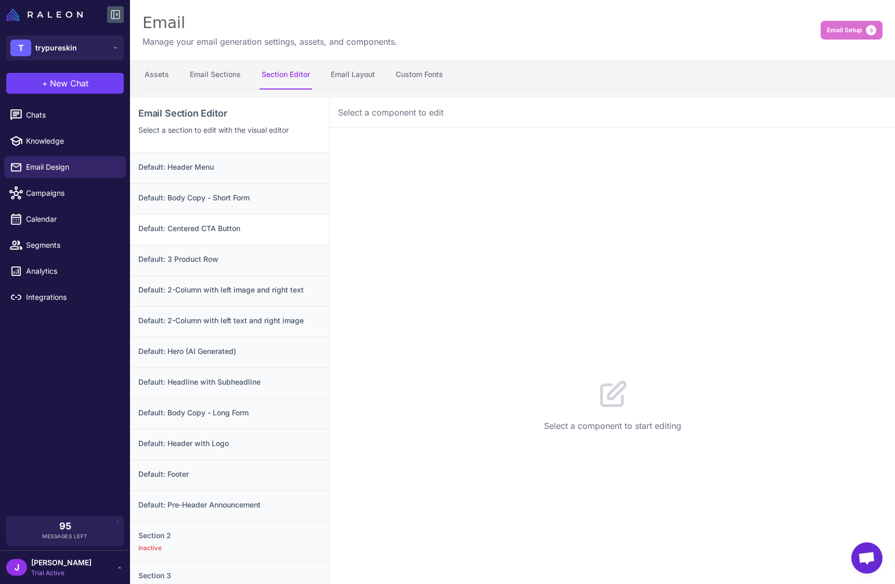
click at [231, 221] on div "Default: Centered CTA Button" at bounding box center [229, 229] width 199 height 31
click at [187, 190] on div "Default: Body Copy - Short Form" at bounding box center [229, 198] width 199 height 31
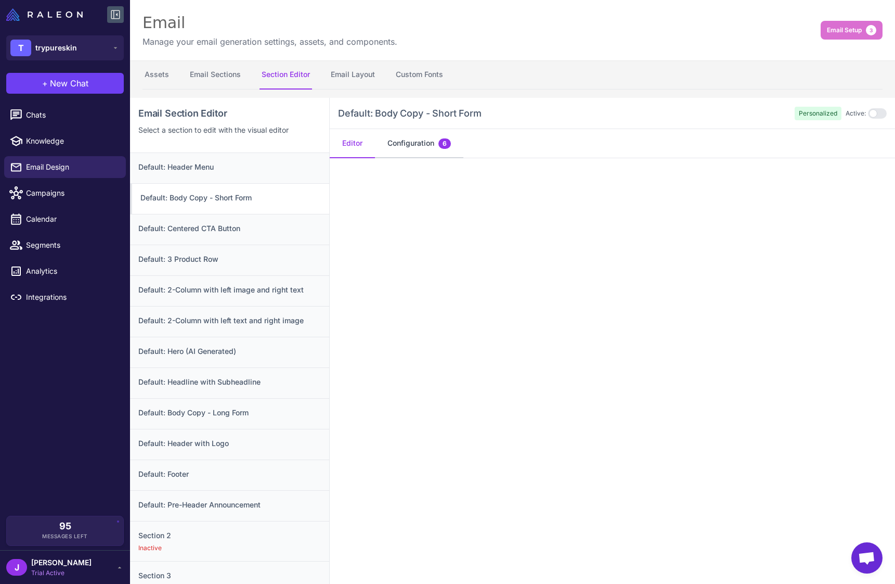
click at [420, 145] on button "Configuration 6" at bounding box center [419, 143] width 88 height 29
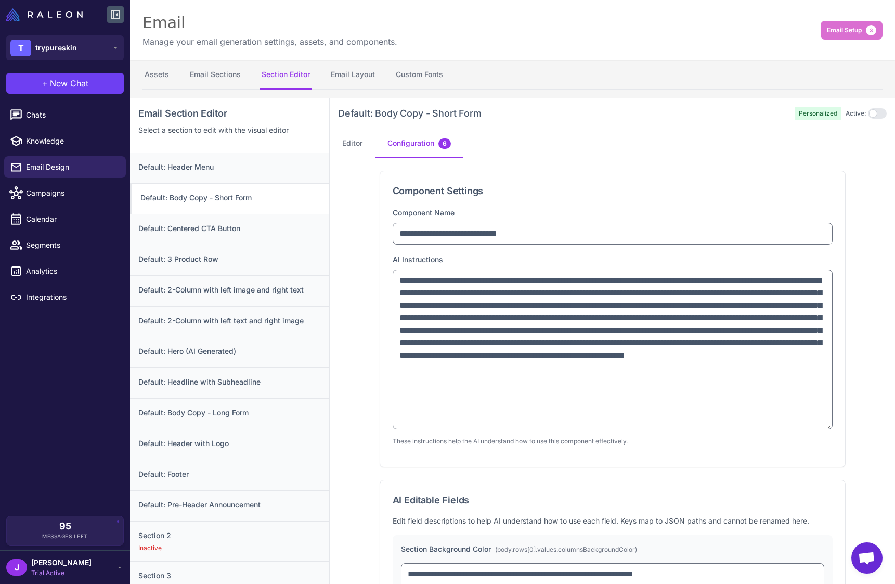
drag, startPoint x: 829, startPoint y: 315, endPoint x: 833, endPoint y: 425, distance: 109.8
click at [833, 425] on div "**********" at bounding box center [612, 318] width 465 height 295
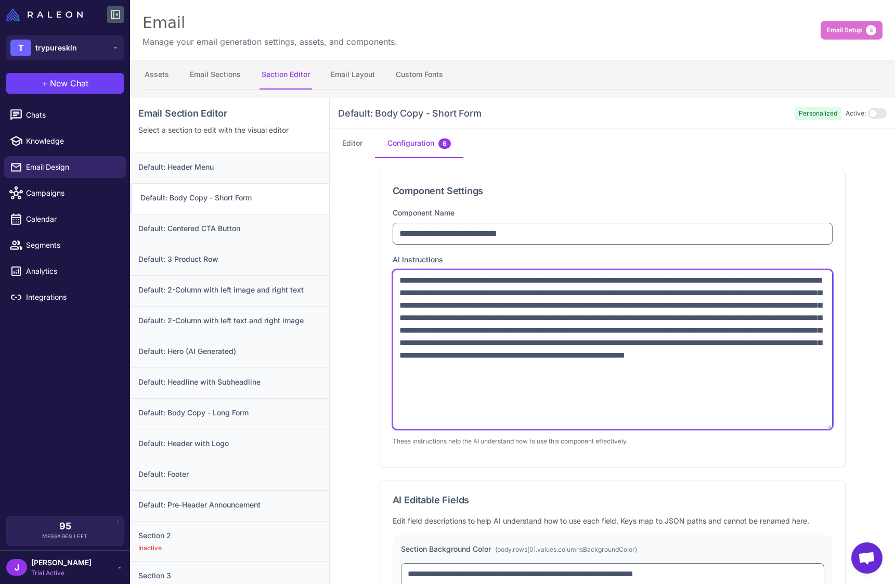
drag, startPoint x: 487, startPoint y: 383, endPoint x: 390, endPoint y: 282, distance: 140.5
click at [390, 282] on div "**********" at bounding box center [612, 318] width 465 height 295
click at [478, 355] on textarea "**********" at bounding box center [613, 349] width 440 height 160
drag, startPoint x: 483, startPoint y: 381, endPoint x: 376, endPoint y: 277, distance: 149.7
click at [376, 277] on div "**********" at bounding box center [612, 419] width 565 height 523
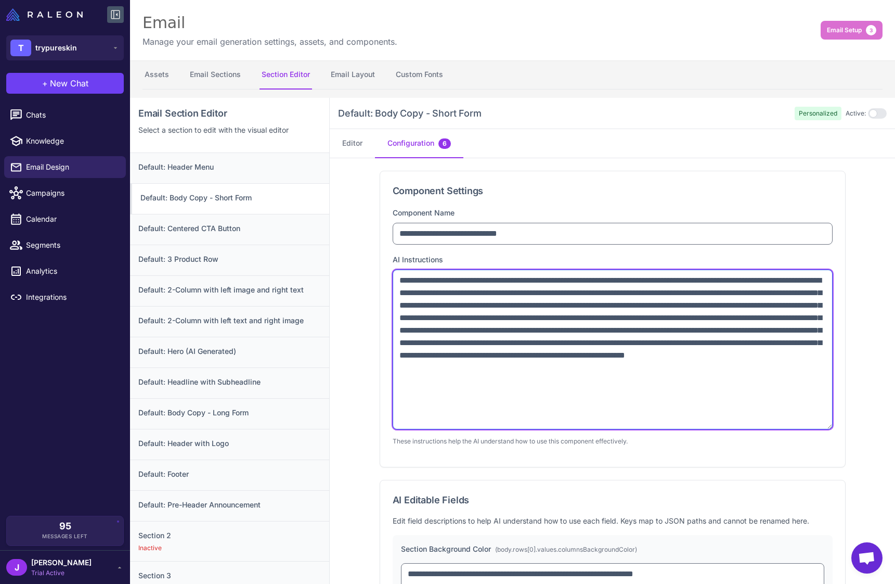
click at [555, 363] on textarea "**********" at bounding box center [613, 349] width 440 height 160
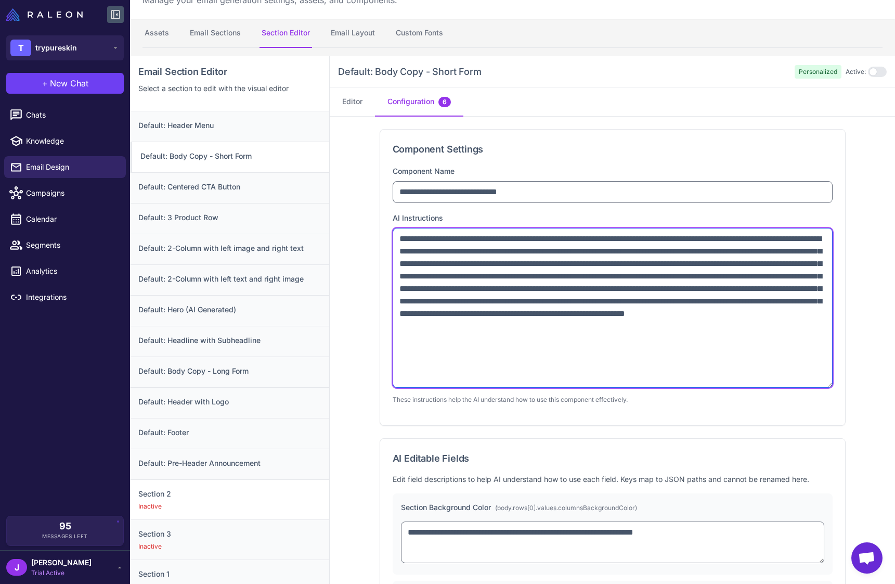
scroll to position [41, 0]
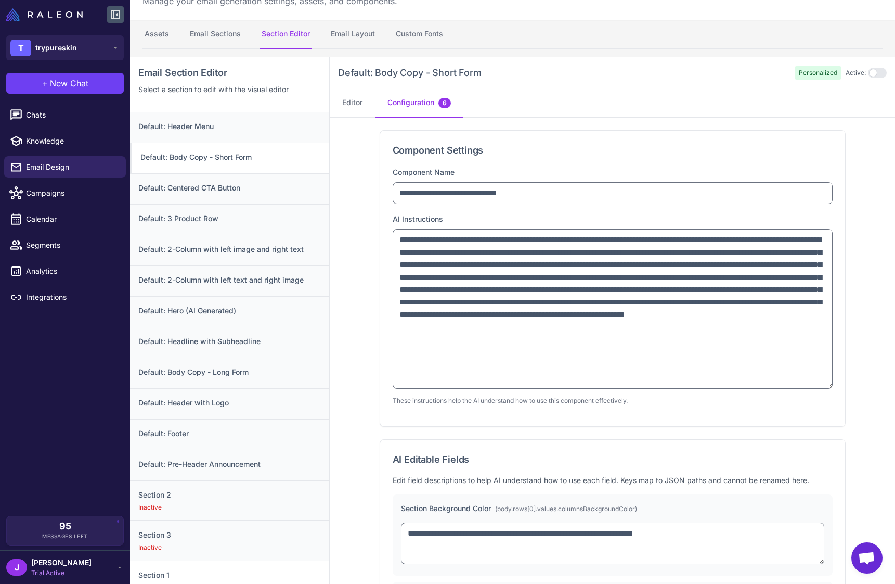
click at [190, 572] on h3 "Section 1" at bounding box center [229, 574] width 183 height 11
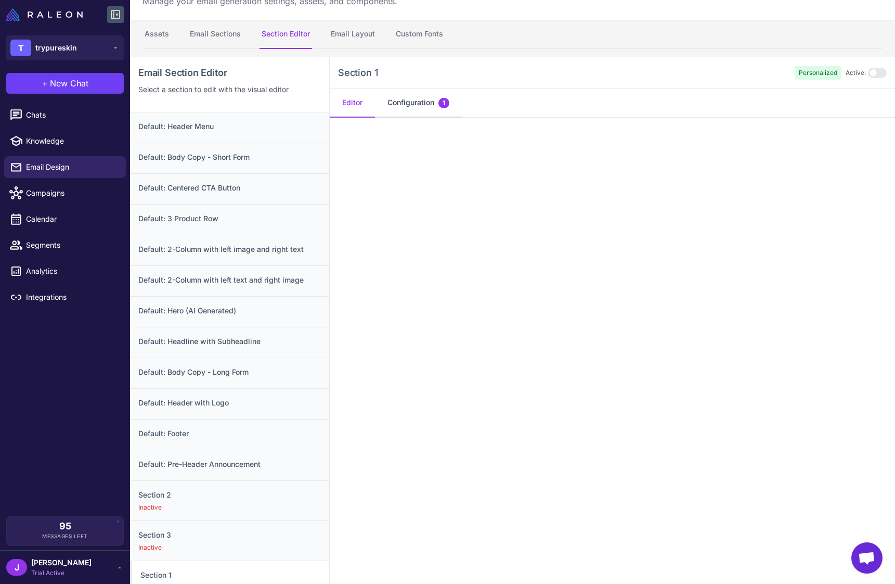
click at [410, 97] on button "Configuration 1" at bounding box center [418, 102] width 87 height 29
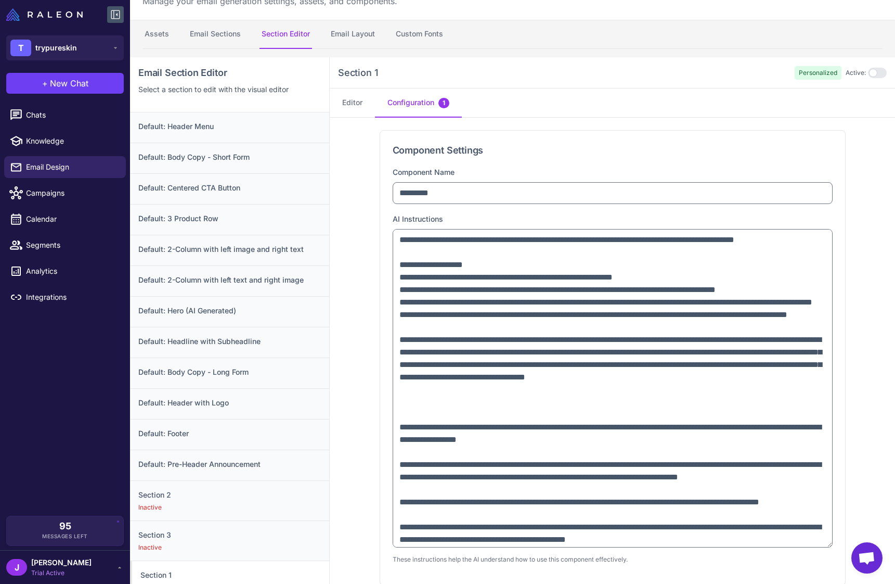
drag, startPoint x: 829, startPoint y: 277, endPoint x: 469, endPoint y: 340, distance: 365.4
click at [825, 546] on textarea at bounding box center [613, 388] width 440 height 318
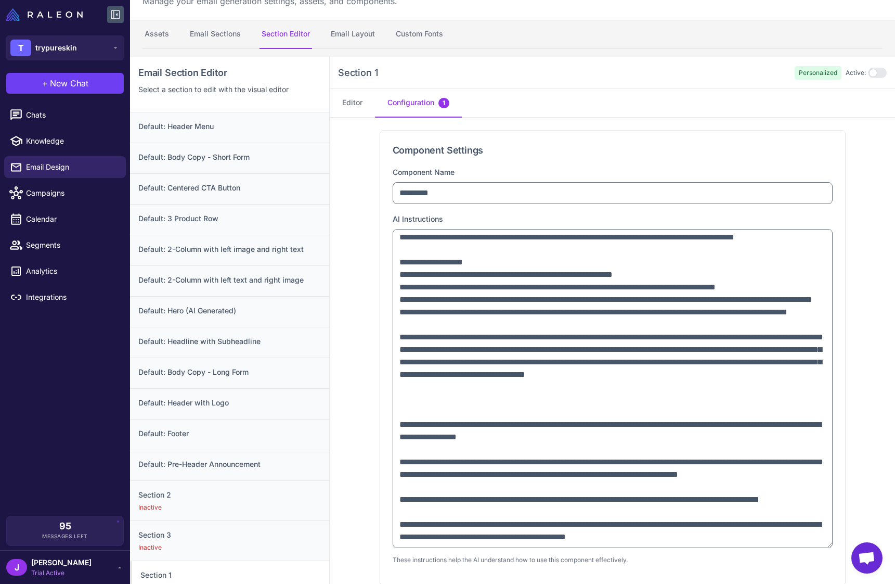
scroll to position [0, 0]
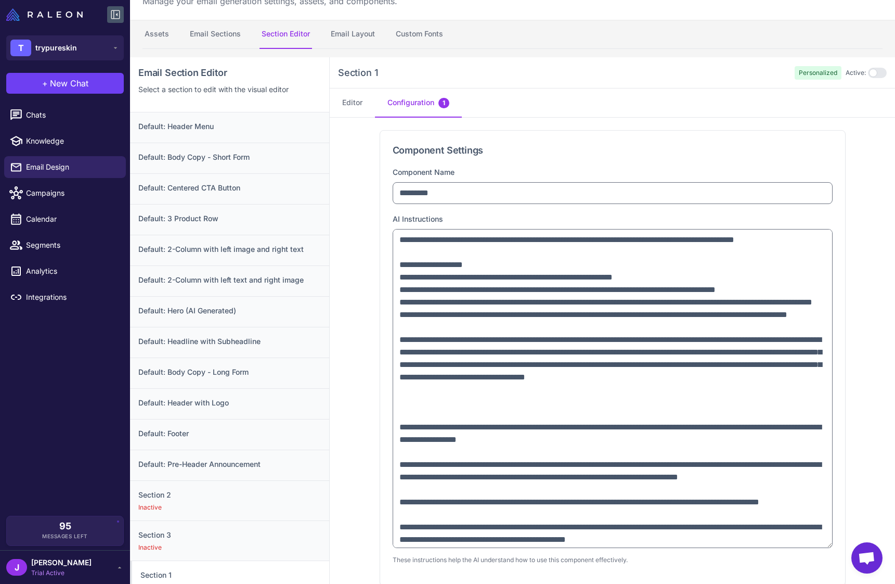
click at [525, 89] on nav "Editor Configuration 1" at bounding box center [612, 102] width 565 height 29
click at [569, 109] on nav "Editor Configuration 1" at bounding box center [612, 102] width 565 height 29
click at [495, 60] on div "Section 1 Personalized Active:" at bounding box center [612, 72] width 565 height 31
click at [482, 63] on div "Section 1 Personalized Active:" at bounding box center [612, 72] width 565 height 31
click at [495, 69] on div "Section 1 Personalized Active:" at bounding box center [612, 73] width 549 height 14
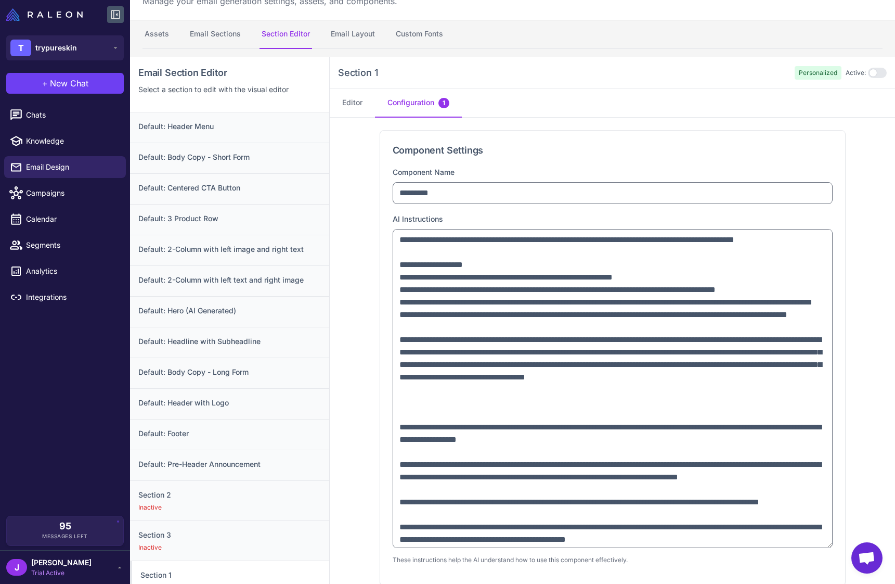
click at [484, 42] on nav "Assets Email Sections Section Editor Email Layout Custom Fonts" at bounding box center [513, 34] width 740 height 29
click at [468, 33] on nav "Assets Email Sections Section Editor Email Layout Custom Fonts" at bounding box center [513, 34] width 740 height 29
click at [551, 32] on nav "Assets Email Sections Section Editor Email Layout Custom Fonts" at bounding box center [513, 34] width 740 height 29
